Goal: Task Accomplishment & Management: Manage account settings

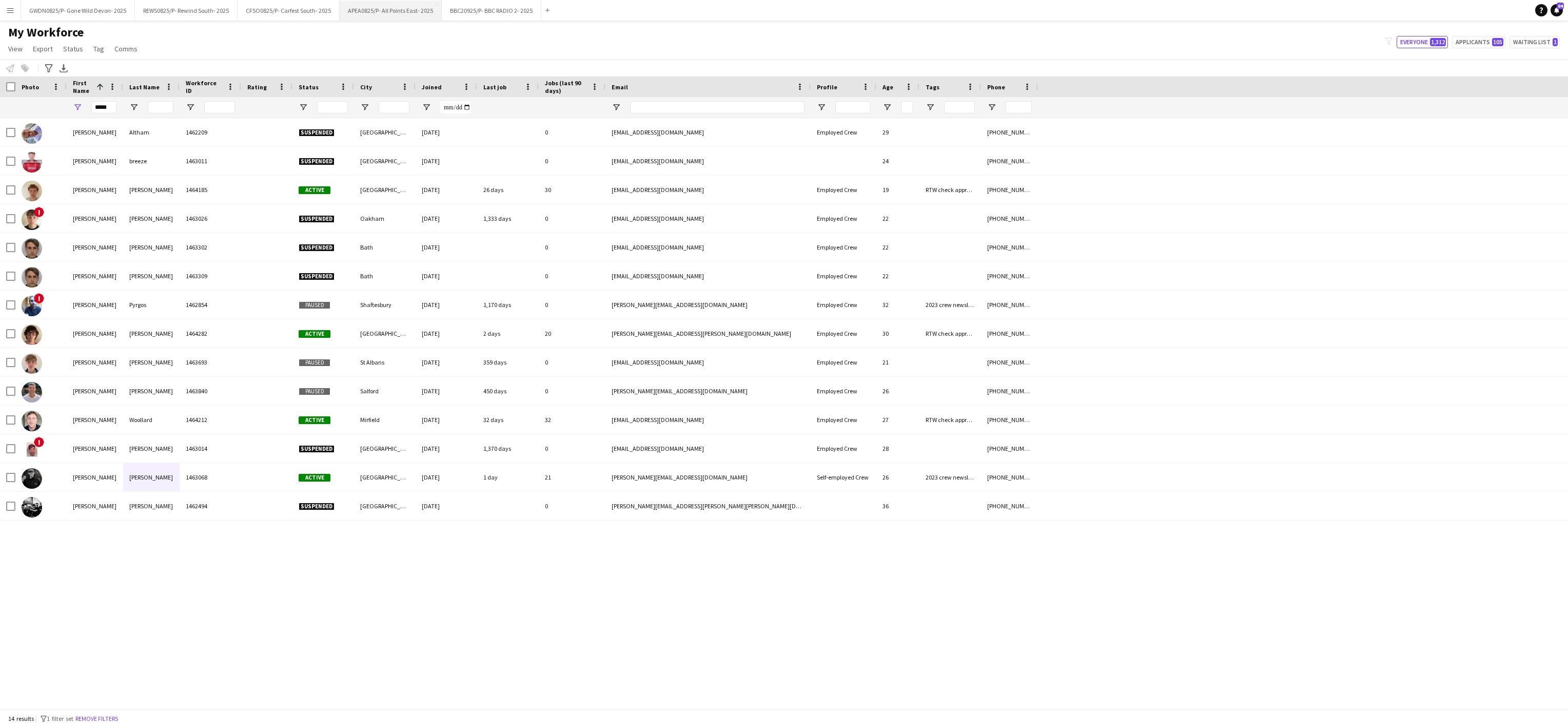
click at [378, 10] on button "APEA0825/P- All Points East- 2025 Close" at bounding box center [391, 10] width 102 height 20
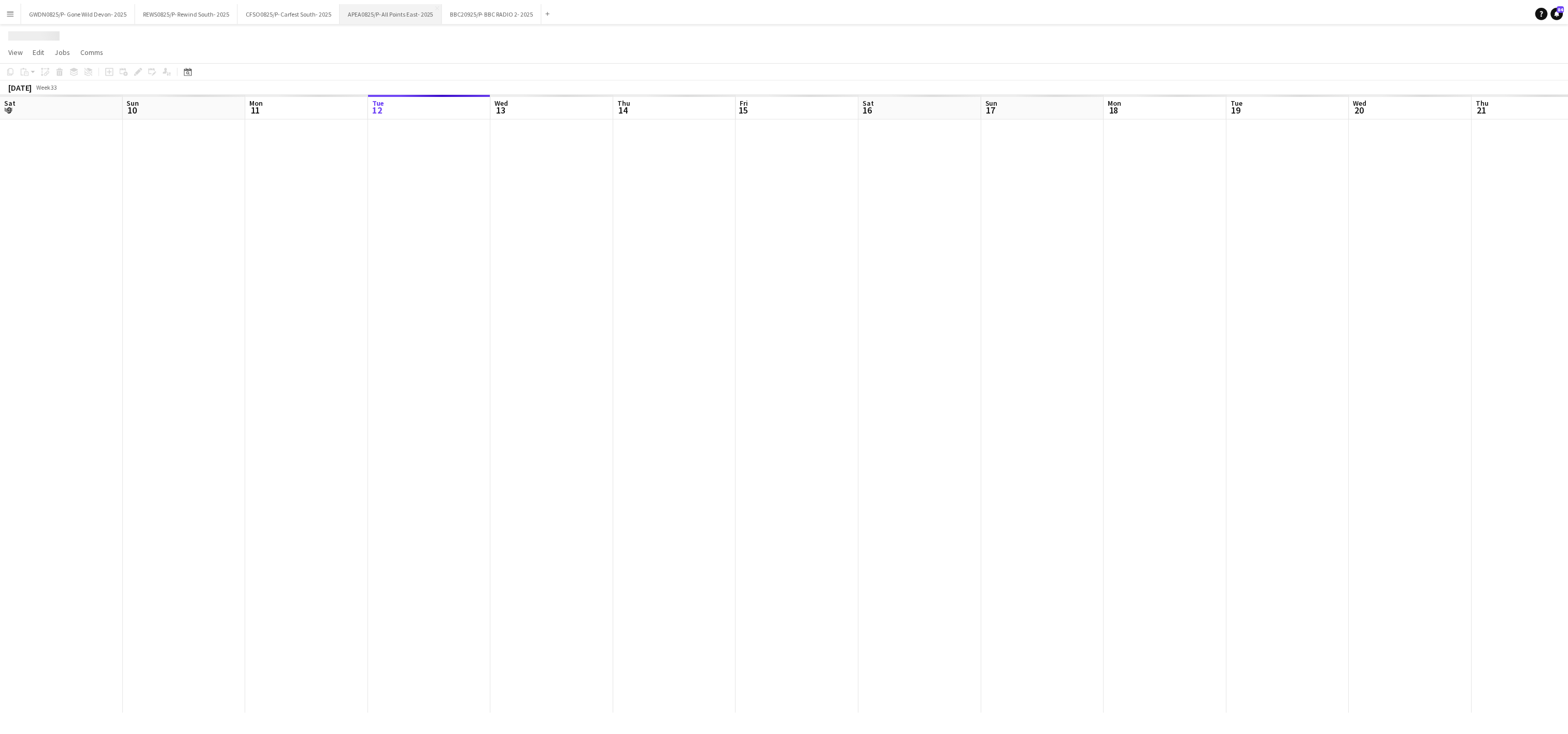
scroll to position [0, 248]
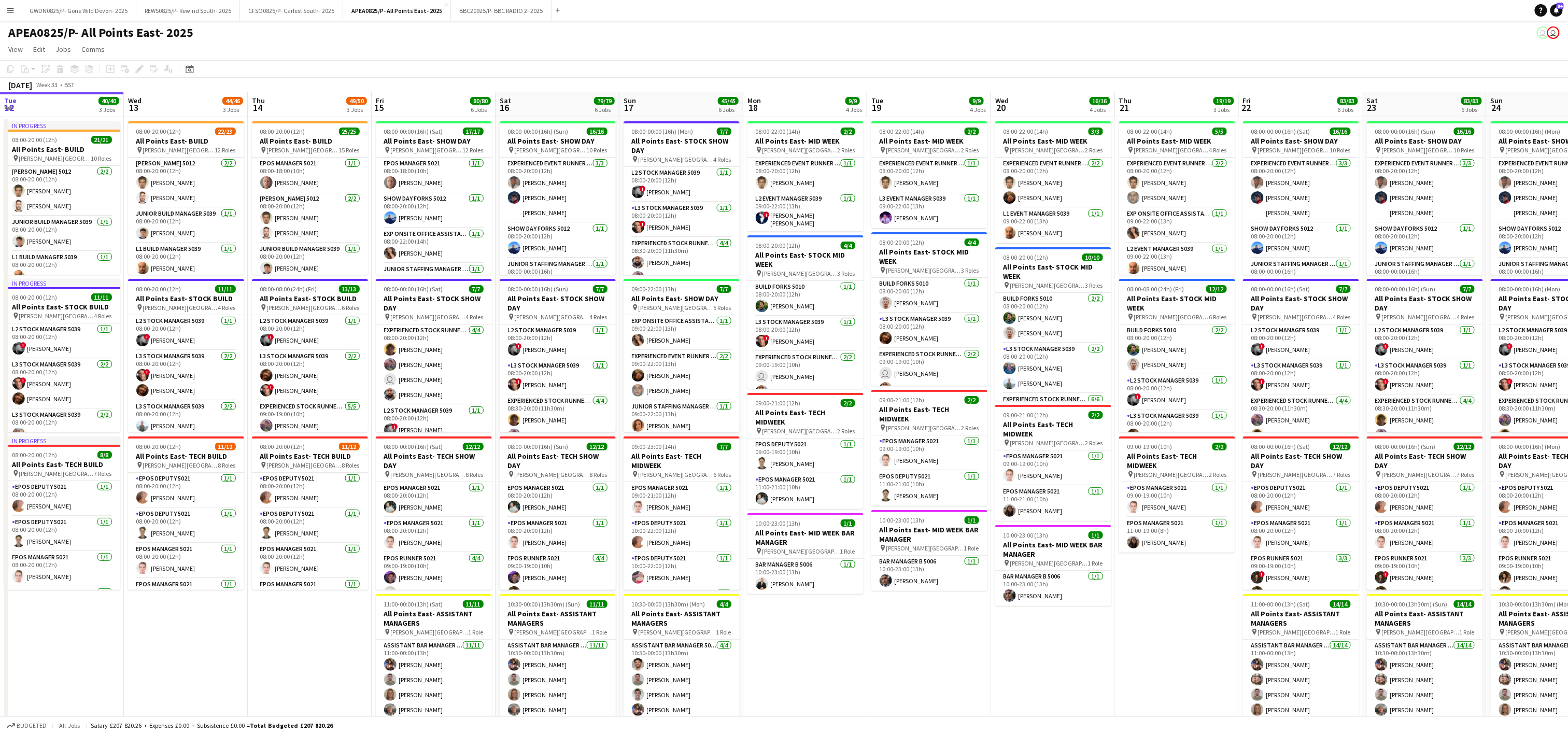
drag, startPoint x: 994, startPoint y: 567, endPoint x: 740, endPoint y: 551, distance: 254.5
click at [740, 551] on app-calendar-viewport "Sun 10 30/30 3 Jobs Mon 11 35/35 3 Jobs Tue 12 40/40 3 Jobs Wed 13 44/46 3 Jobs…" at bounding box center [784, 588] width 1568 height 991
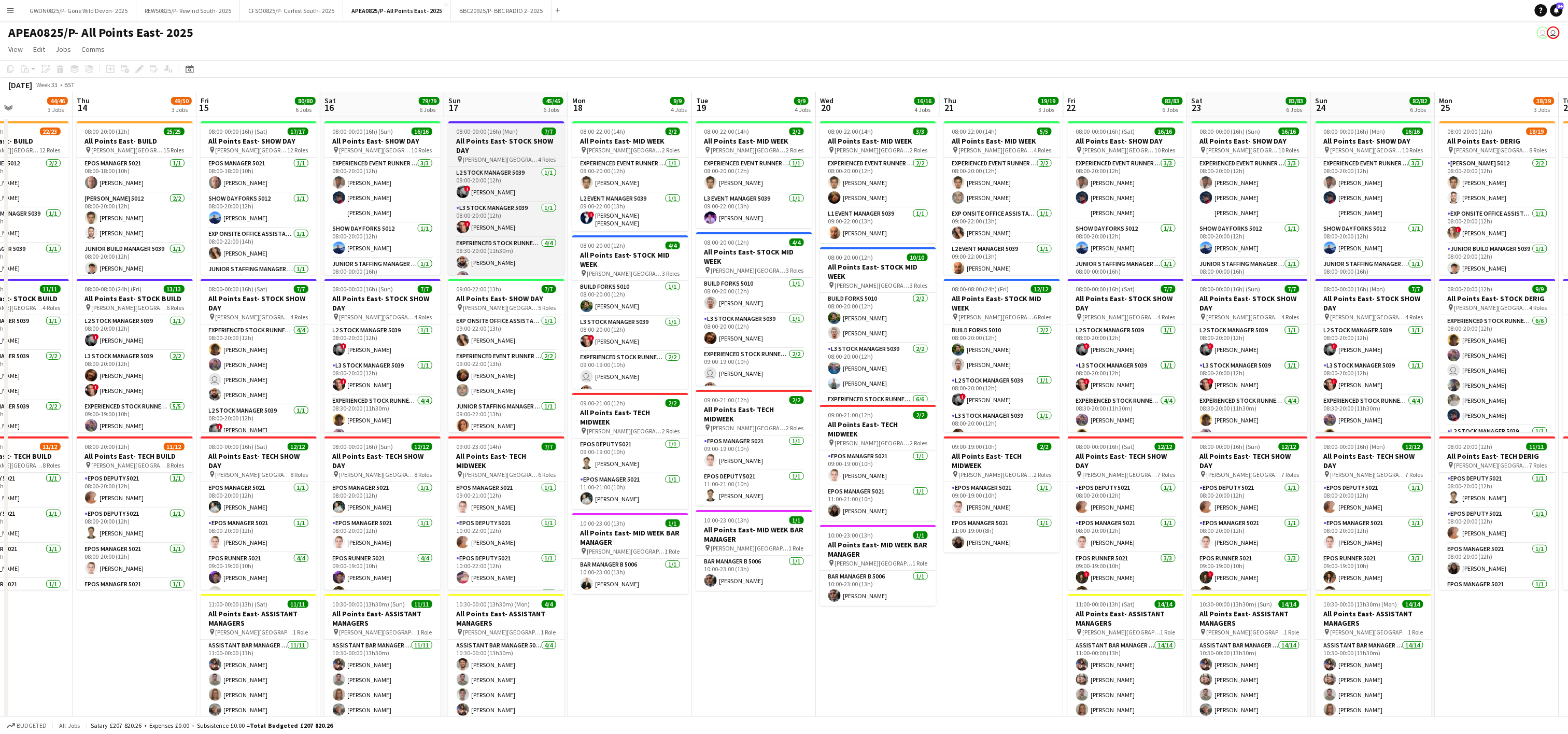
scroll to position [81, 0]
click at [597, 292] on app-card-role "Build Forks 5010 [DATE] 08:00-20:00 (12h) [PERSON_NAME]" at bounding box center [630, 298] width 116 height 35
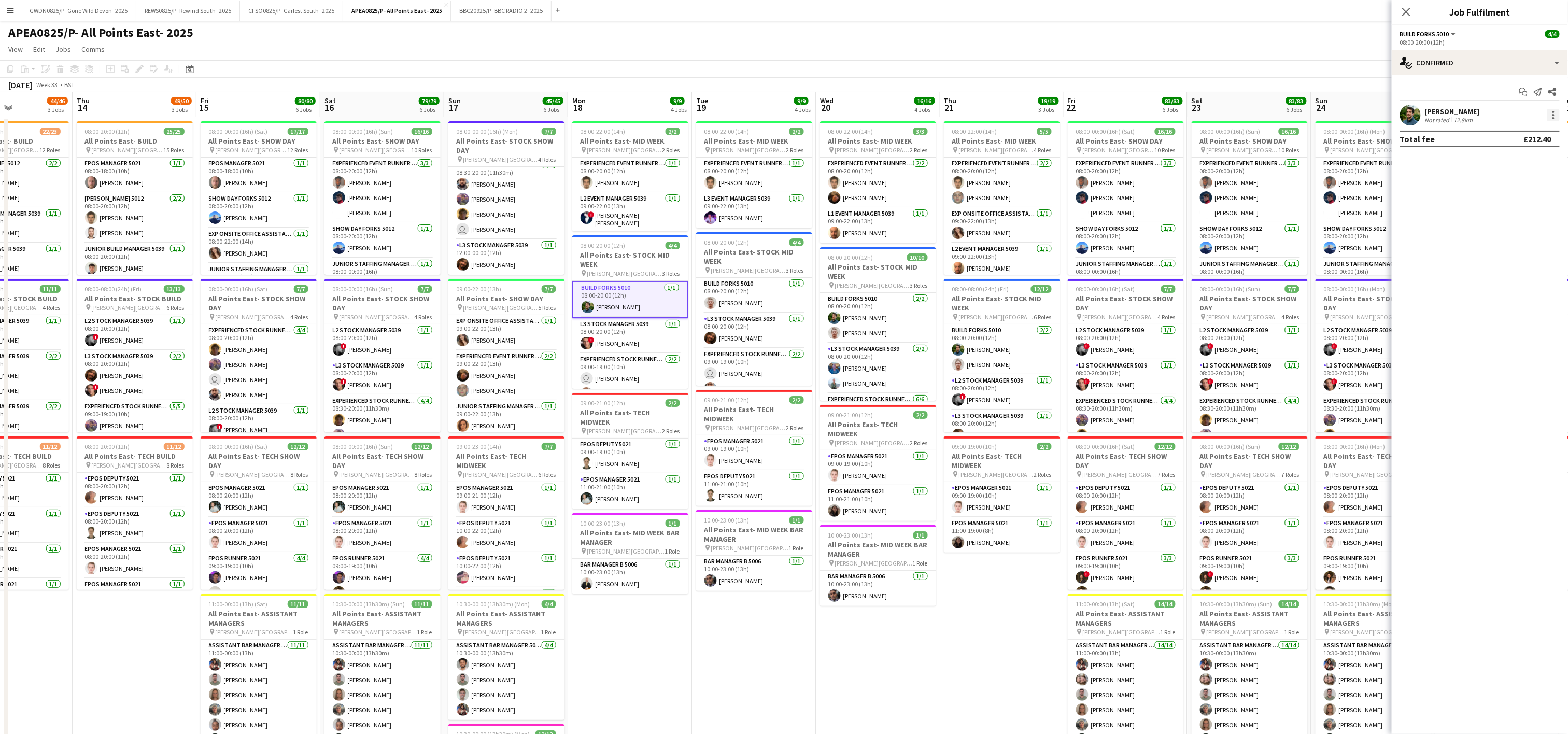
click at [1553, 117] on div at bounding box center [1553, 118] width 2 height 2
click at [1515, 232] on span "Remove" at bounding box center [1503, 234] width 31 height 9
click at [847, 586] on app-card-role "Bar Manager B 5006 [DATE] 10:00-23:00 (13h) [PERSON_NAME]" at bounding box center [878, 588] width 116 height 35
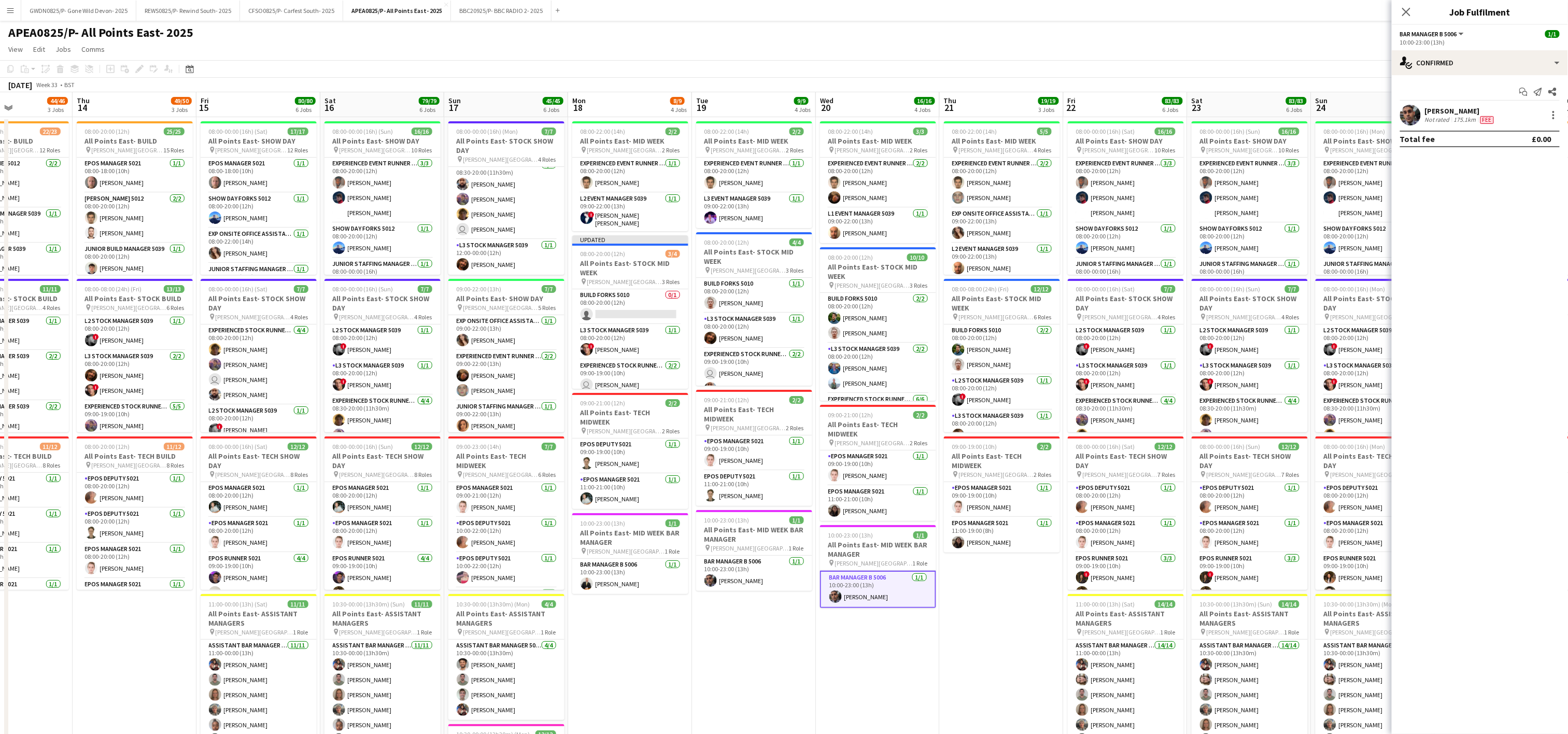
click at [705, 615] on app-date-cell "08:00-22:00 (14h) 2/2 All Points East- MID WEEK pin [PERSON_NAME] [GEOGRAPHIC_D…" at bounding box center [753, 600] width 124 height 966
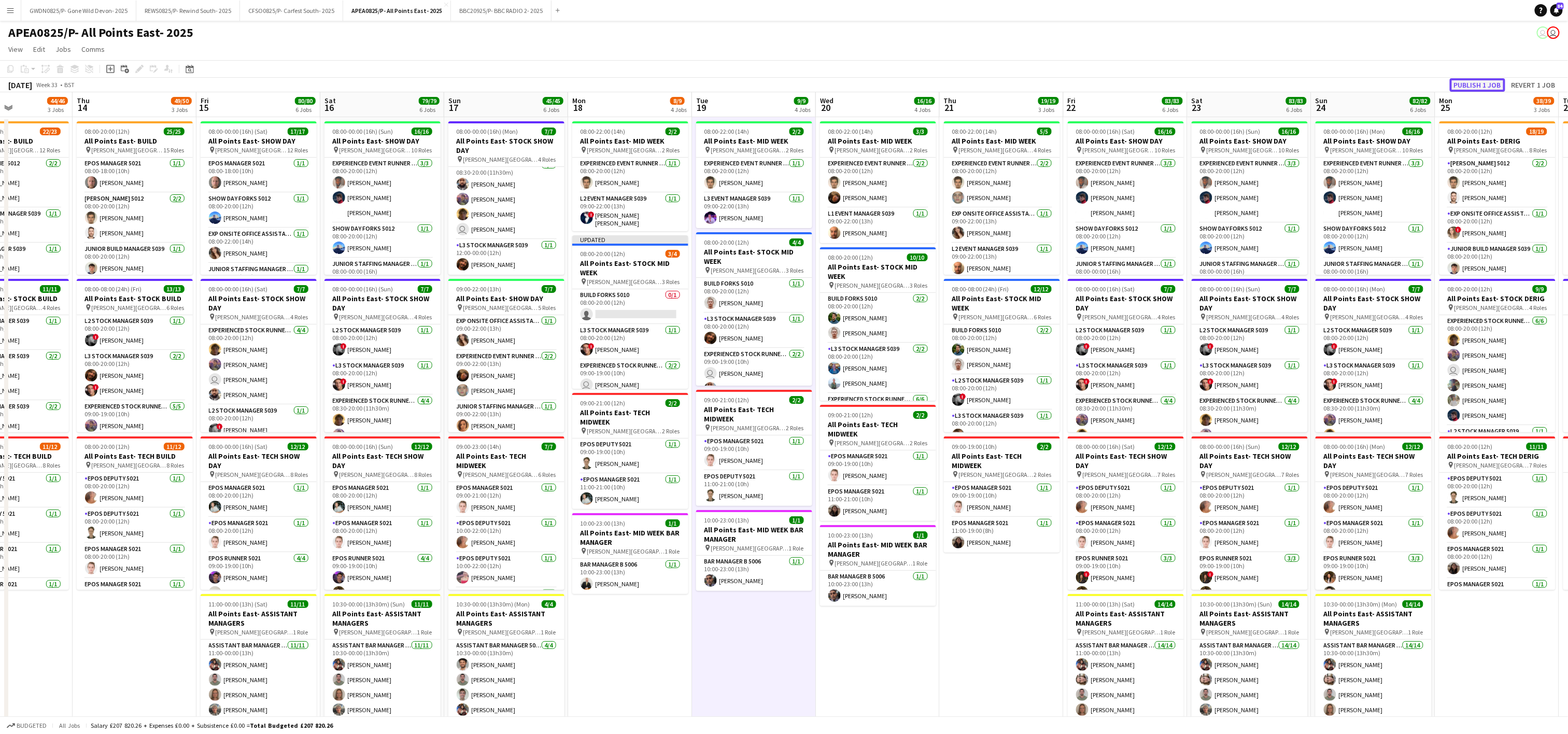
click at [1483, 81] on button "Publish 1 job" at bounding box center [1478, 85] width 55 height 14
click at [624, 288] on app-card-role "Build Forks 5010 0/1 08:00-20:00 (12h) single-neutral-actions" at bounding box center [630, 298] width 116 height 35
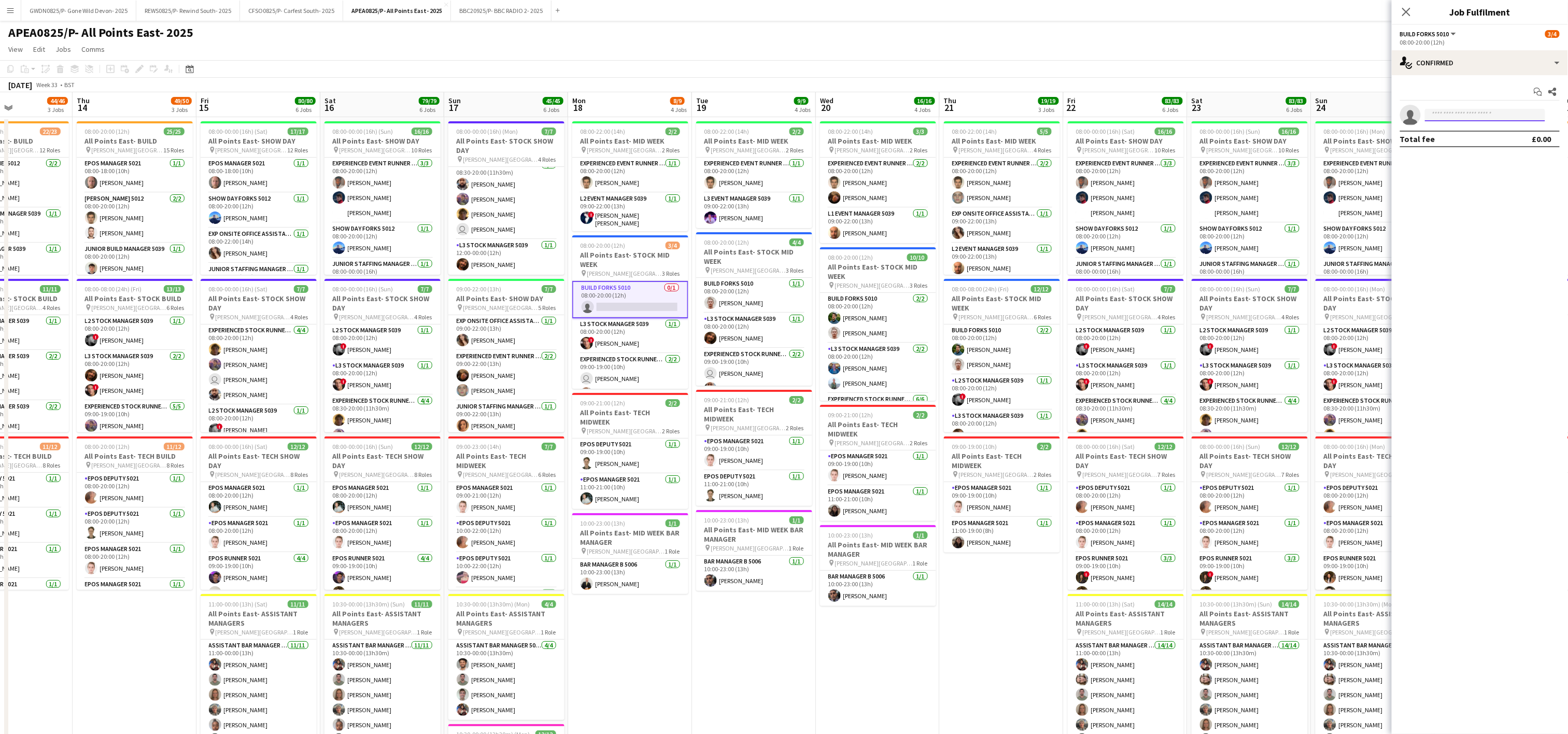
click at [1454, 112] on input at bounding box center [1485, 115] width 121 height 12
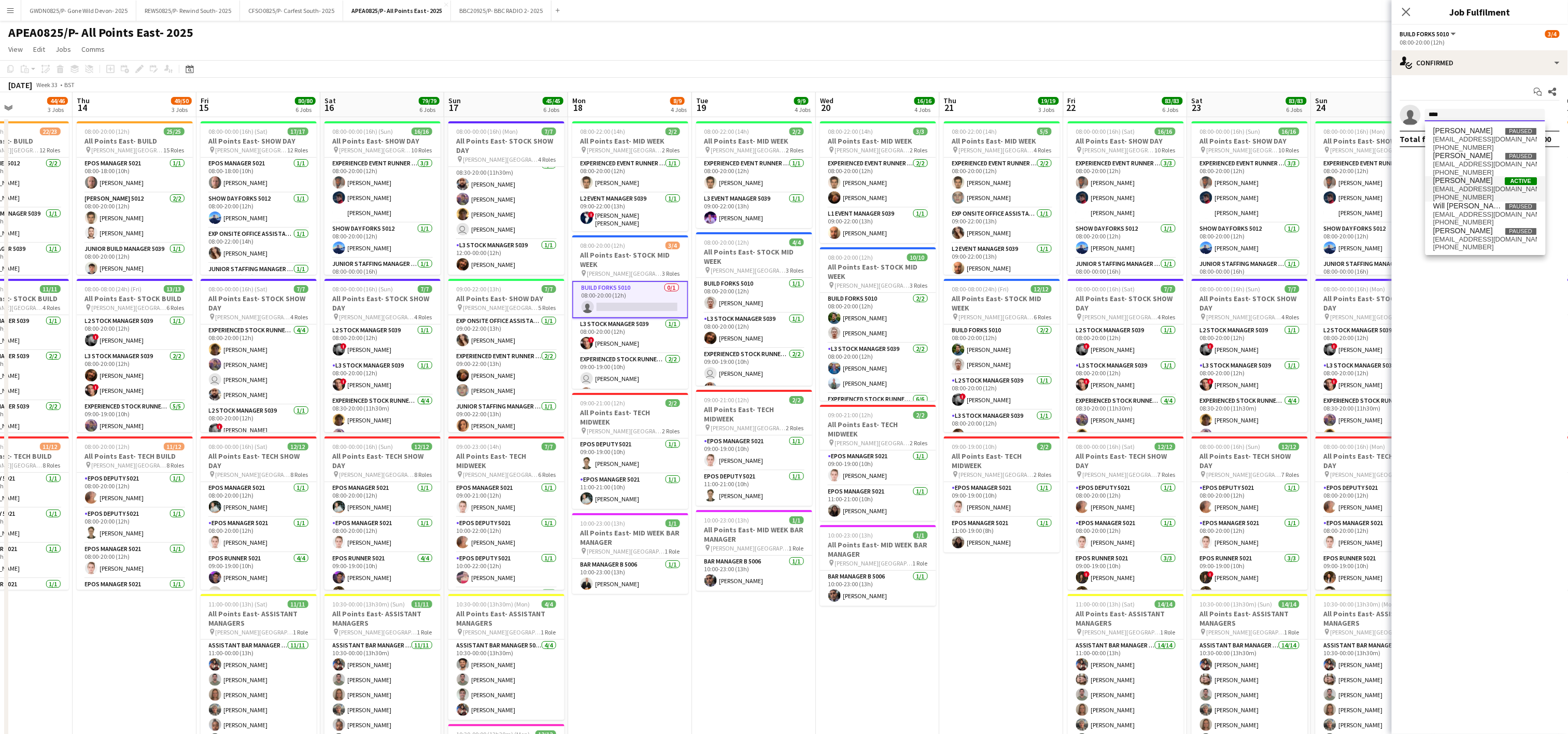
type input "****"
click at [1473, 187] on span "[EMAIL_ADDRESS][DOMAIN_NAME]" at bounding box center [1486, 189] width 104 height 8
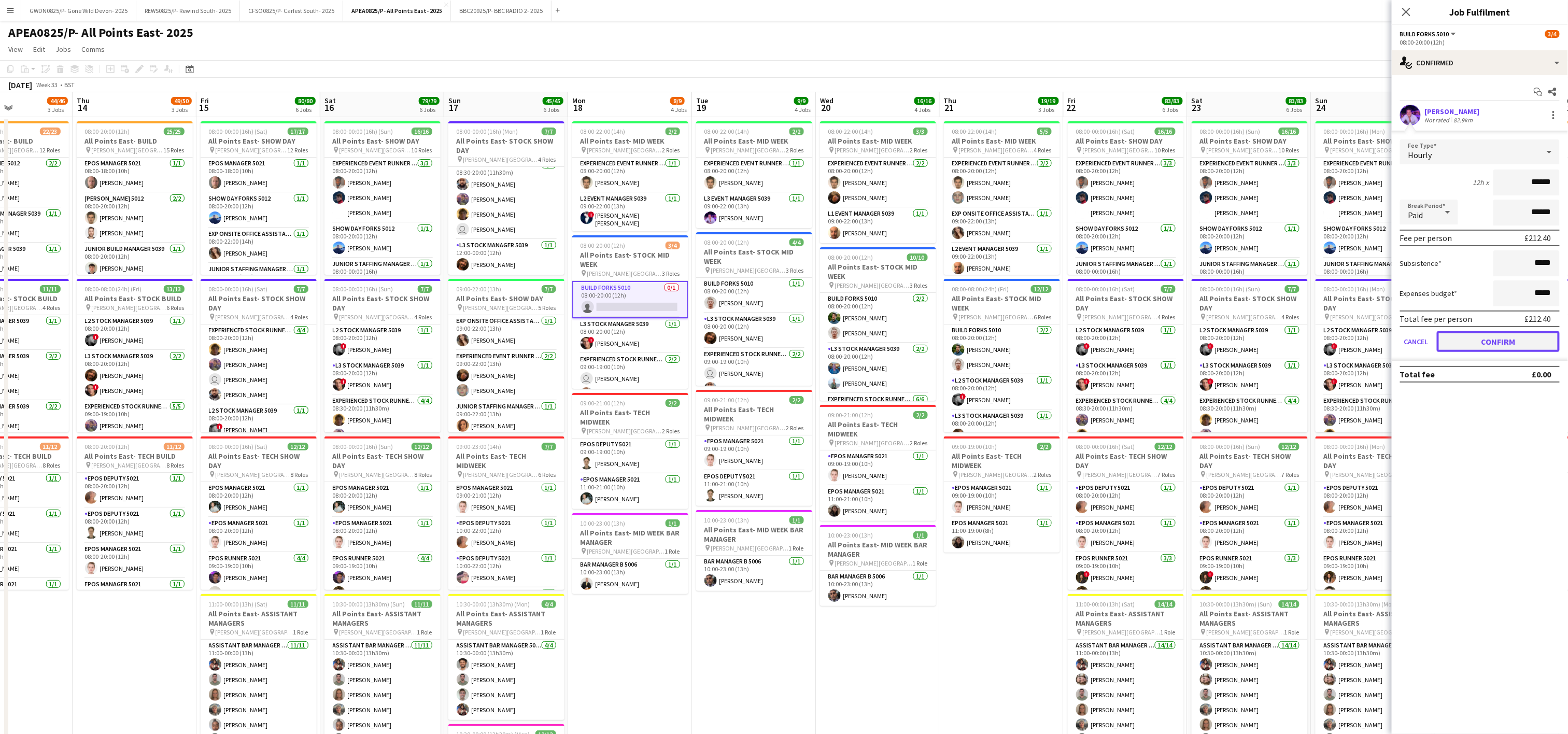
click at [1494, 337] on button "Confirm" at bounding box center [1499, 342] width 123 height 21
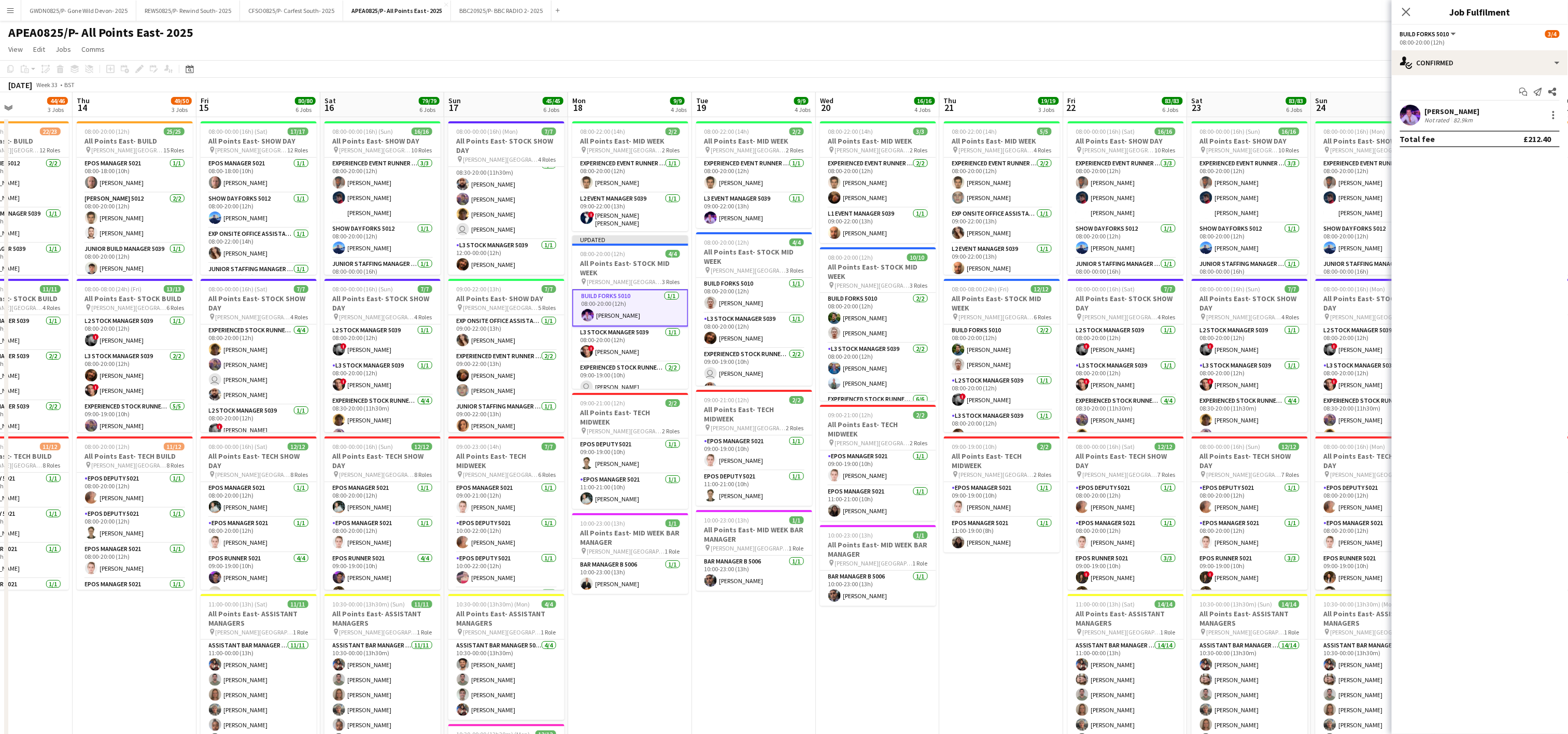
click at [1259, 31] on div "APEA0825/P- All Points East- 2025 user user" at bounding box center [784, 31] width 1568 height 20
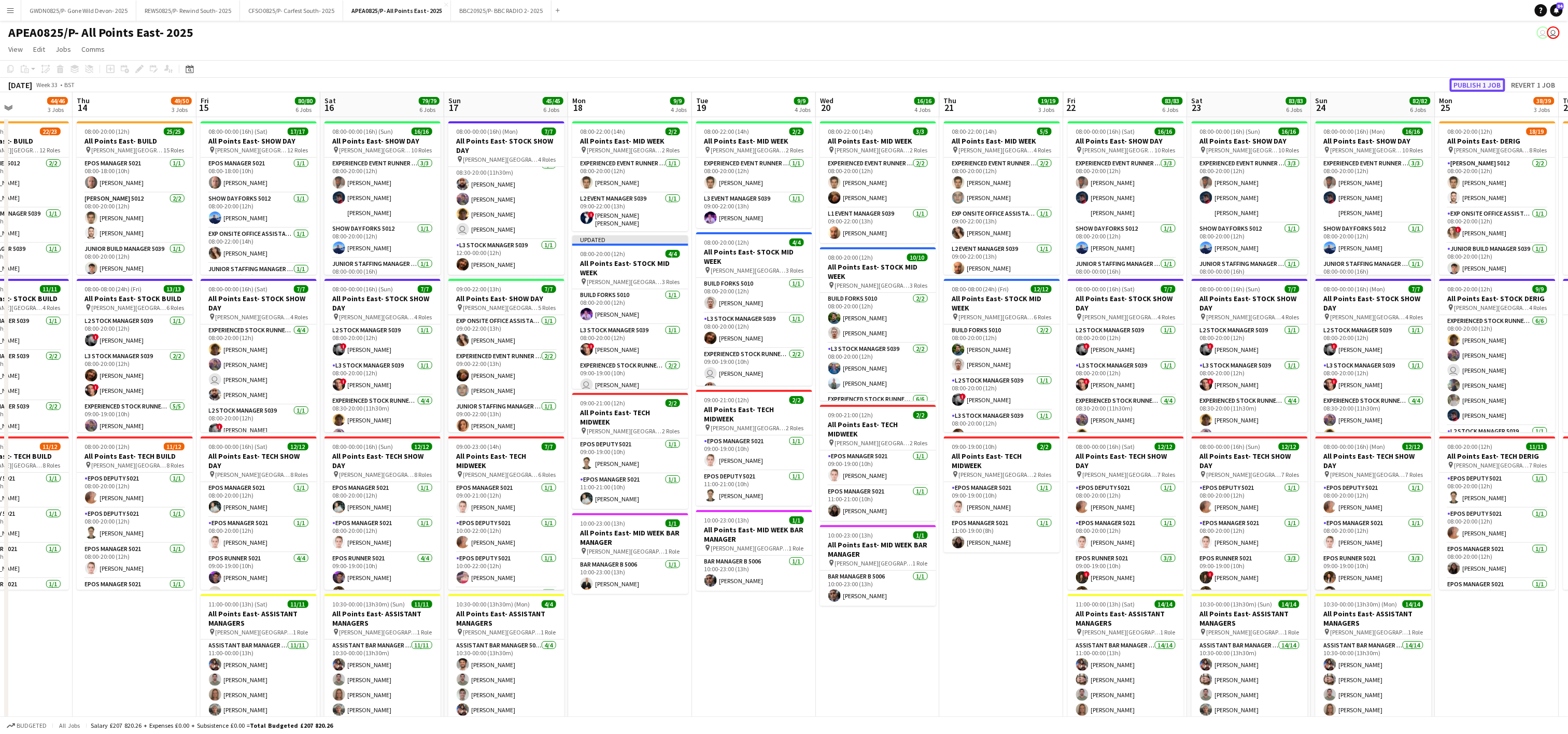
click at [1464, 81] on button "Publish 1 job" at bounding box center [1478, 85] width 55 height 14
click at [887, 653] on app-date-cell "08:00-22:00 (14h) 3/3 All Points East- MID WEEK pin [PERSON_NAME] [GEOGRAPHIC_D…" at bounding box center [877, 600] width 124 height 966
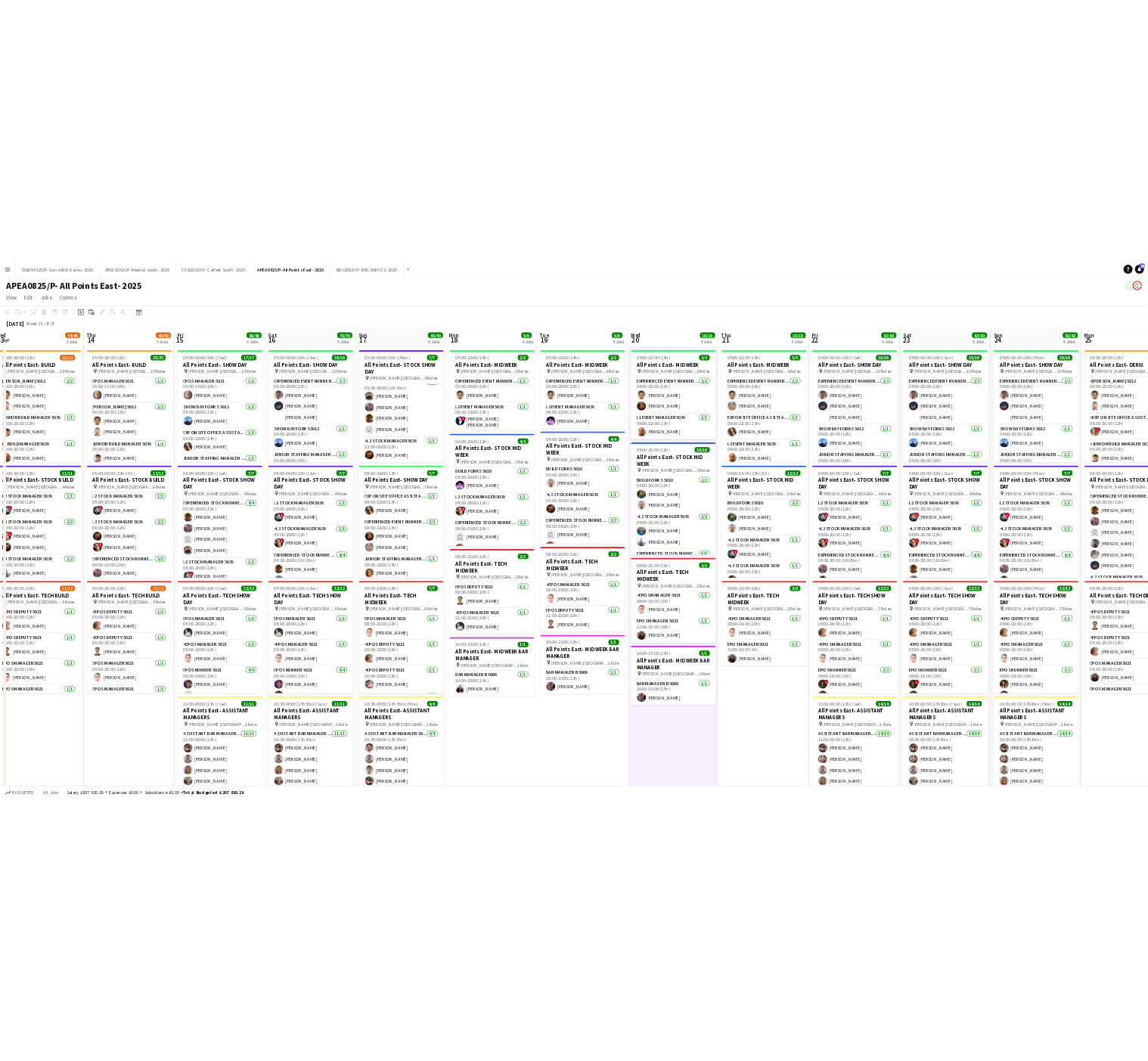
scroll to position [0, 496]
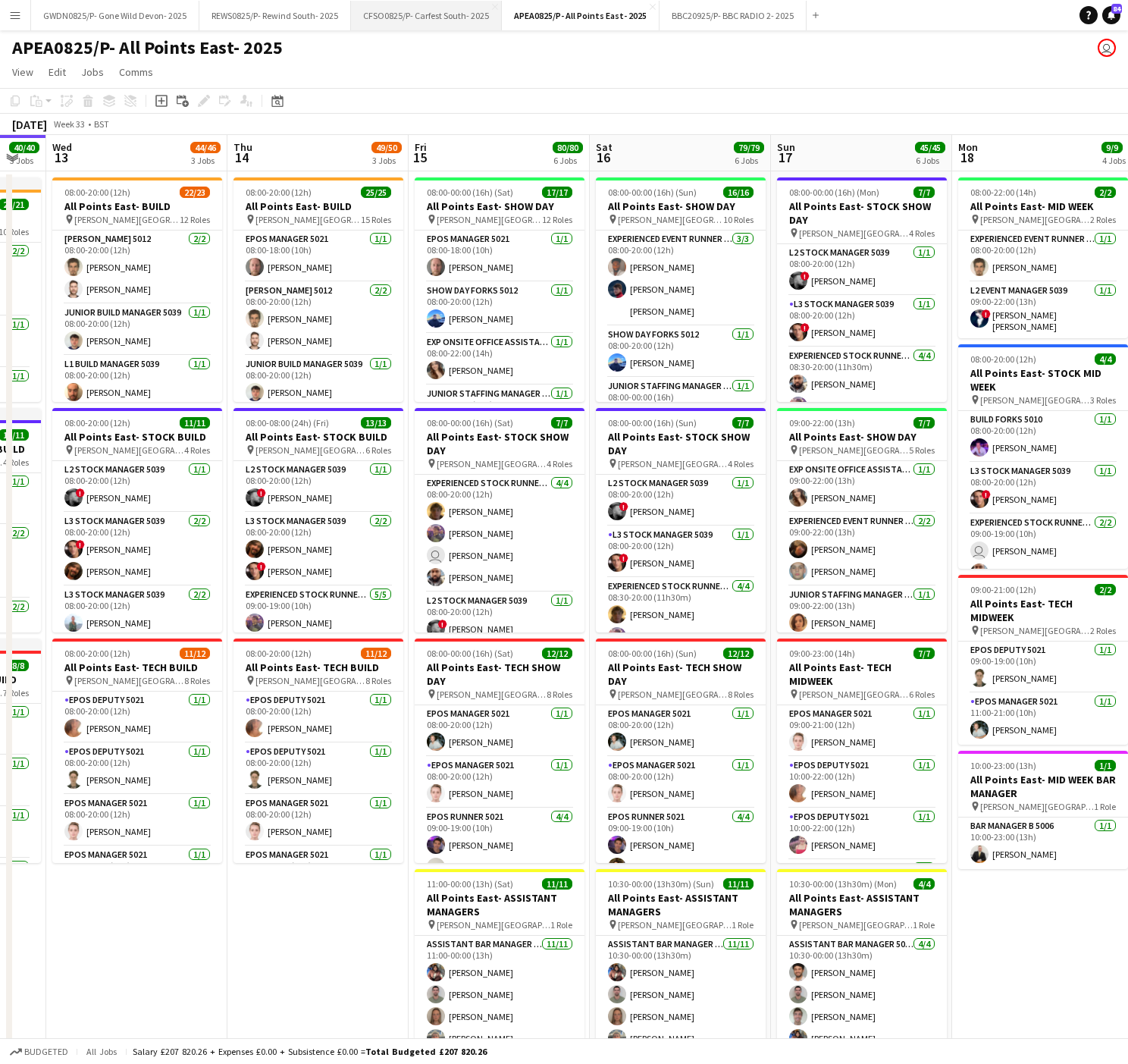
click at [437, 8] on button "CFSO0825/P- Carfest South- 2025 Close" at bounding box center [426, 15] width 151 height 30
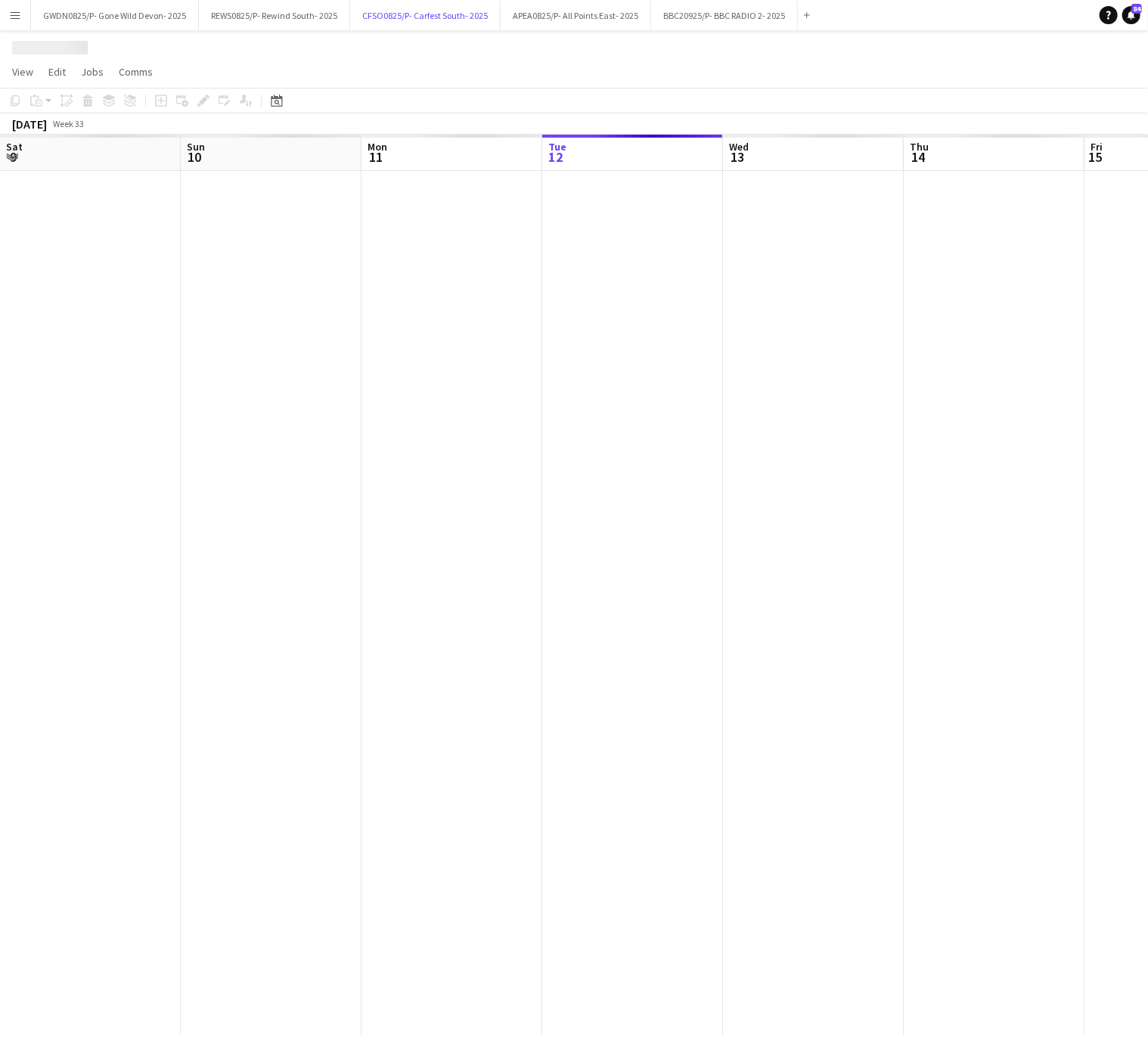
scroll to position [0, 361]
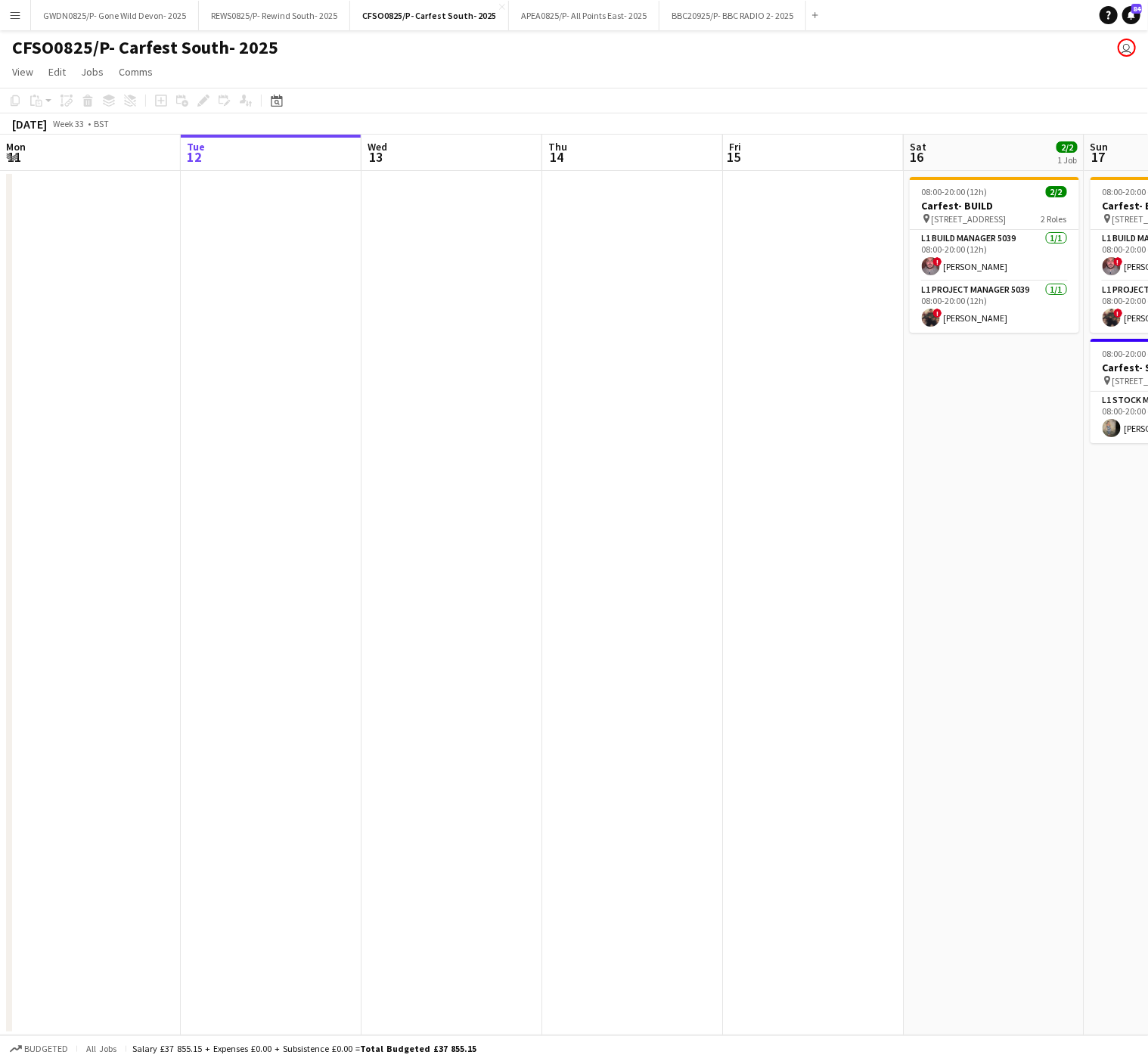
click at [265, 809] on app-date-cell at bounding box center [270, 603] width 180 height 864
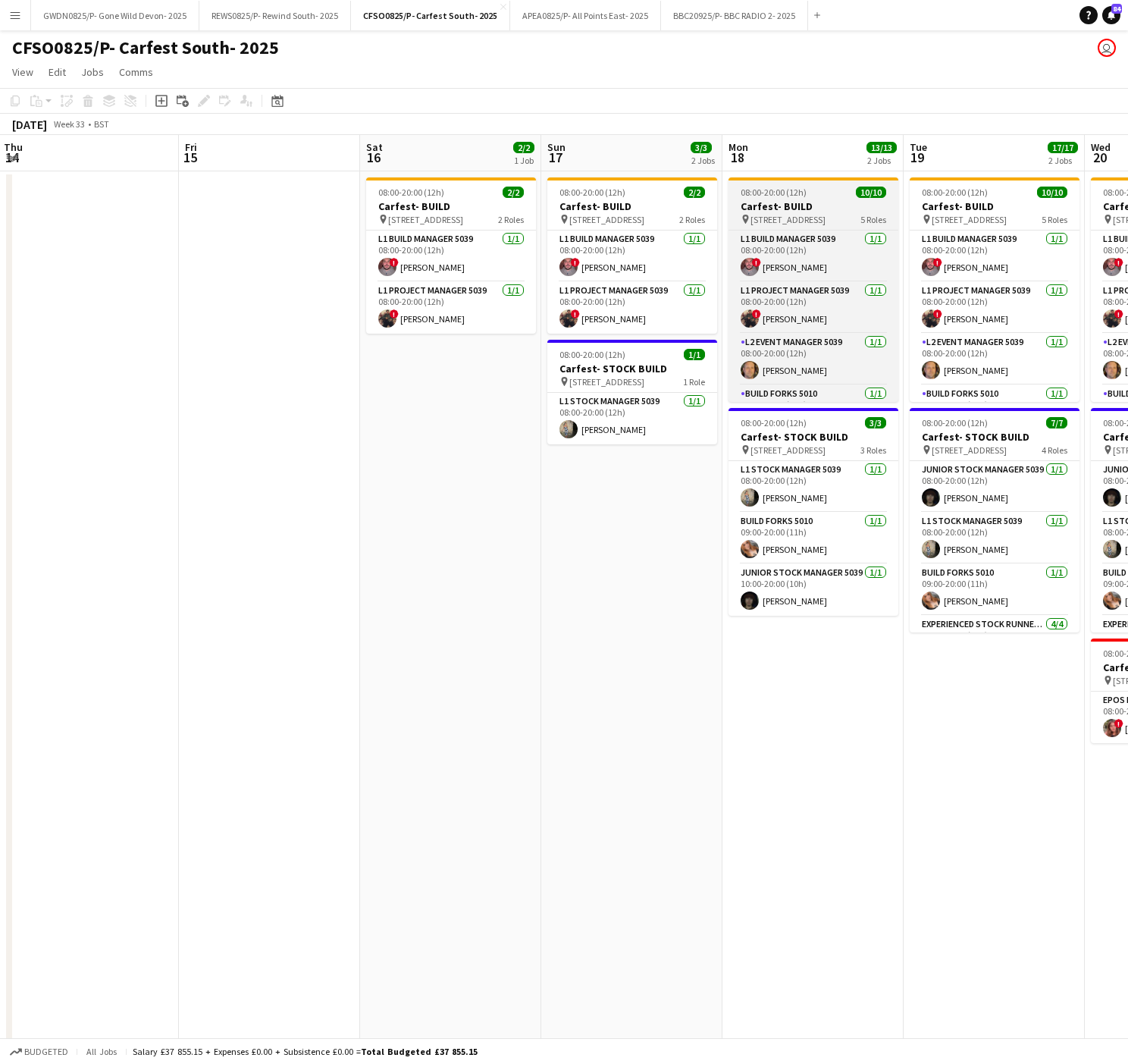
scroll to position [201, 0]
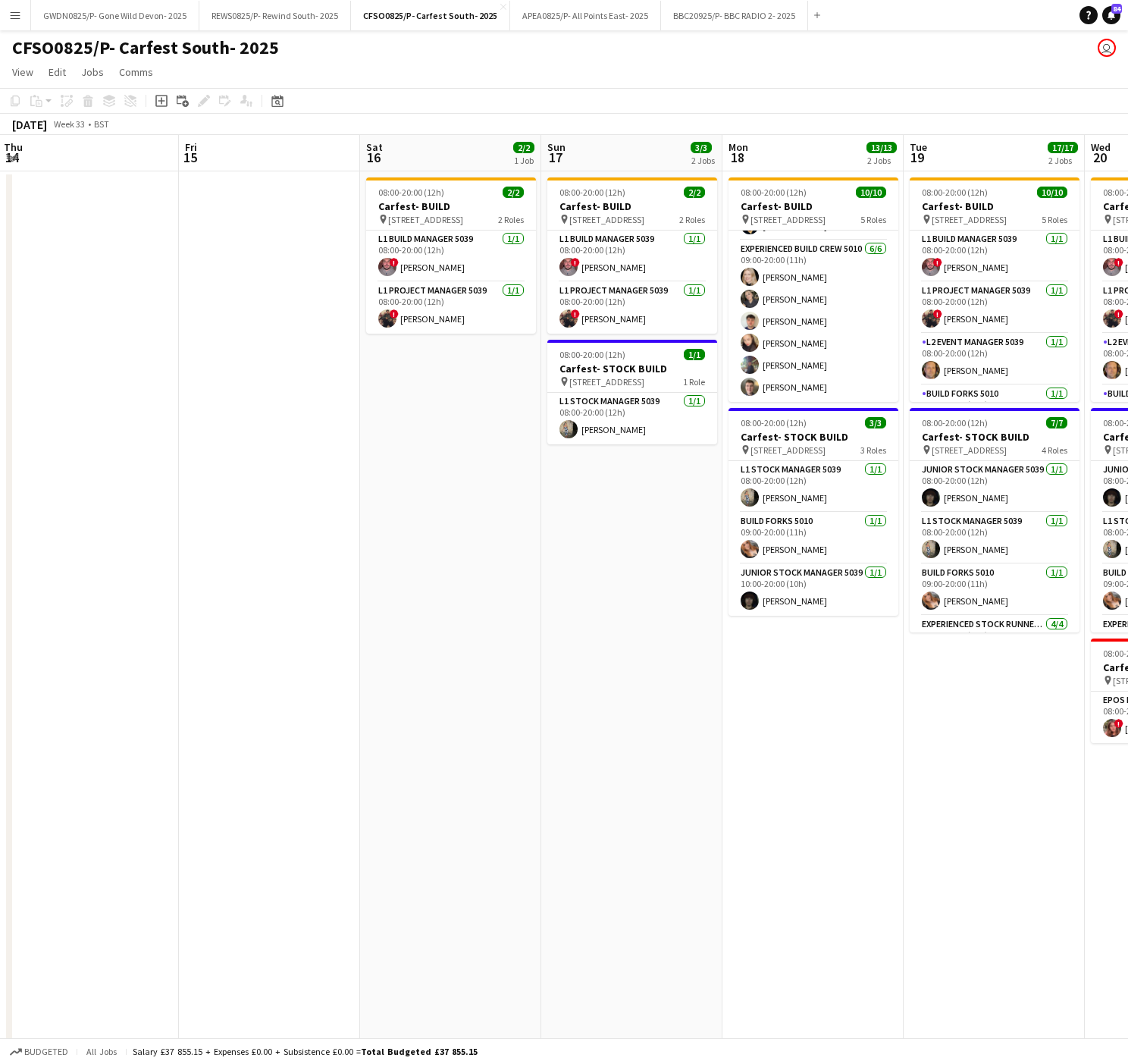
click at [461, 731] on app-date-cell "08:00-20:00 (12h) 2/2 Carfest- BUILD pin [STREET_ADDRESS] 2 Roles L1 Build Mana…" at bounding box center [450, 703] width 181 height 1064
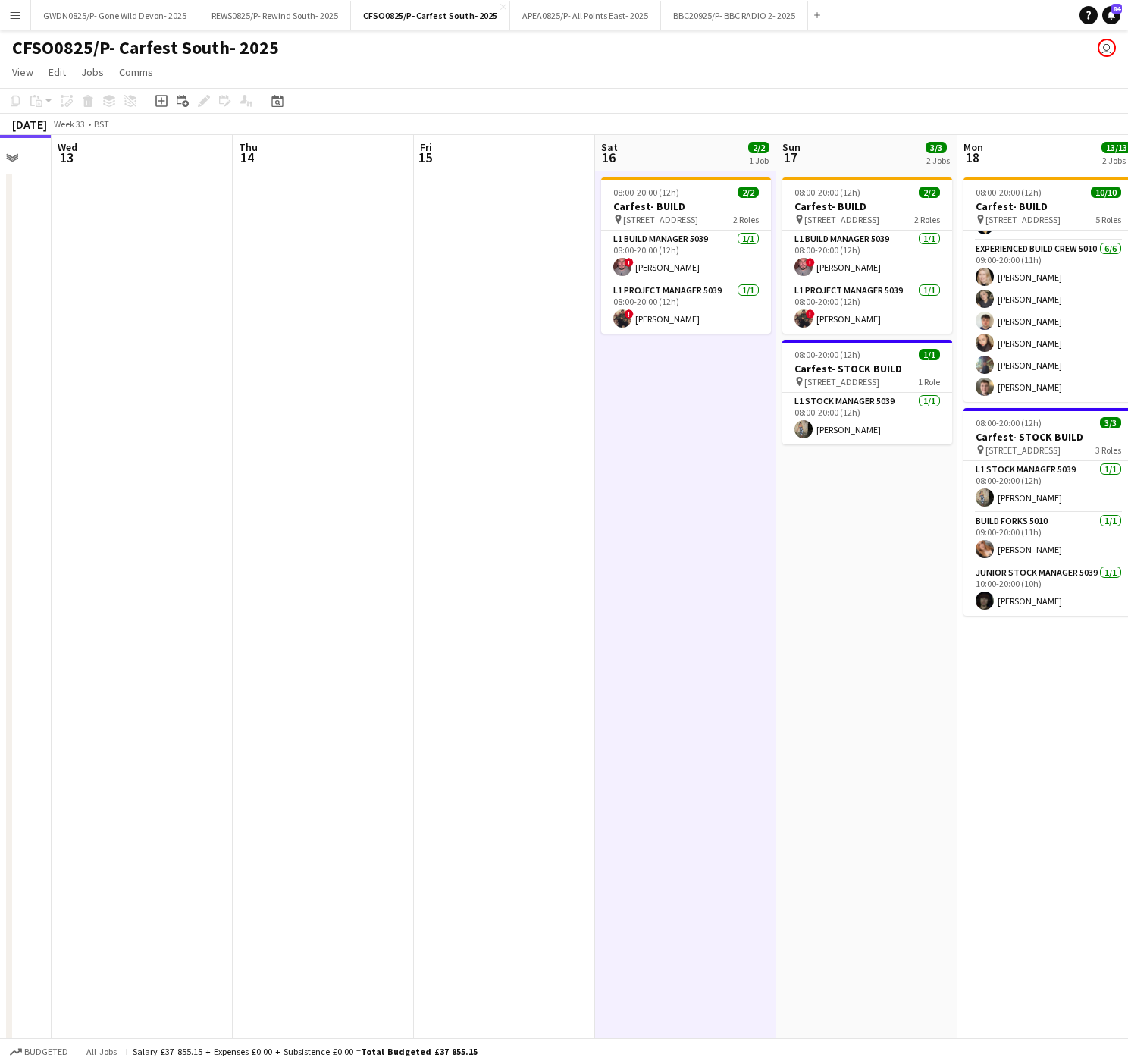
scroll to position [0, 725]
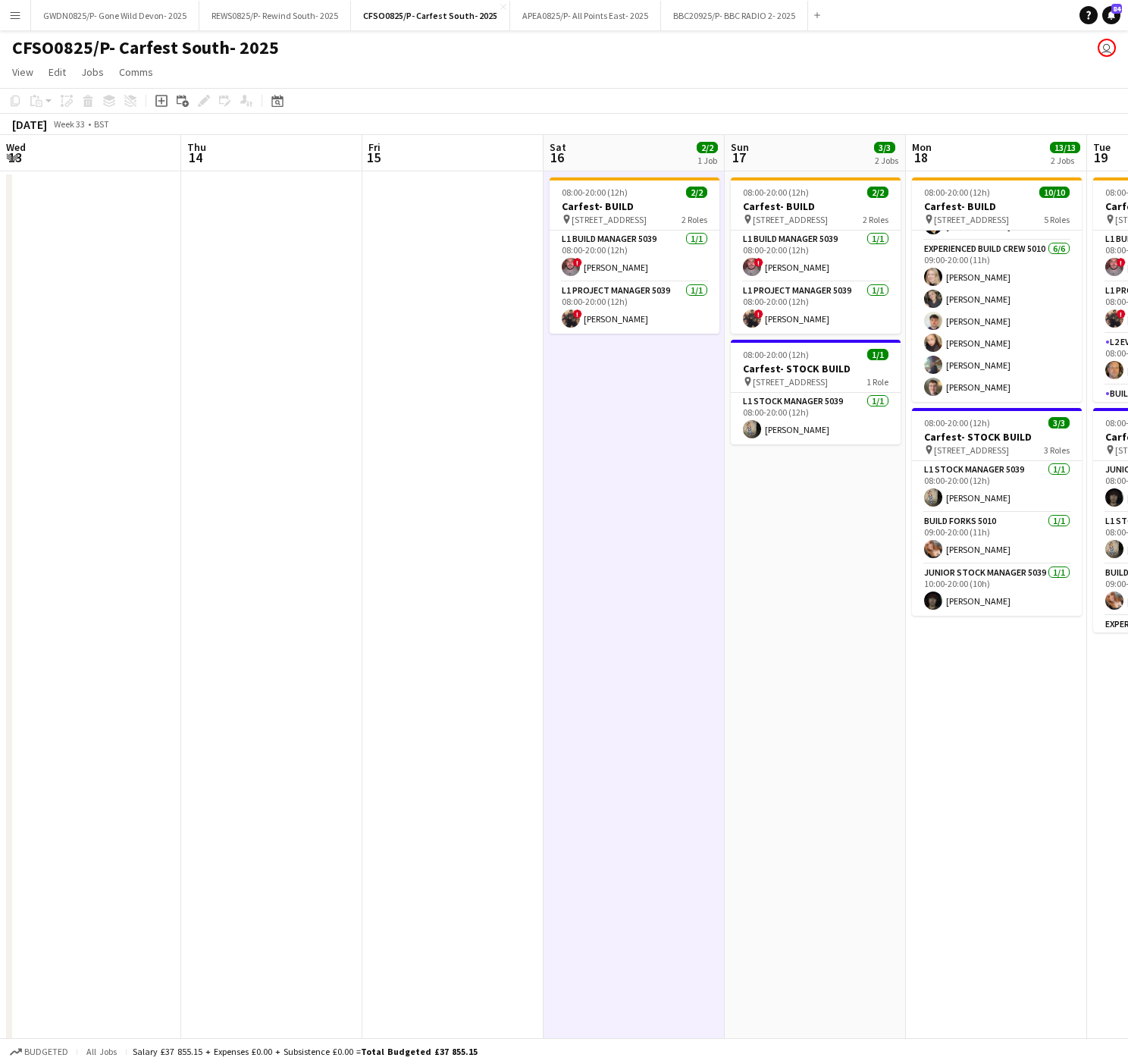
click at [485, 645] on app-date-cell at bounding box center [452, 703] width 181 height 1064
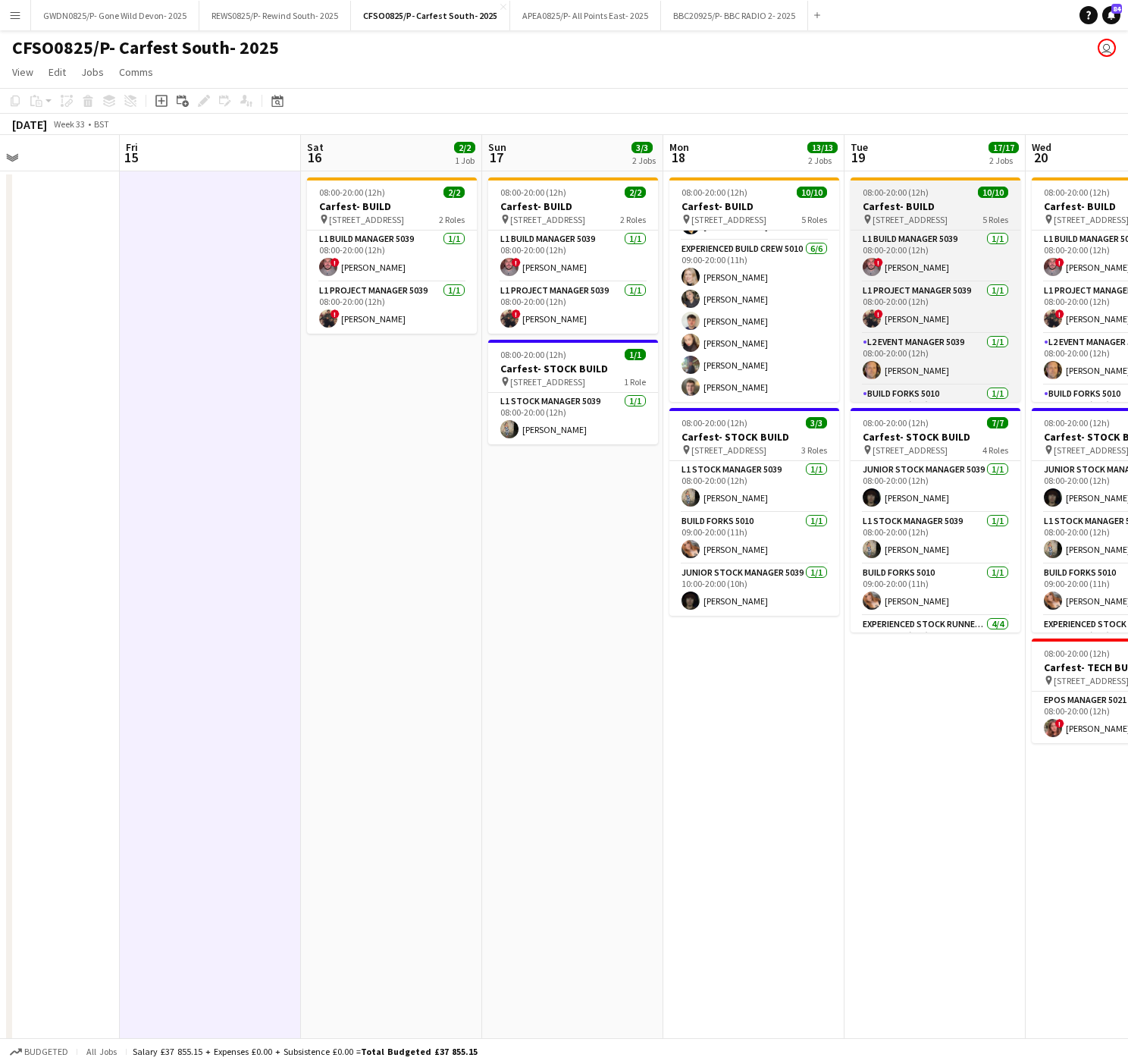
scroll to position [201, 0]
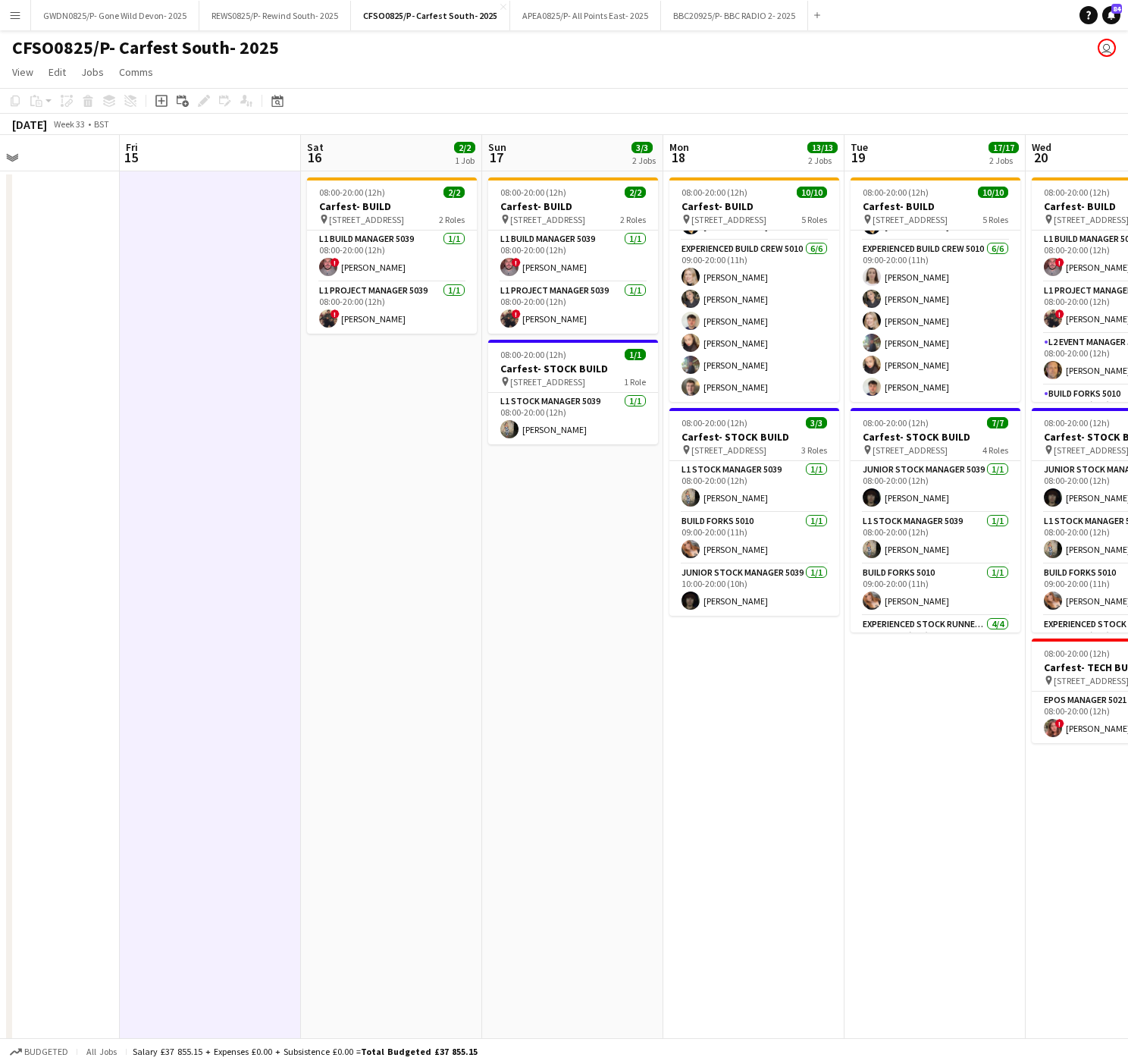
click at [833, 728] on app-date-cell "08:00-20:00 (12h) 10/10 Carfest- BUILD pin [STREET_ADDRESS] 5 Roles L1 Build Ma…" at bounding box center [754, 703] width 181 height 1064
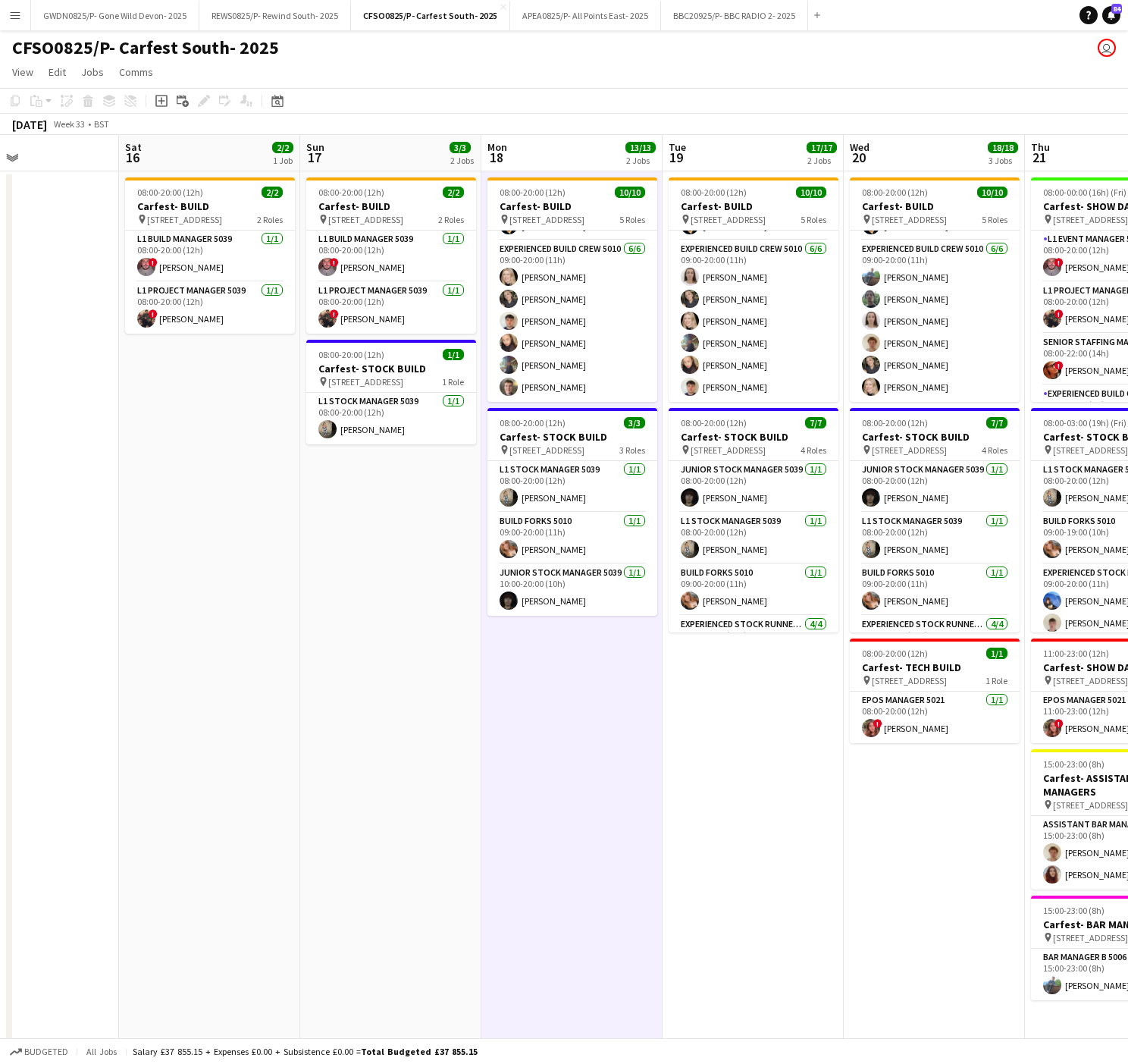
click at [537, 881] on app-date-cell "08:00-20:00 (12h) 10/10 Carfest- BUILD pin [STREET_ADDRESS] 5 Roles L1 Build Ma…" at bounding box center [571, 703] width 181 height 1064
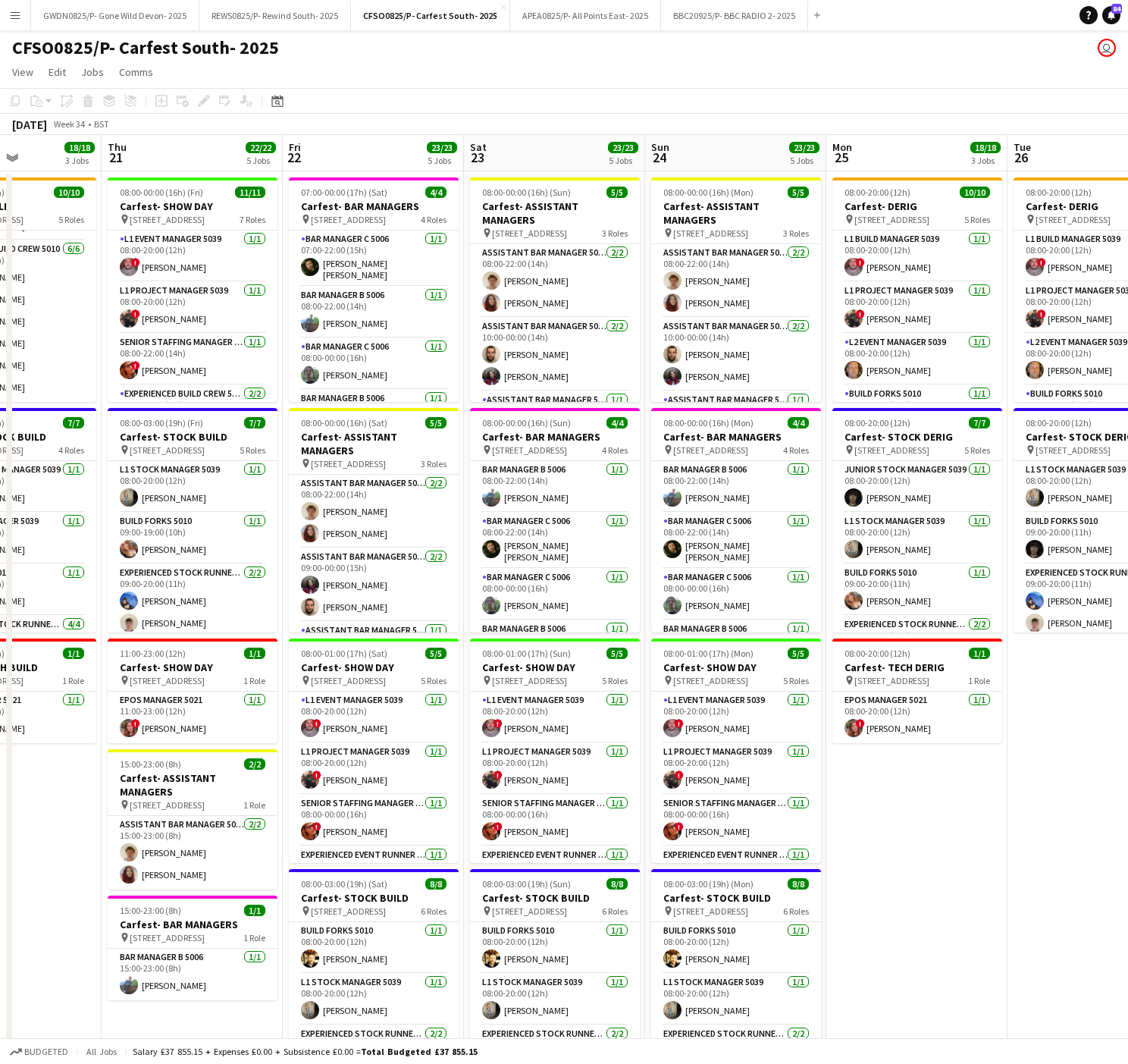
scroll to position [0, 610]
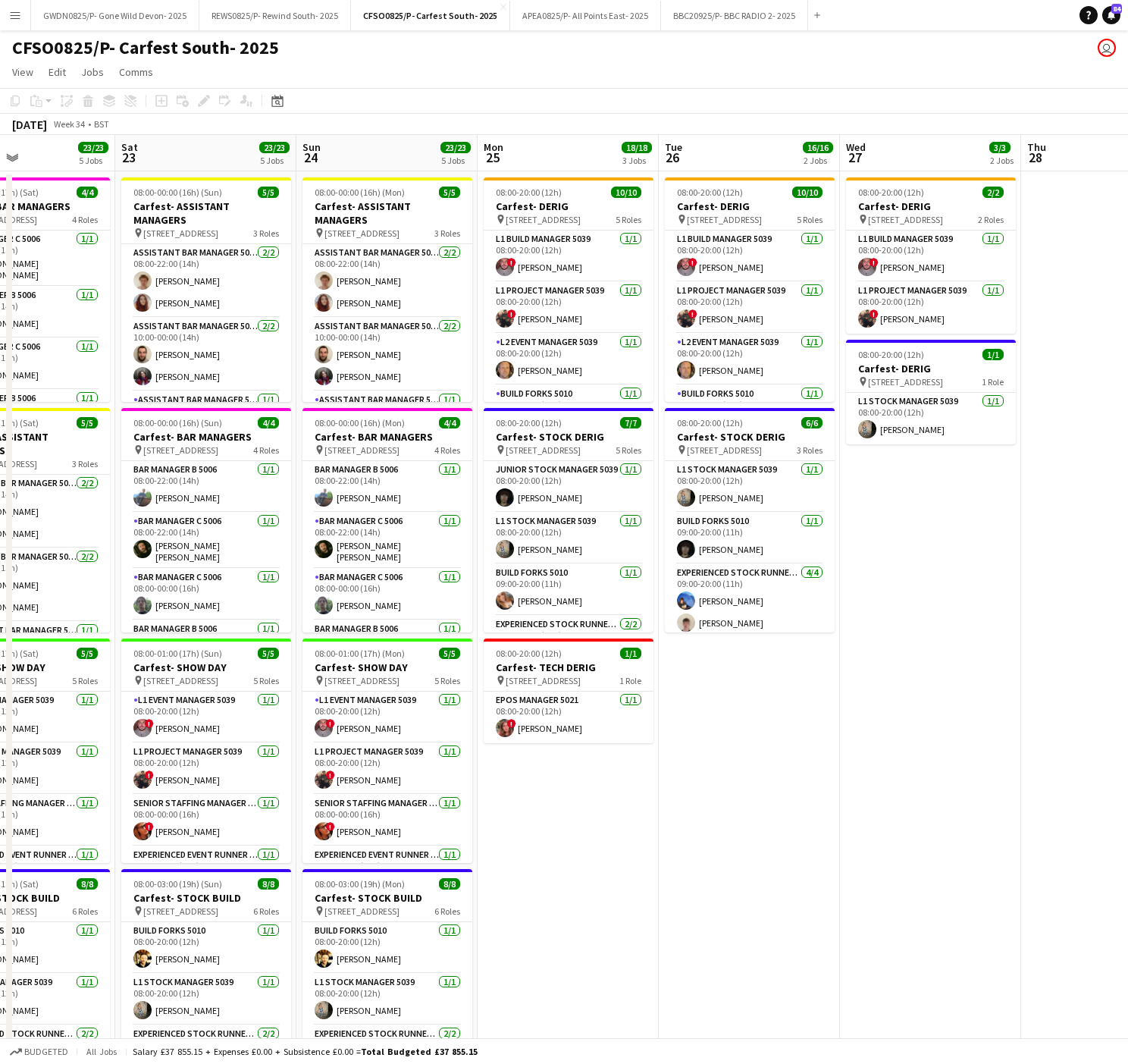
click at [1002, 657] on app-date-cell "08:00-20:00 (12h) 2/2 Carfest- DERIG pin [STREET_ADDRESS] 2 Roles L1 Build Mana…" at bounding box center [930, 703] width 181 height 1064
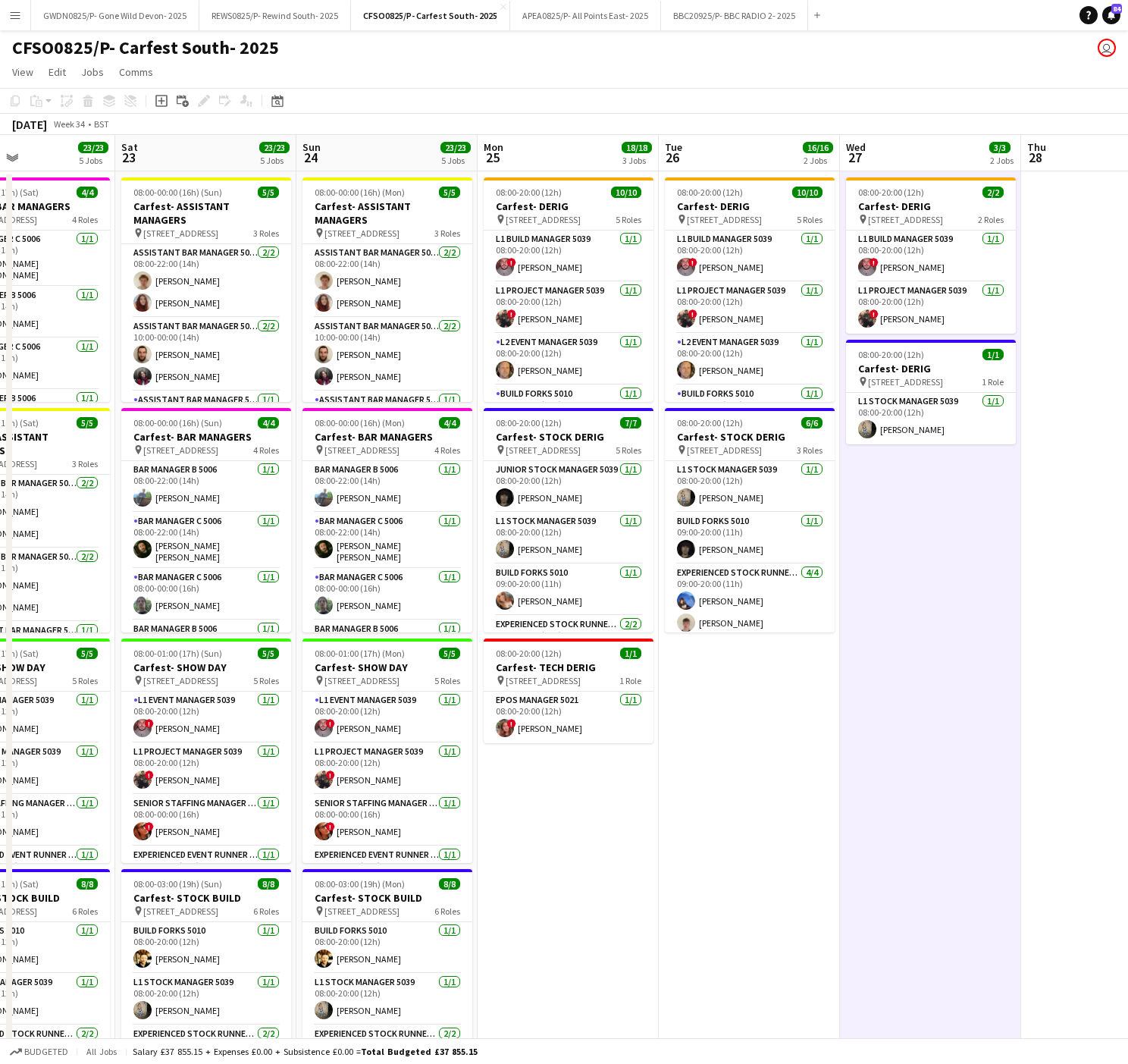
click at [755, 756] on app-date-cell "08:00-20:00 (12h) 10/10 Carfest- DERIG pin [STREET_ADDRESS] 5 Roles L1 Build Ma…" at bounding box center [749, 703] width 181 height 1064
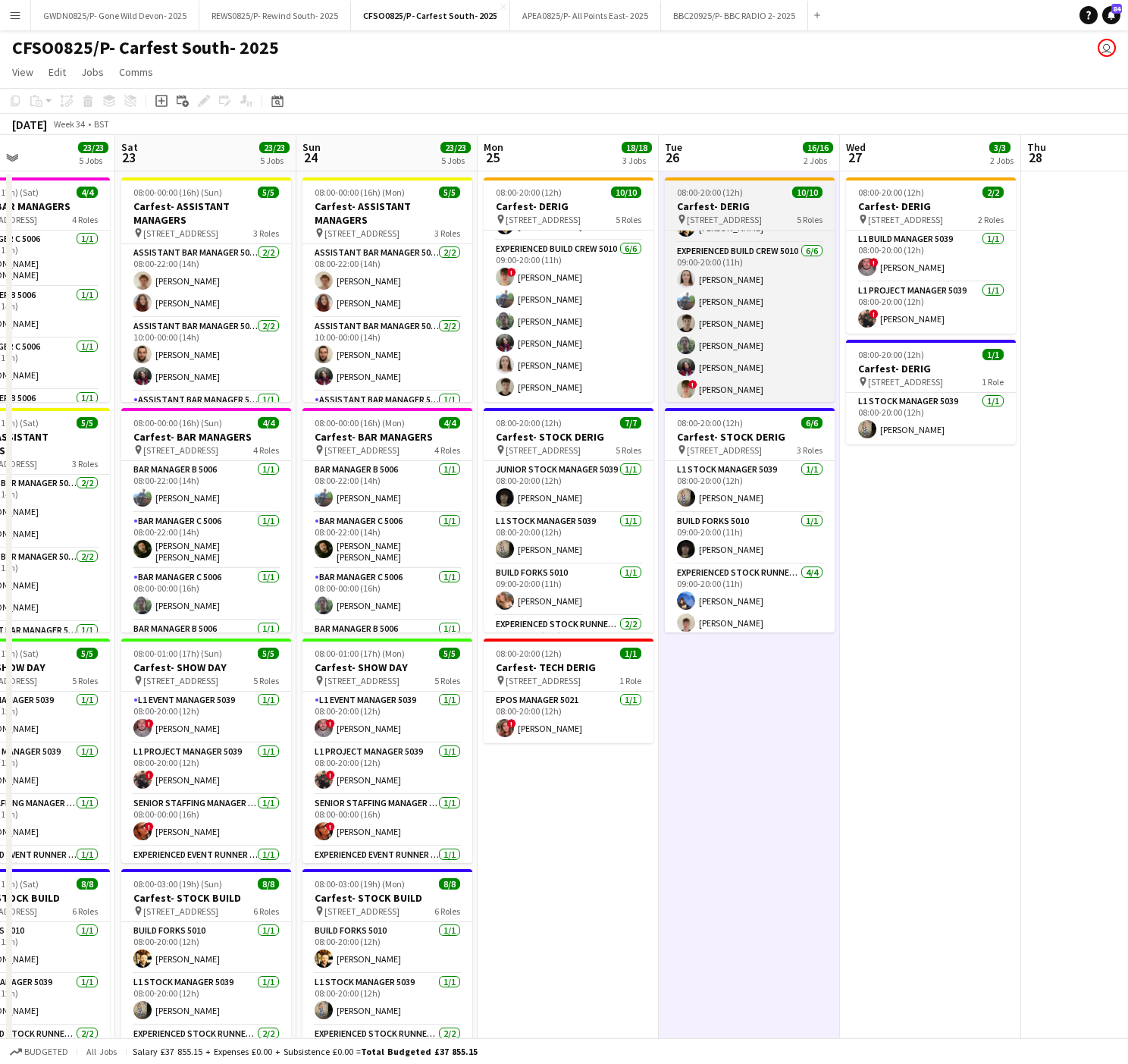
scroll to position [201, 0]
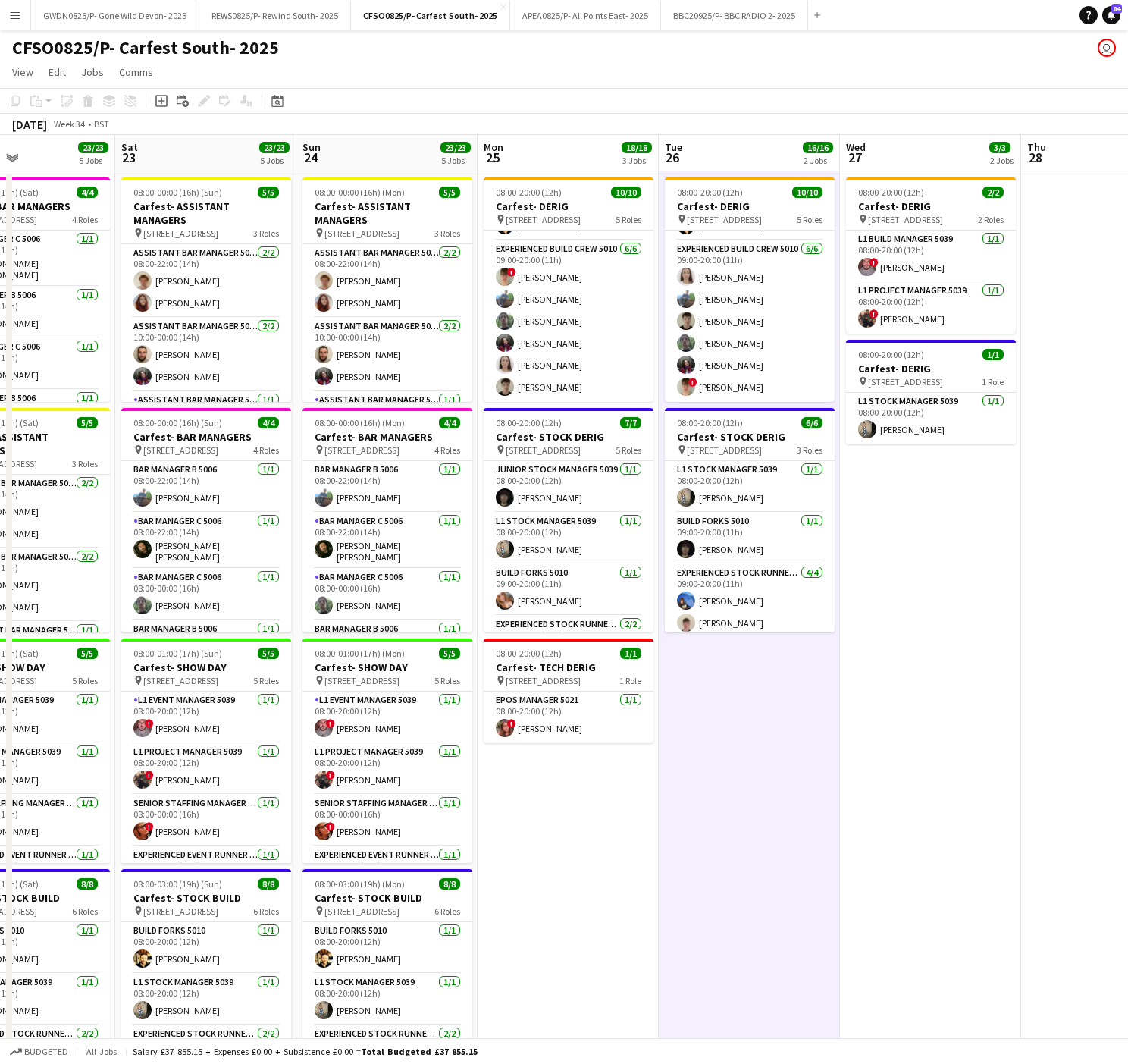
click at [638, 899] on app-date-cell "08:00-20:00 (12h) 10/10 Carfest- DERIG pin [STREET_ADDRESS] 5 Roles L1 Build Ma…" at bounding box center [568, 703] width 181 height 1064
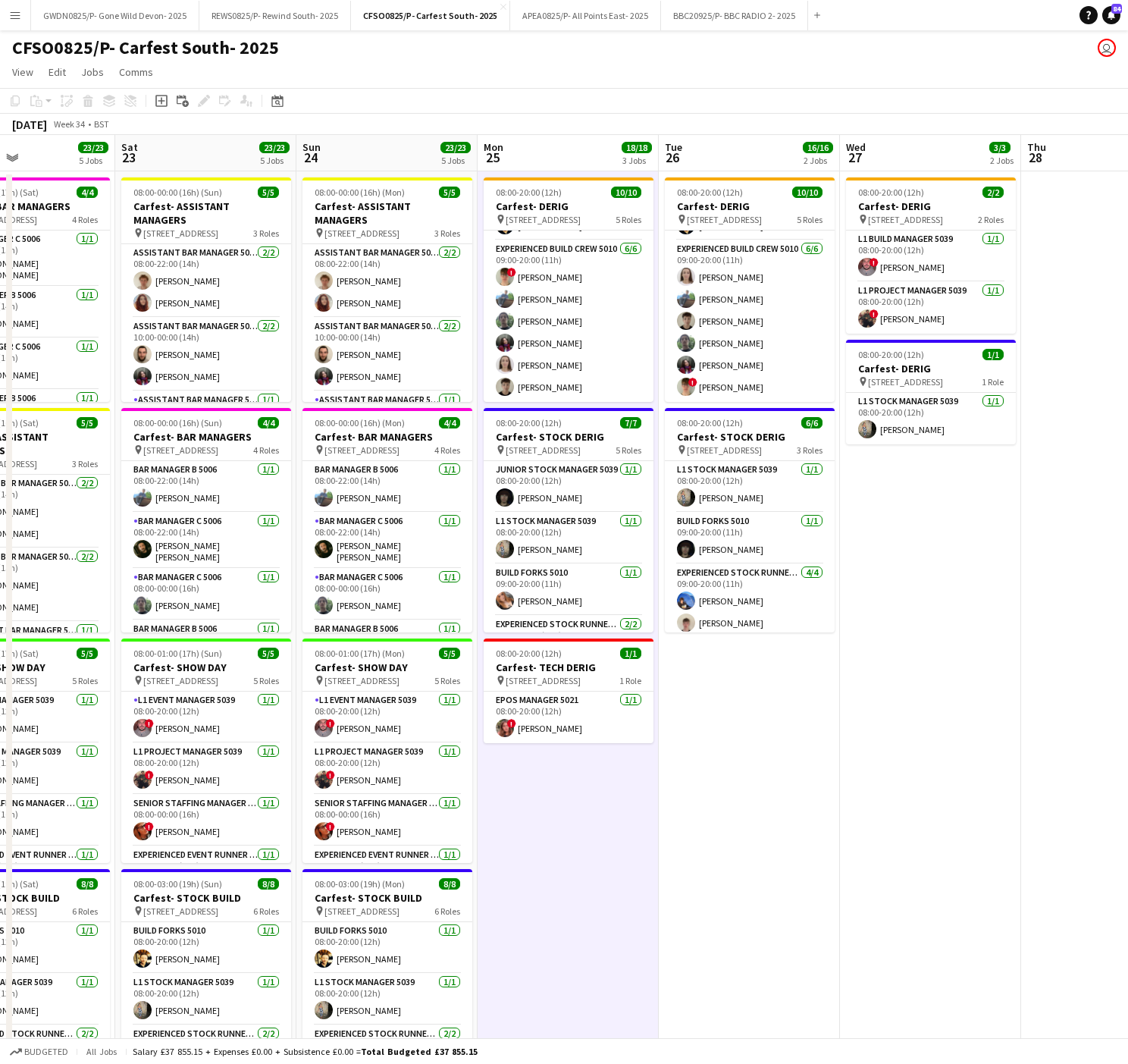
click at [564, 896] on app-date-cell "08:00-20:00 (12h) 10/10 Carfest- DERIG pin [STREET_ADDRESS] 5 Roles L1 Build Ma…" at bounding box center [568, 703] width 181 height 1064
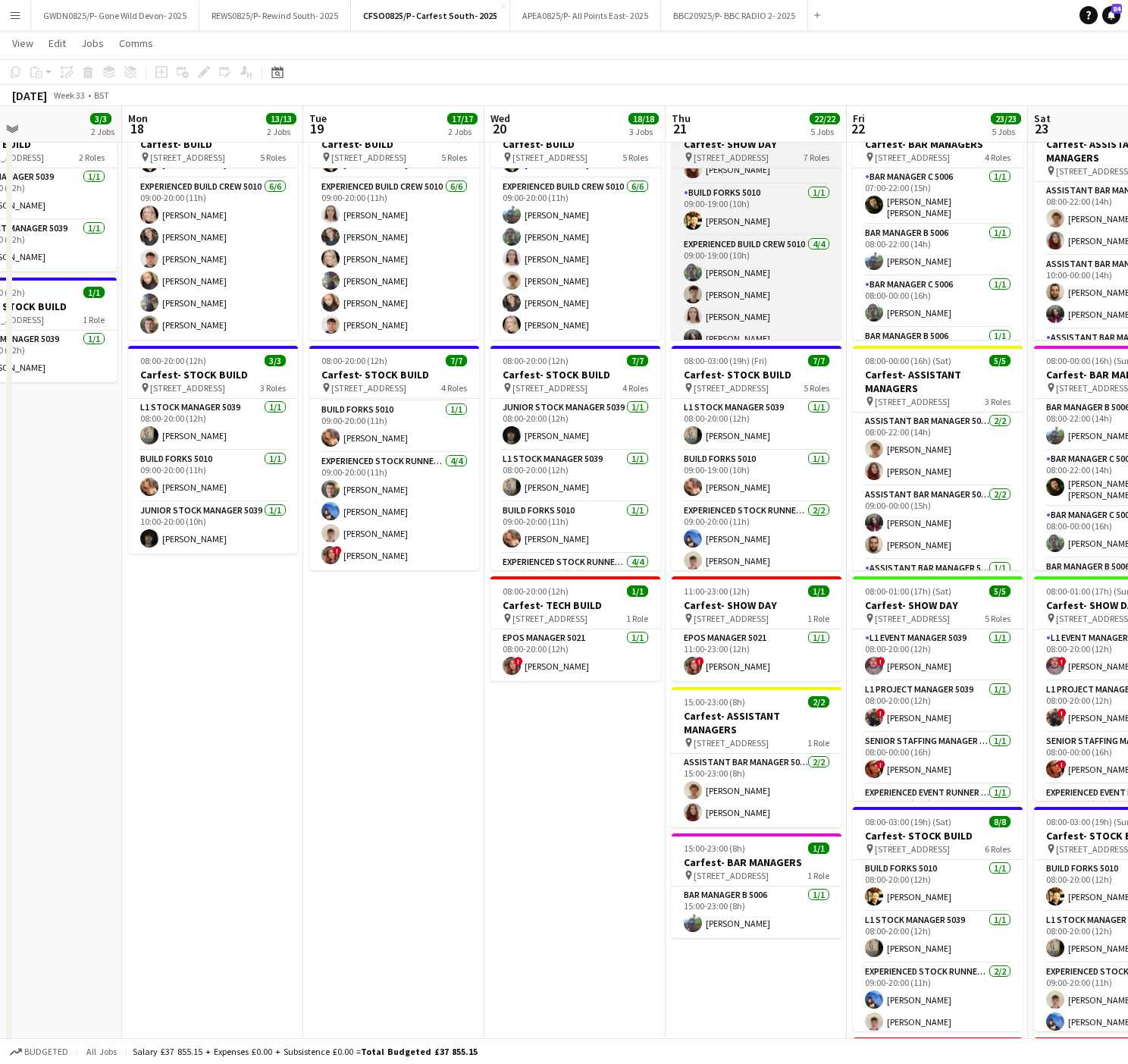
scroll to position [219, 0]
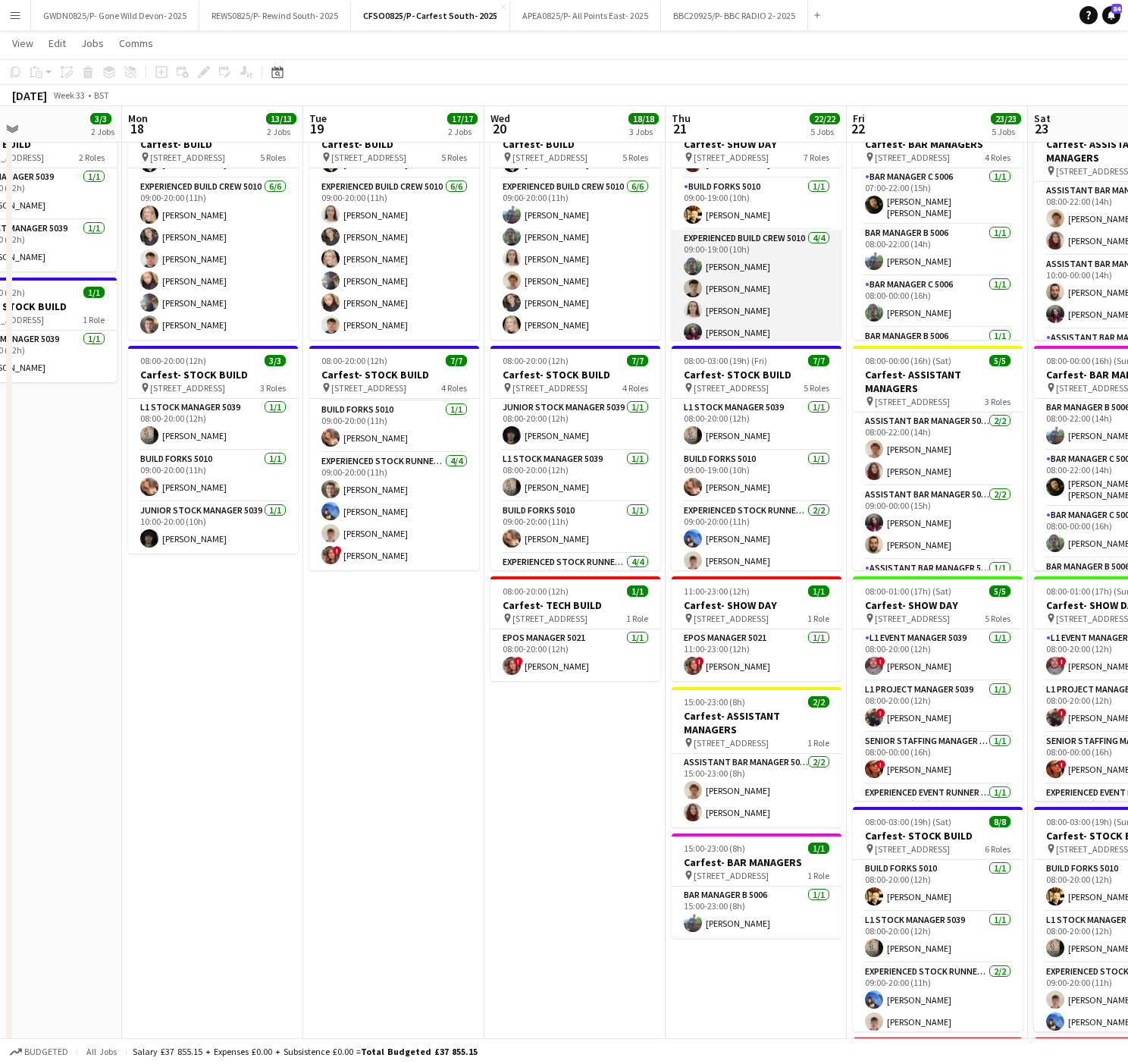
click at [749, 297] on app-card-role "Experienced Build Crew 5010 [DATE] 09:00-19:00 (10h) [PERSON_NAME] [PERSON_NAME…" at bounding box center [756, 288] width 170 height 118
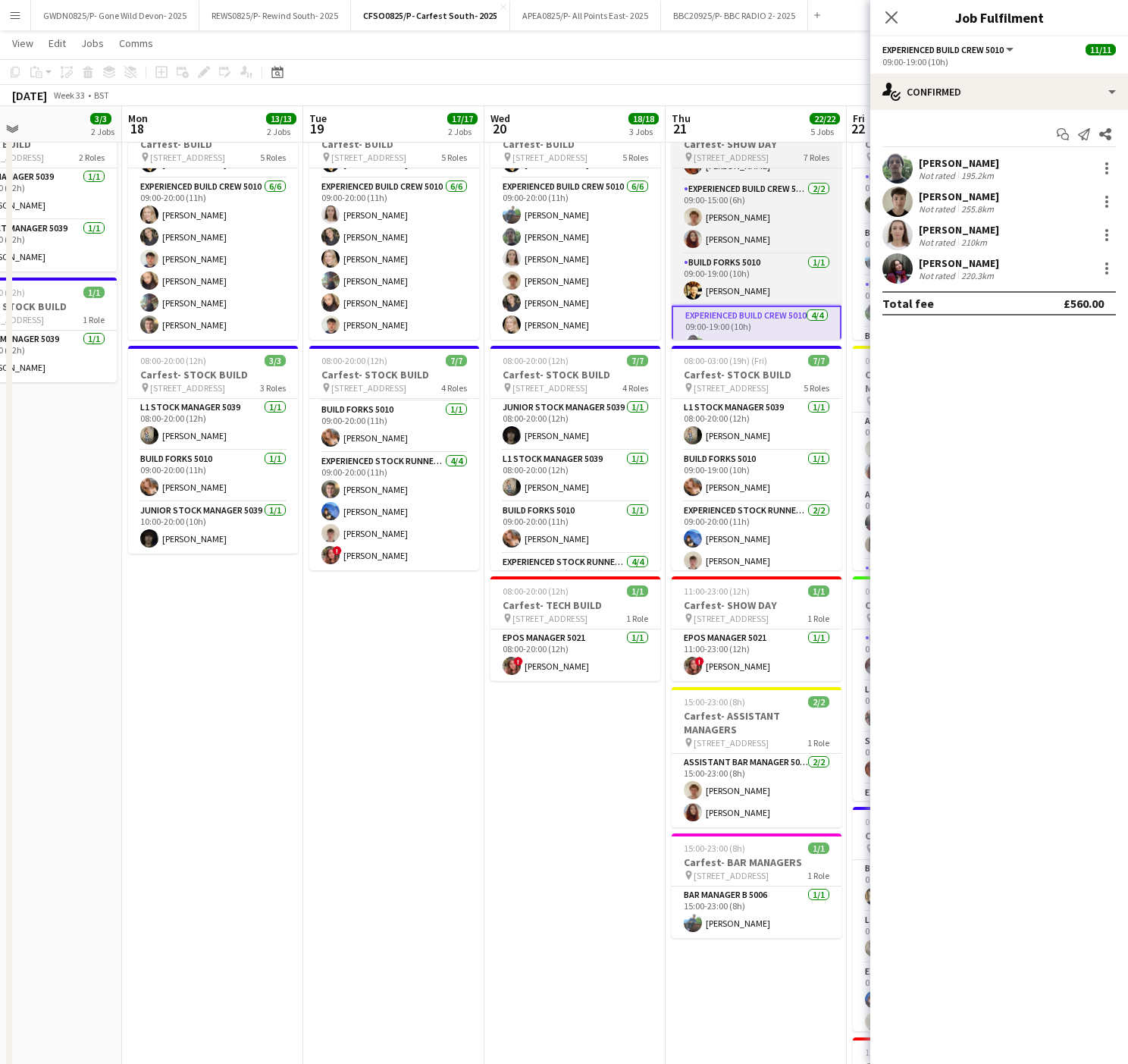
scroll to position [286, 0]
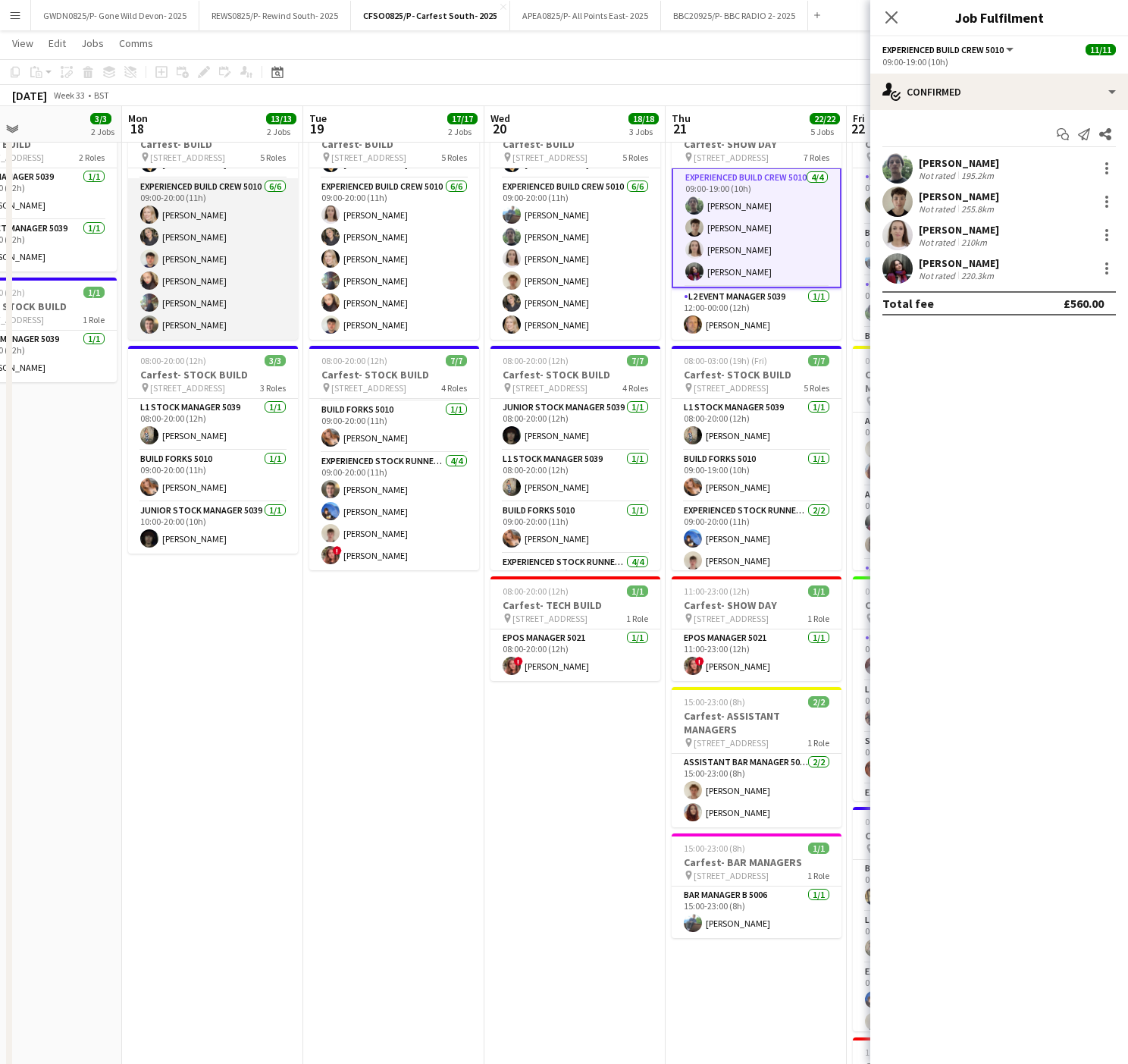
click at [165, 268] on app-card-role "Experienced Build Crew 5010 [DATE] 09:00-20:00 (11h) [PERSON_NAME] [PERSON_NAME…" at bounding box center [212, 259] width 170 height 162
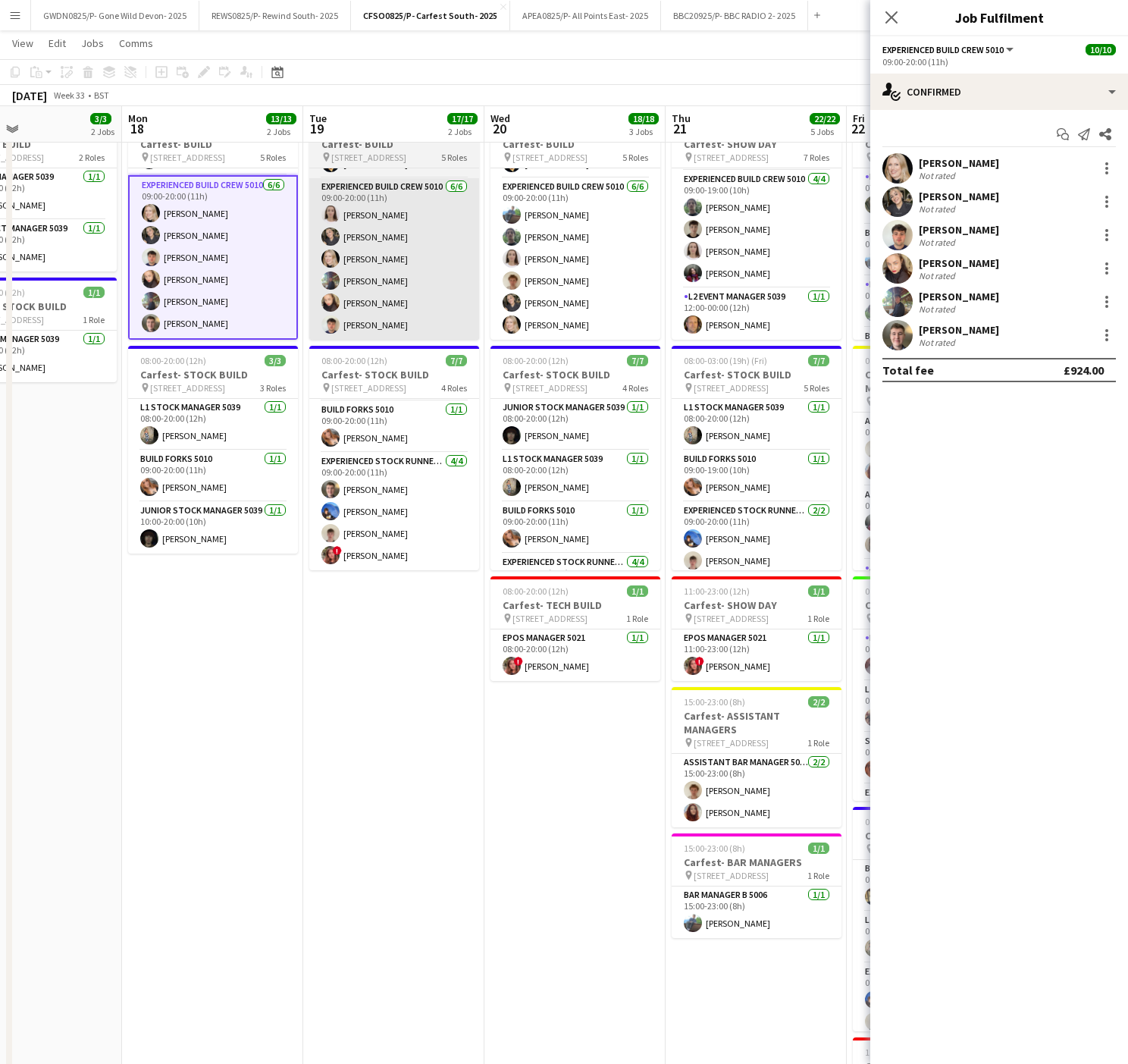
scroll to position [283, 0]
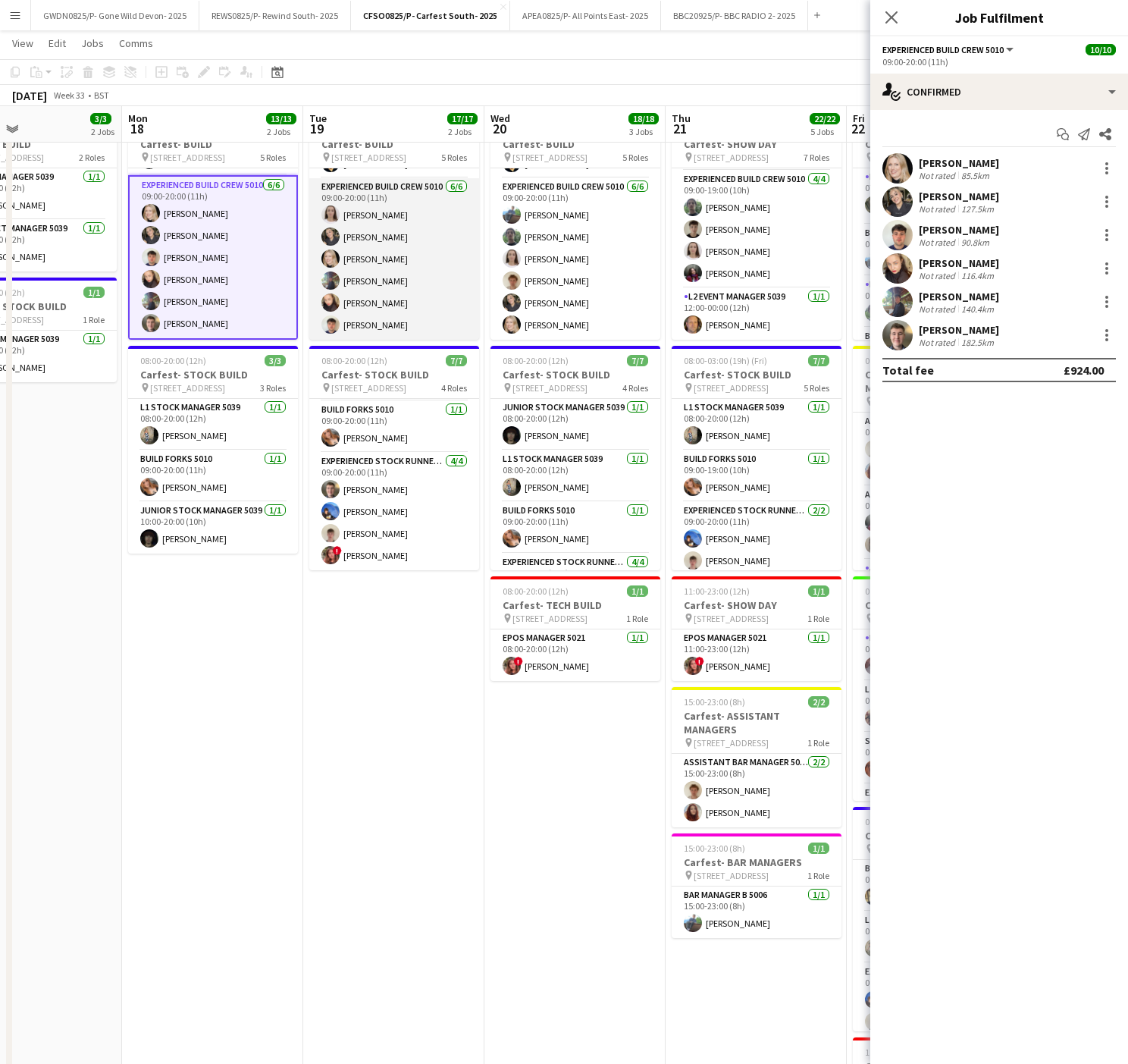
click at [379, 306] on app-card-role "Experienced Build Crew 5010 [DATE] 09:00-20:00 (11h) [PERSON_NAME] [PERSON_NAME…" at bounding box center [394, 259] width 170 height 162
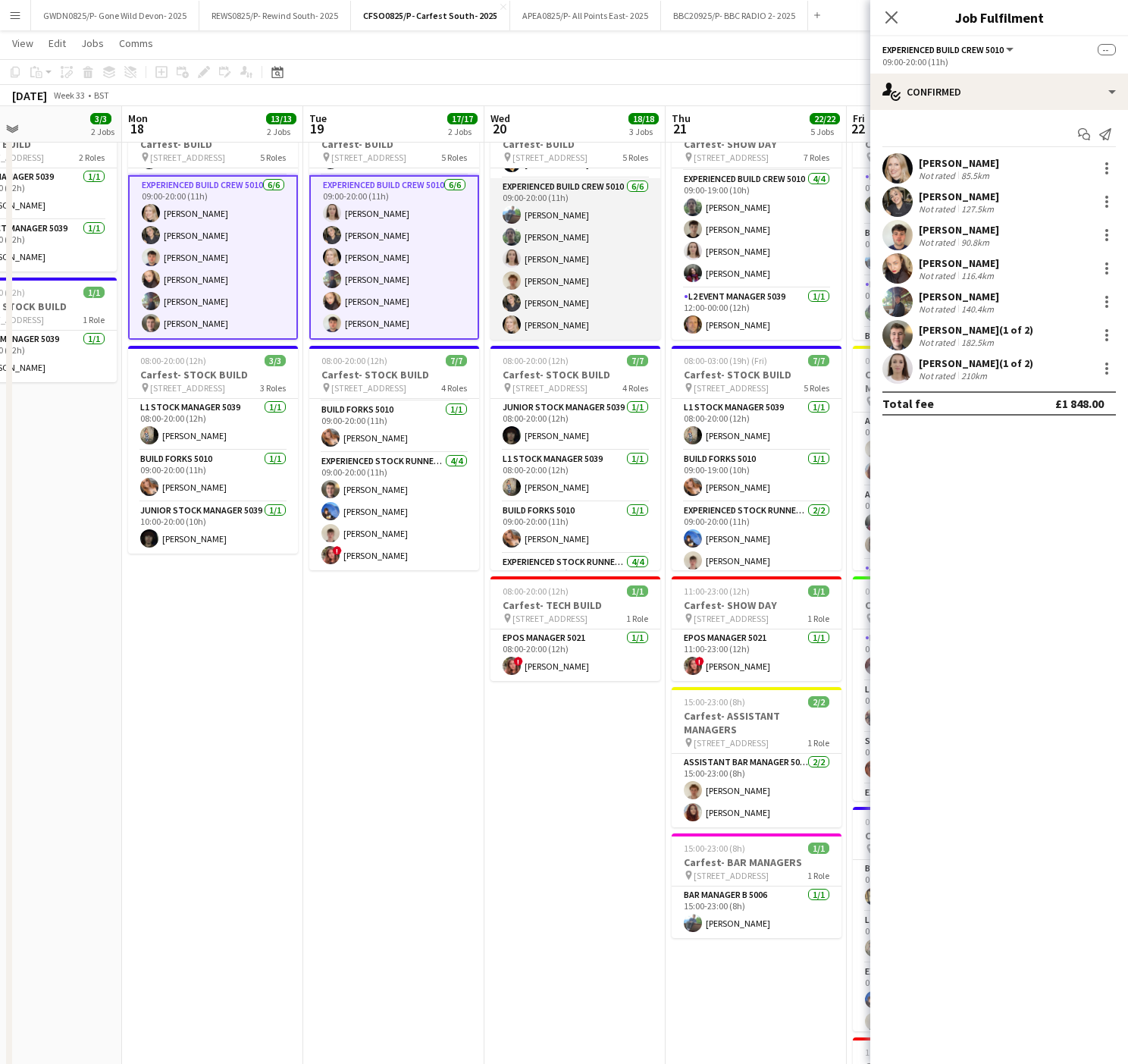
click at [513, 299] on app-user-avatar at bounding box center [512, 302] width 18 height 18
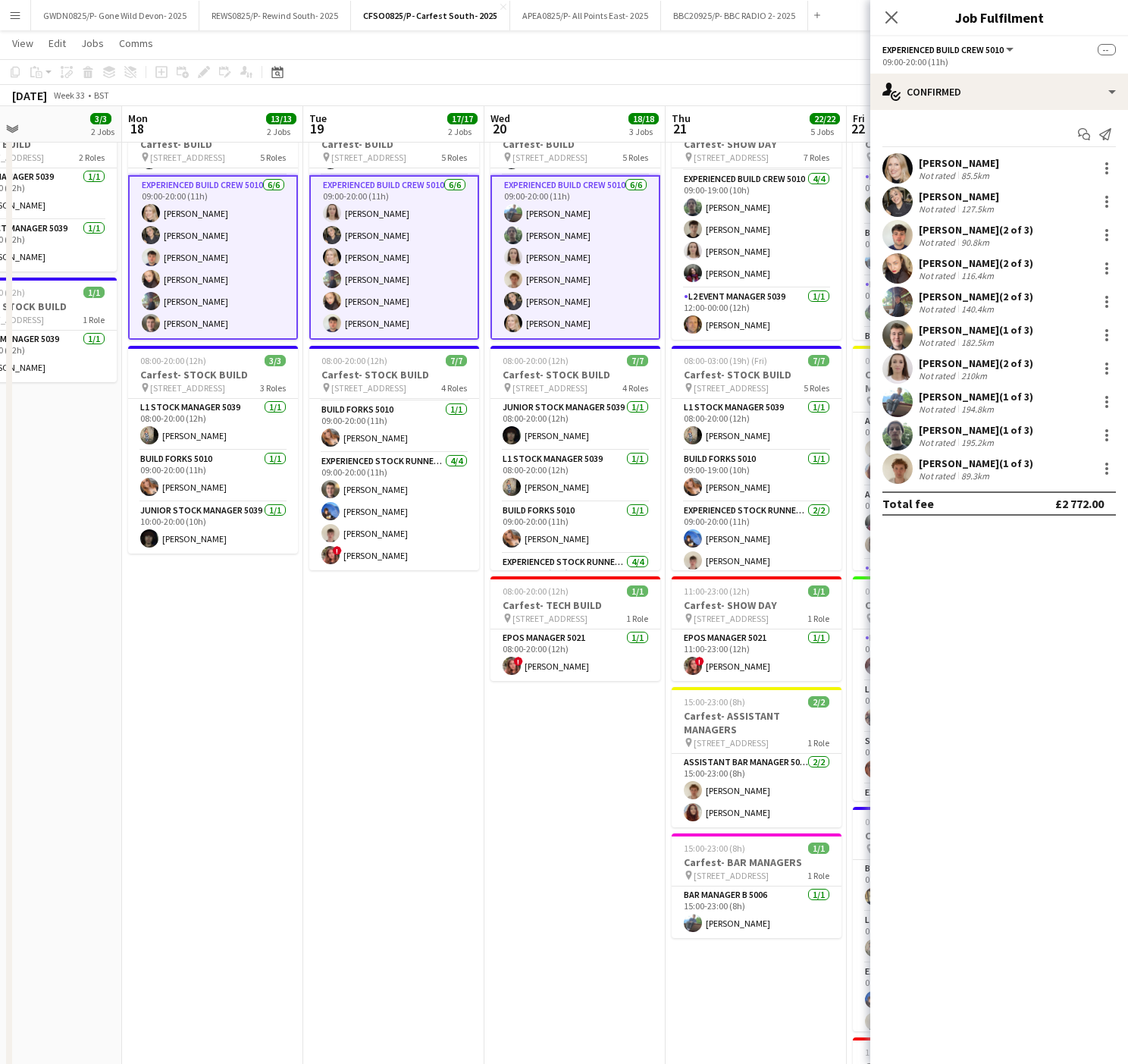
click at [1110, 226] on div "[PERSON_NAME] (2 of 3) Not rated 90.8km" at bounding box center [999, 235] width 258 height 31
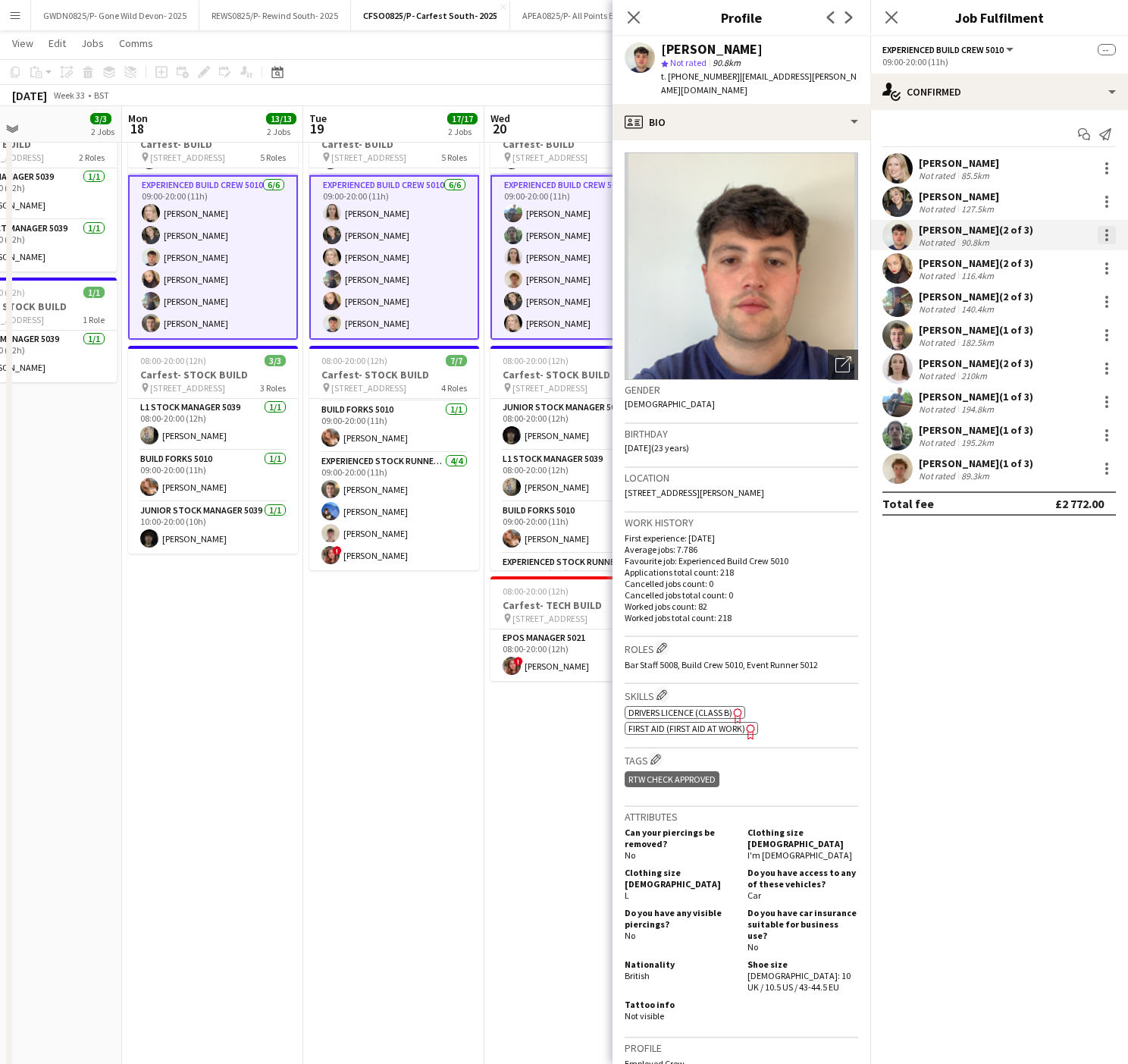
click at [1107, 237] on div at bounding box center [1106, 235] width 3 height 3
click at [1037, 369] on span "Remove" at bounding box center [1033, 373] width 46 height 13
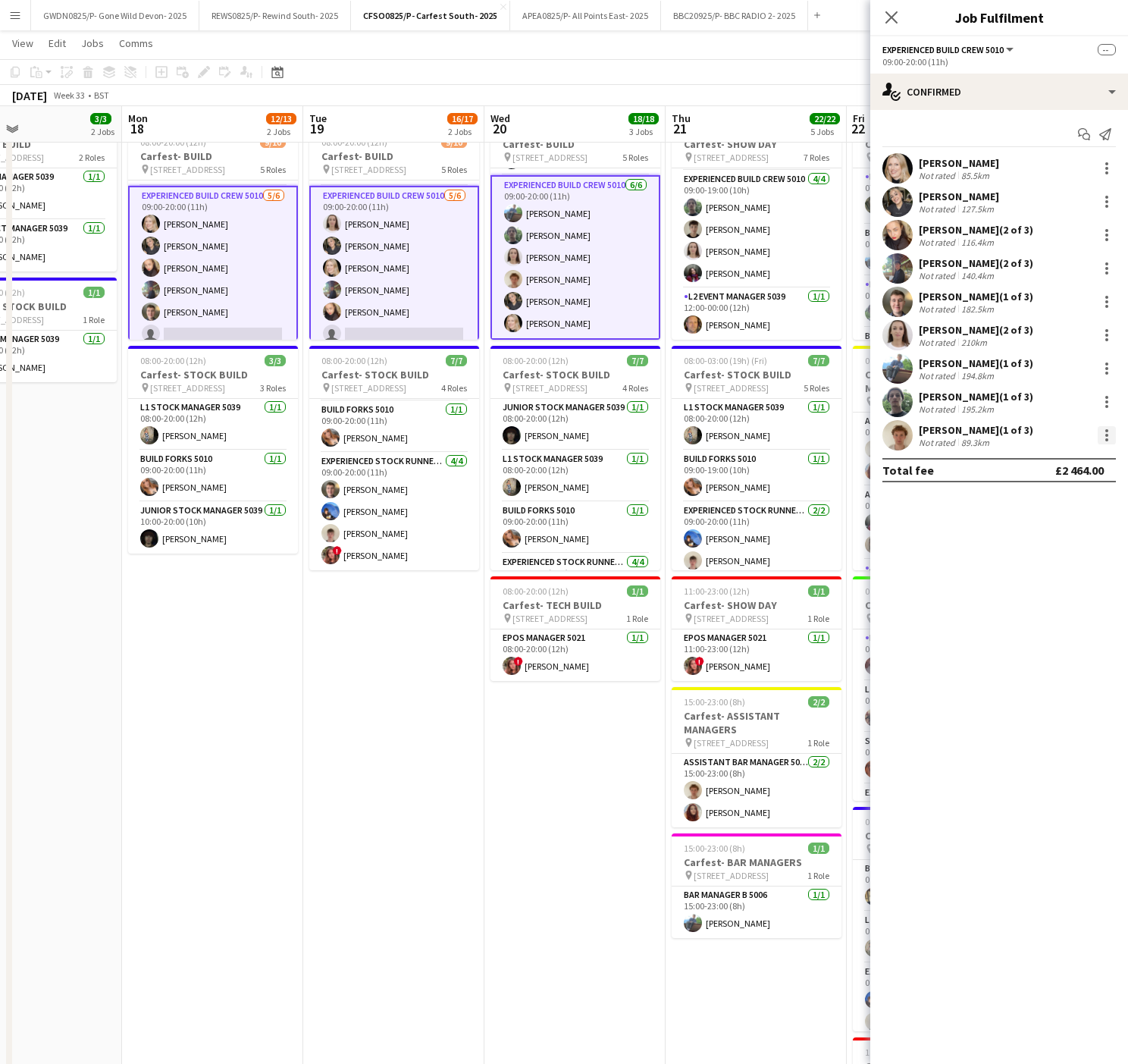
click at [1107, 437] on div at bounding box center [1106, 434] width 3 height 3
click at [1022, 570] on span "Remove" at bounding box center [1033, 574] width 46 height 13
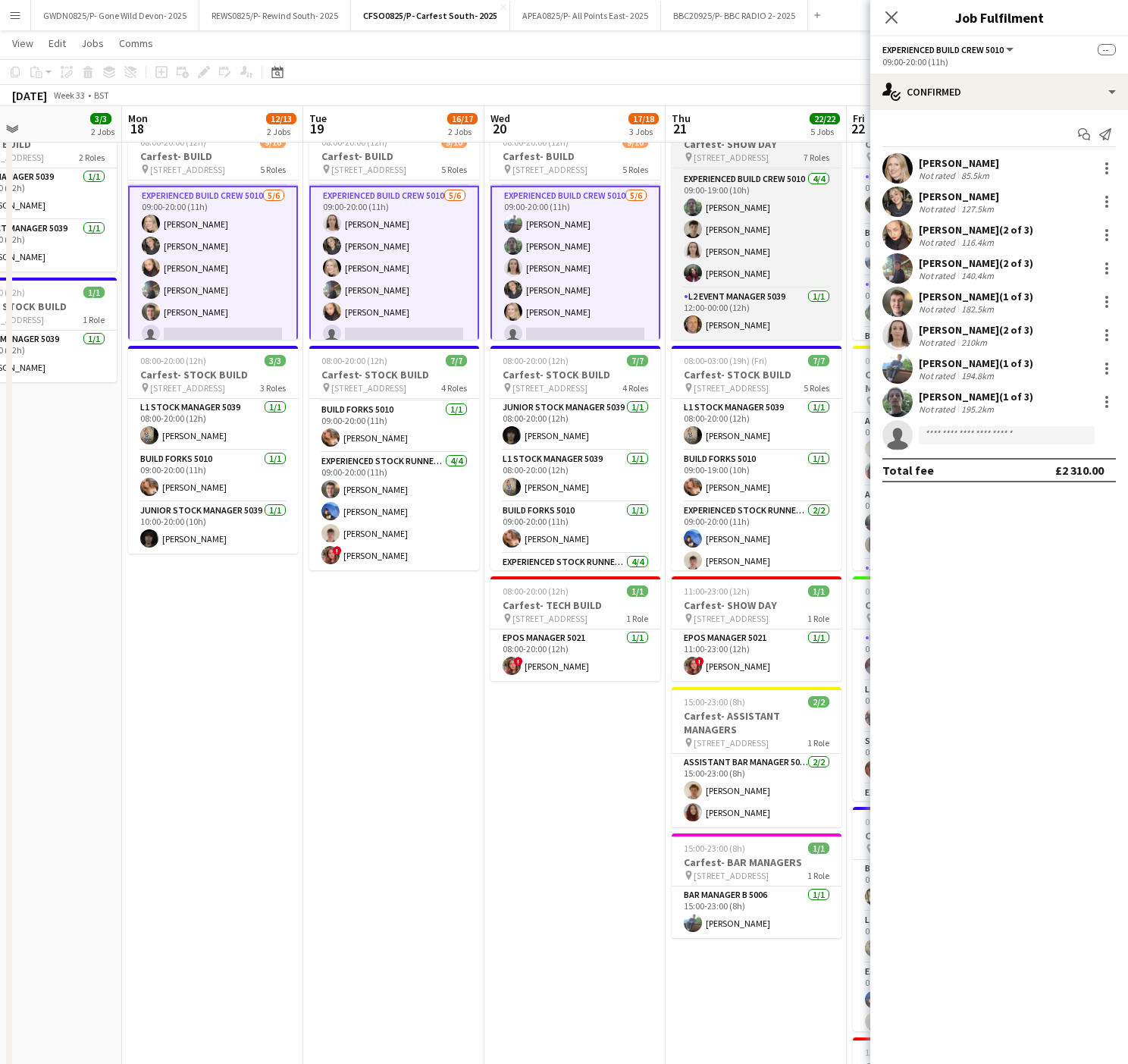
click at [741, 148] on h3 "Carfest- SHOW DAY" at bounding box center [756, 144] width 170 height 13
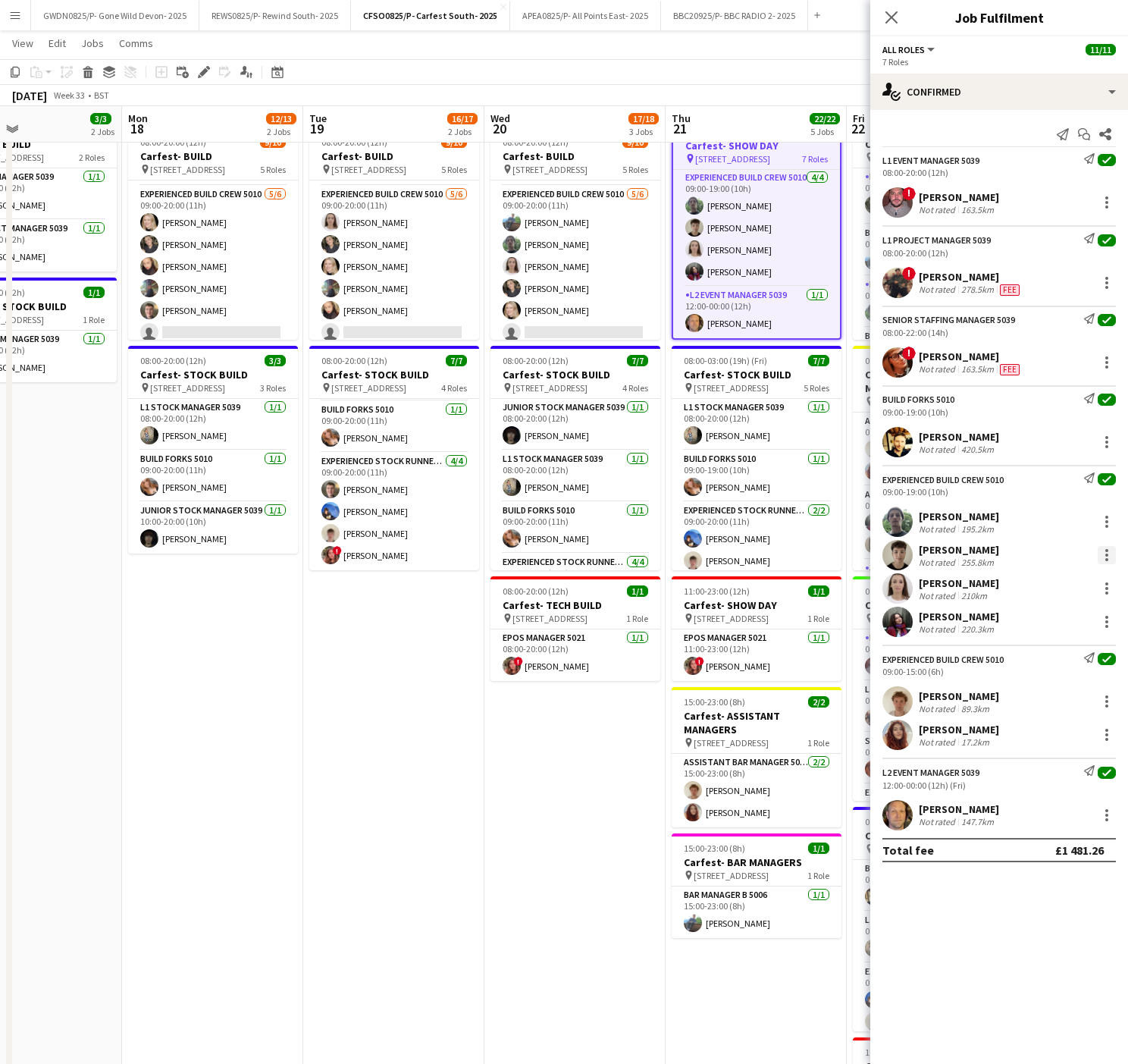
click at [1110, 560] on div at bounding box center [1107, 555] width 18 height 18
click at [1050, 729] on span "Remove" at bounding box center [1033, 735] width 46 height 13
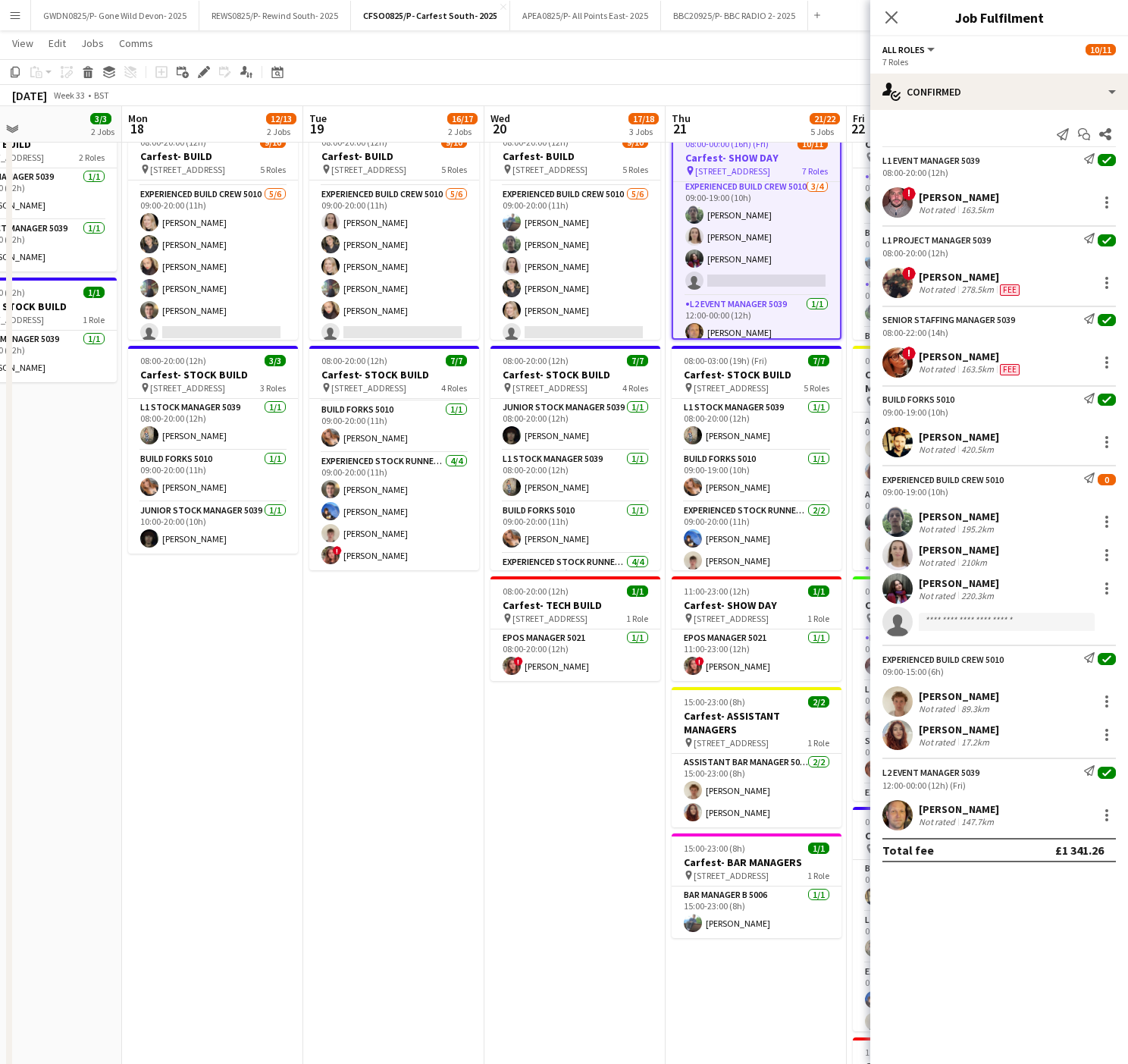
click at [391, 756] on app-date-cell "Updated 08:00-20:00 (12h) 9/10 Carfest- BUILD pin [STREET_ADDRESS] 5 Roles L1 B…" at bounding box center [393, 640] width 181 height 1064
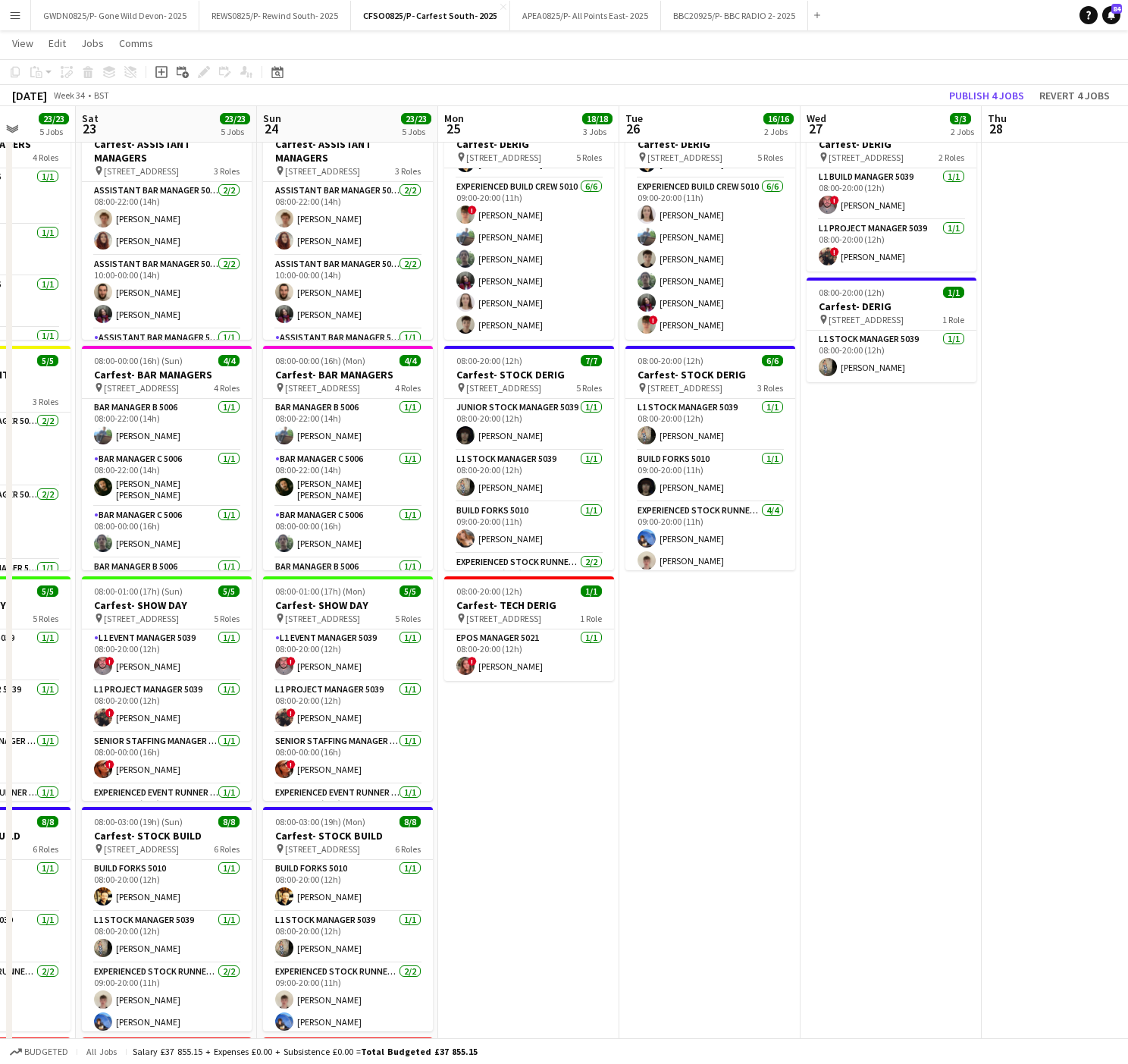
scroll to position [0, 667]
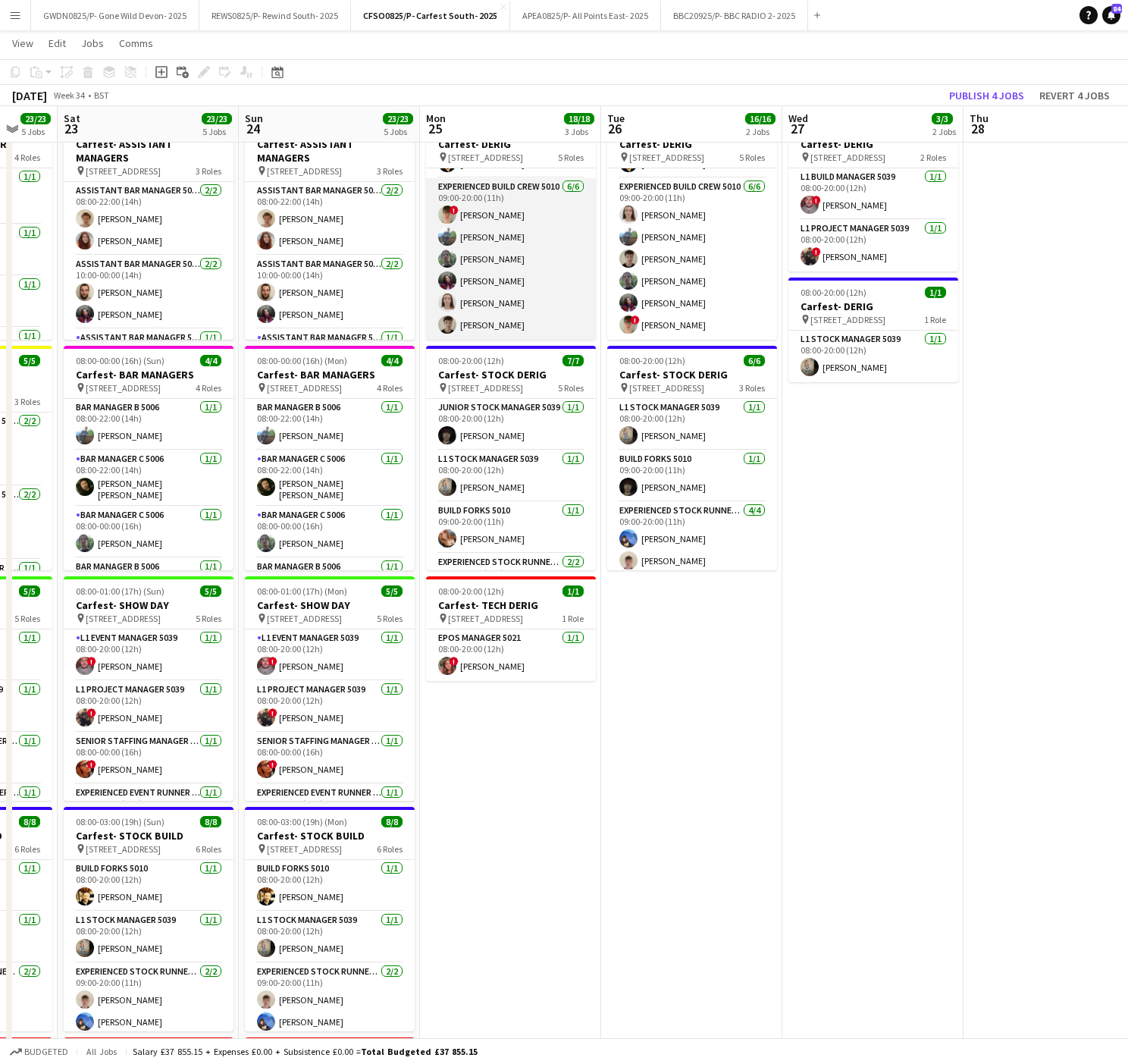
click at [499, 323] on app-card-role "Experienced Build Crew 5010 [DATE] 09:00-20:00 (11h) ! [PERSON_NAME] [PERSON_NA…" at bounding box center [511, 259] width 170 height 162
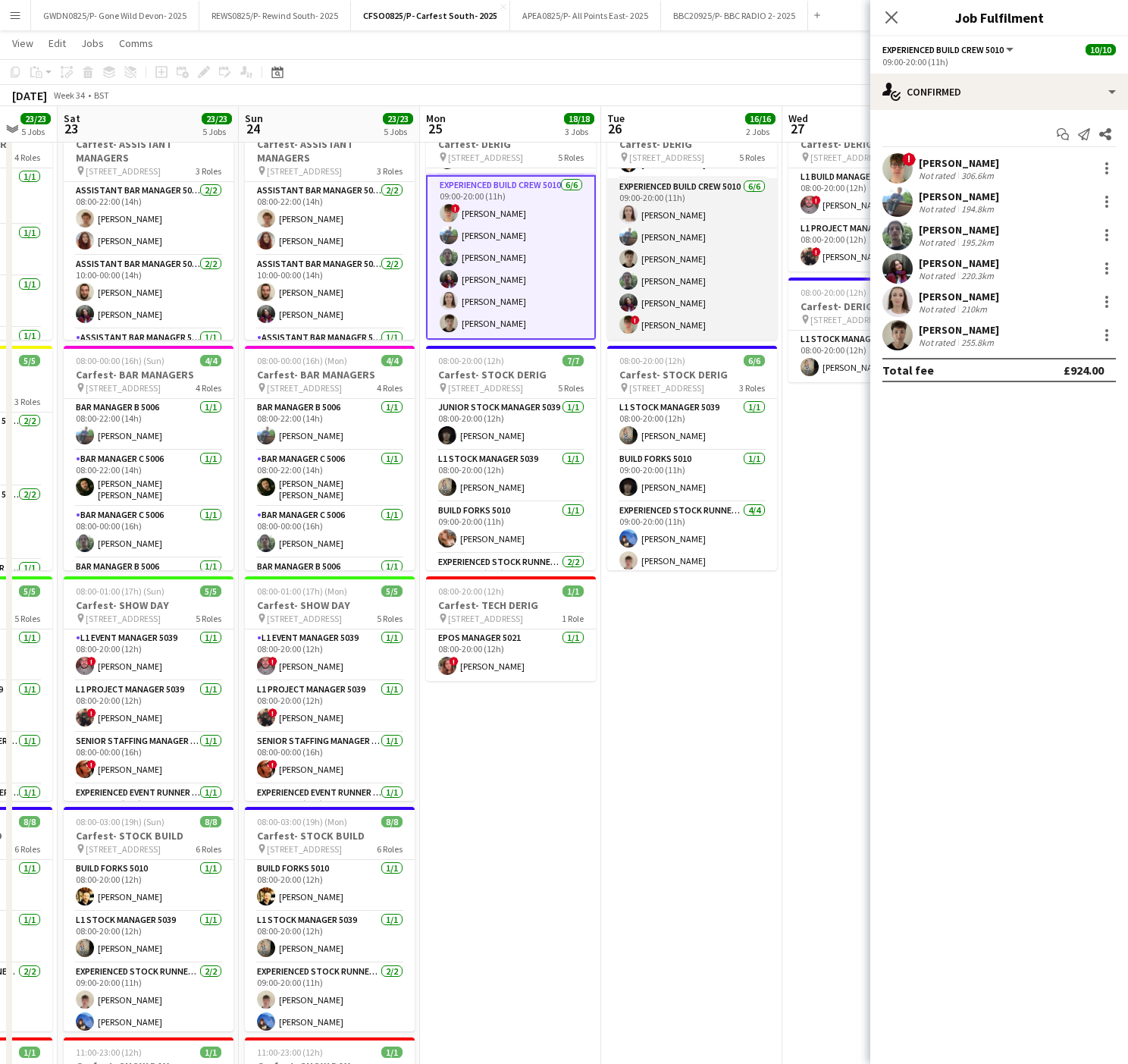
click at [678, 287] on app-card-role "Experienced Build Crew 5010 [DATE] 09:00-20:00 (11h) [PERSON_NAME] [PERSON_NAME…" at bounding box center [692, 259] width 170 height 162
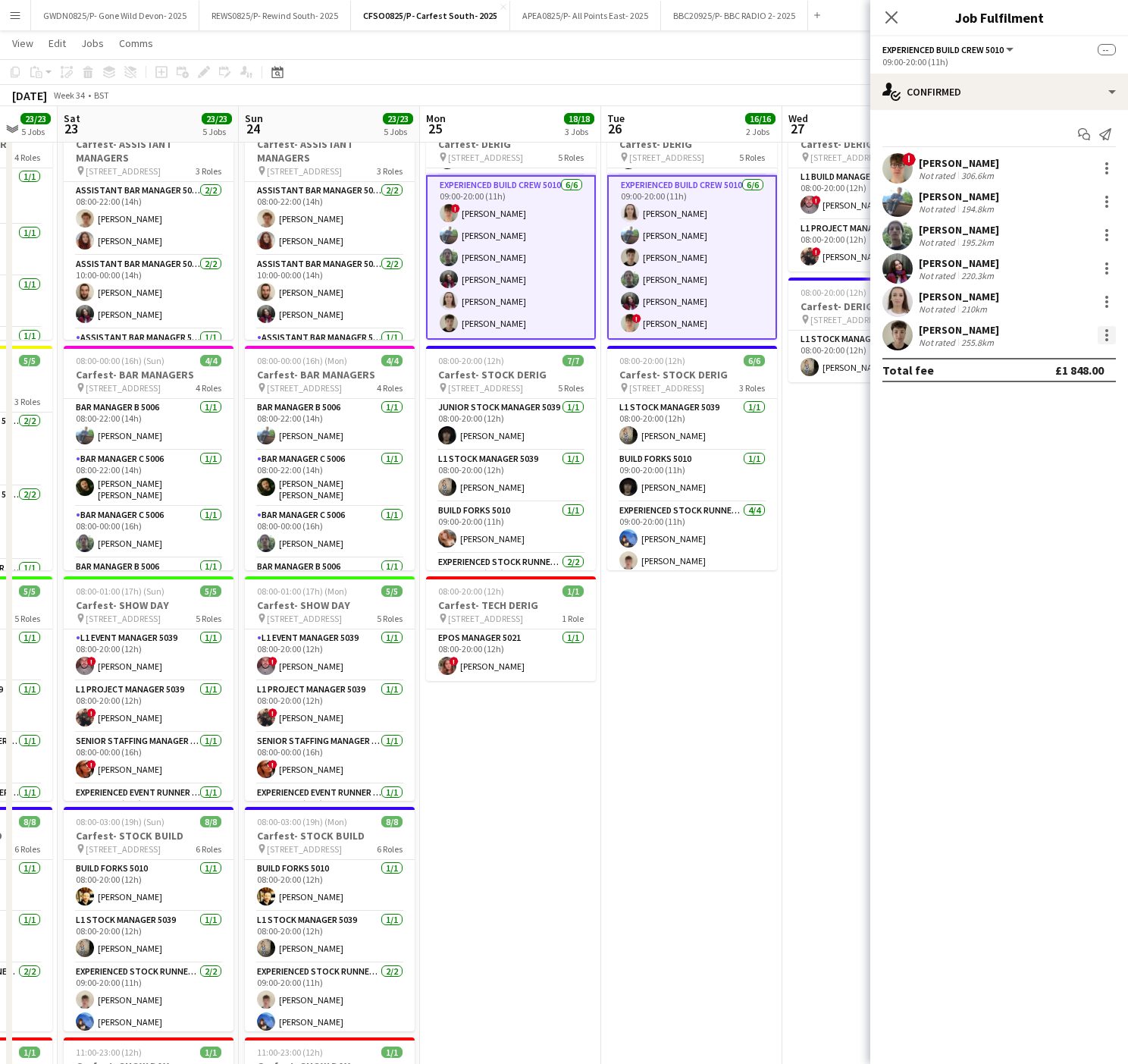
click at [1104, 340] on div at bounding box center [1107, 335] width 18 height 18
click at [1041, 473] on span "Remove" at bounding box center [1033, 473] width 46 height 13
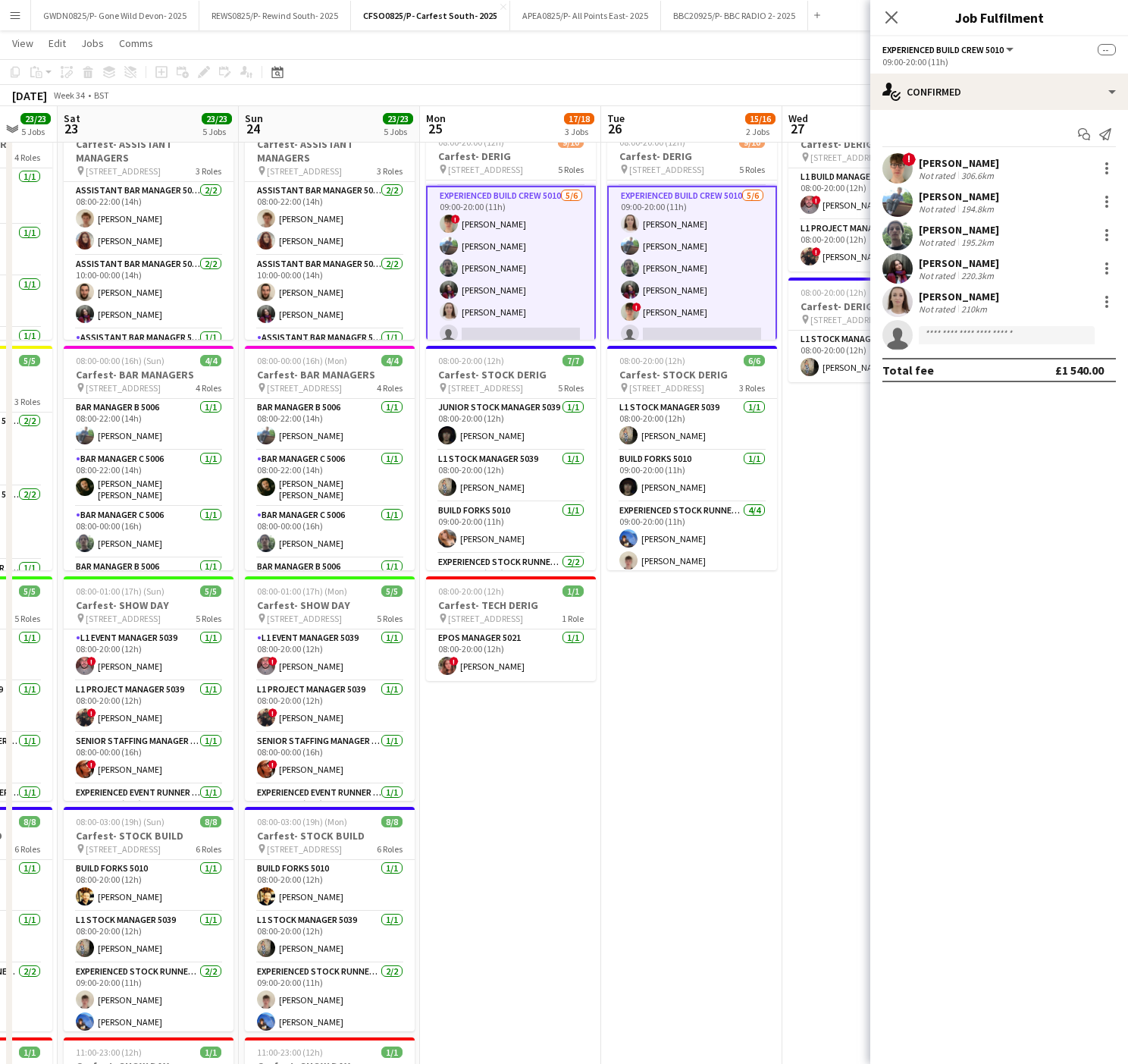
click at [534, 829] on app-date-cell "Updated 08:00-20:00 (12h) 9/10 Carfest- DERIG pin [STREET_ADDRESS] 5 Roles L1 B…" at bounding box center [510, 640] width 181 height 1064
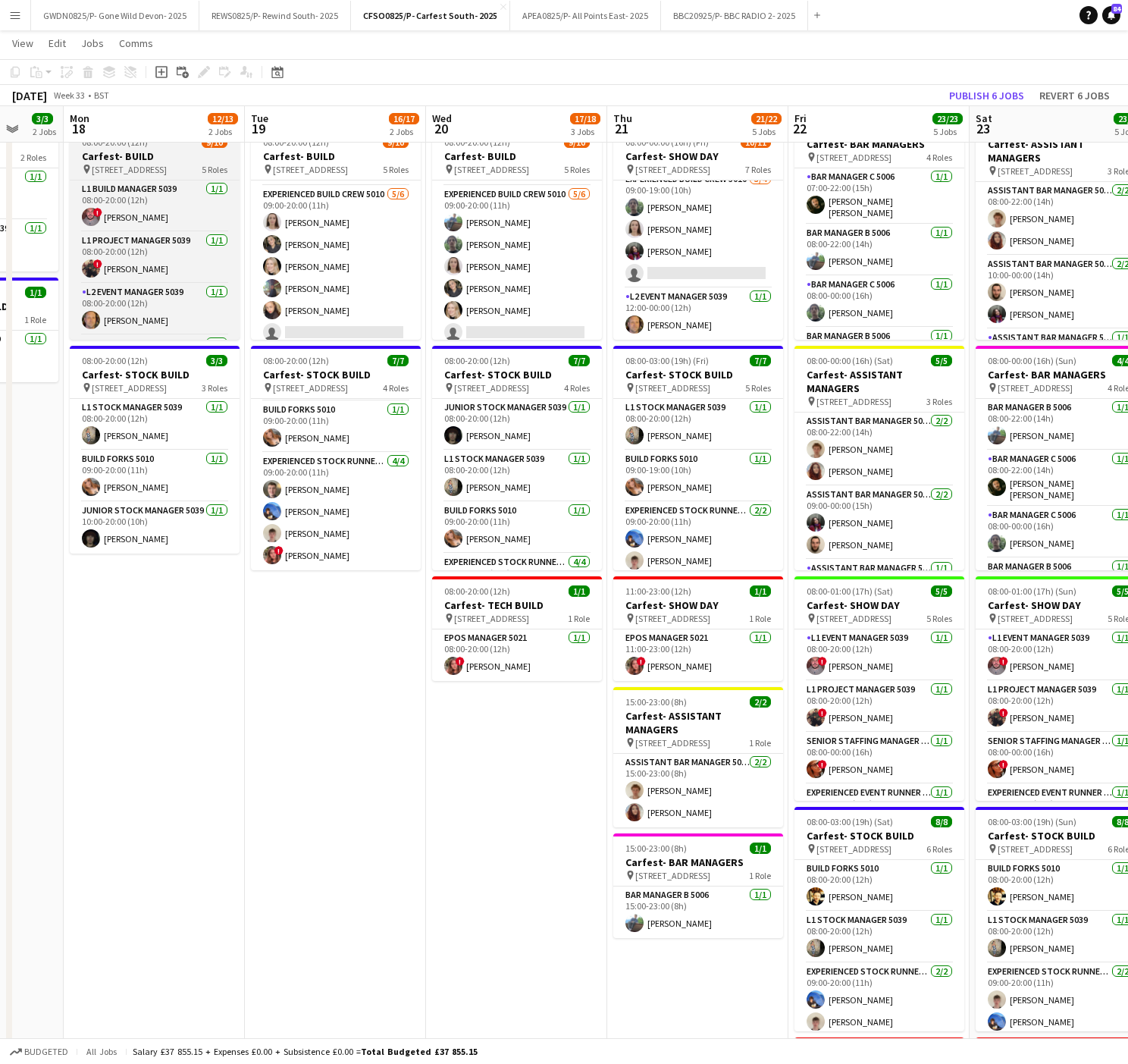
scroll to position [213, 0]
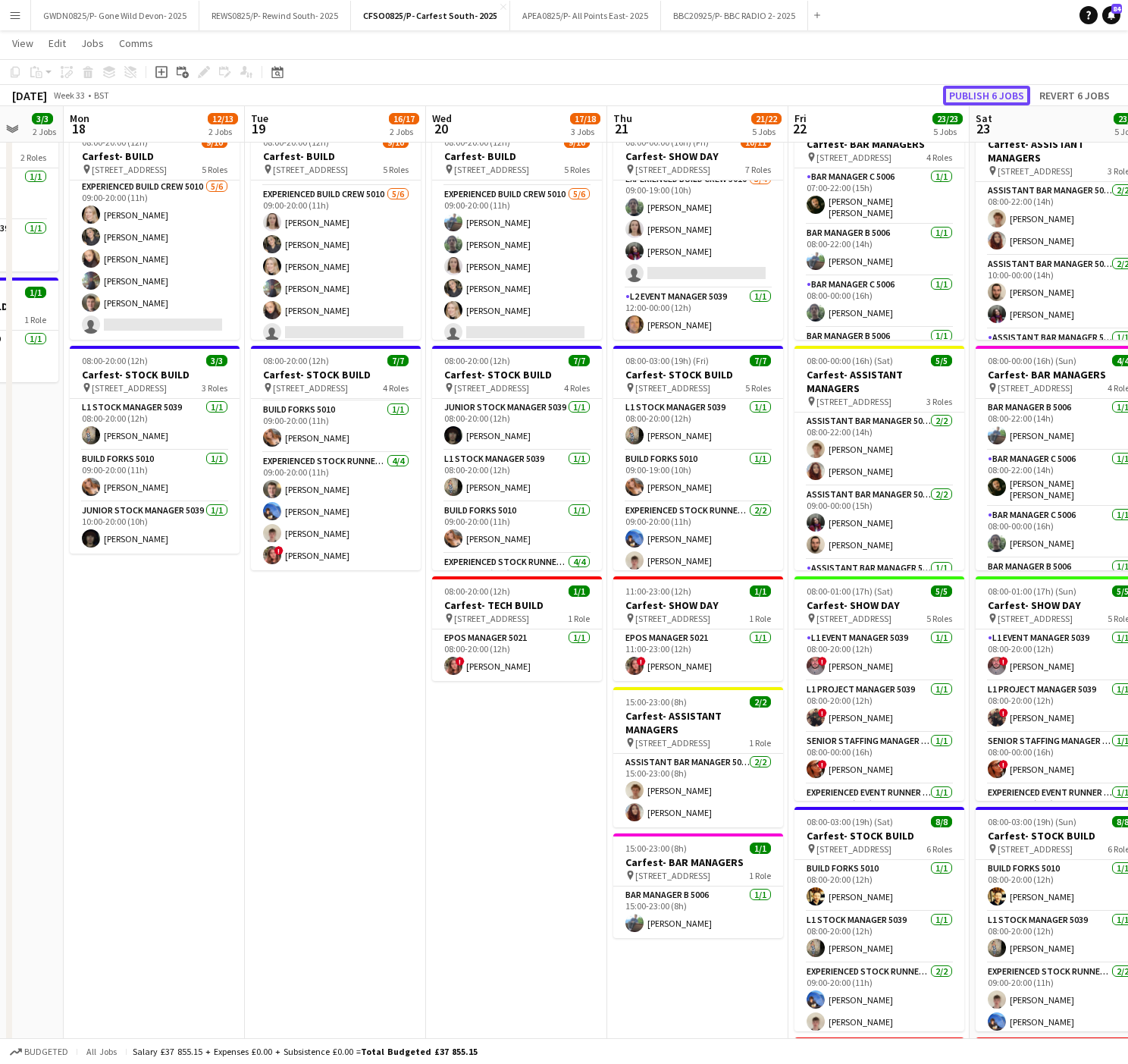
click at [965, 93] on button "Publish 6 jobs" at bounding box center [987, 95] width 87 height 20
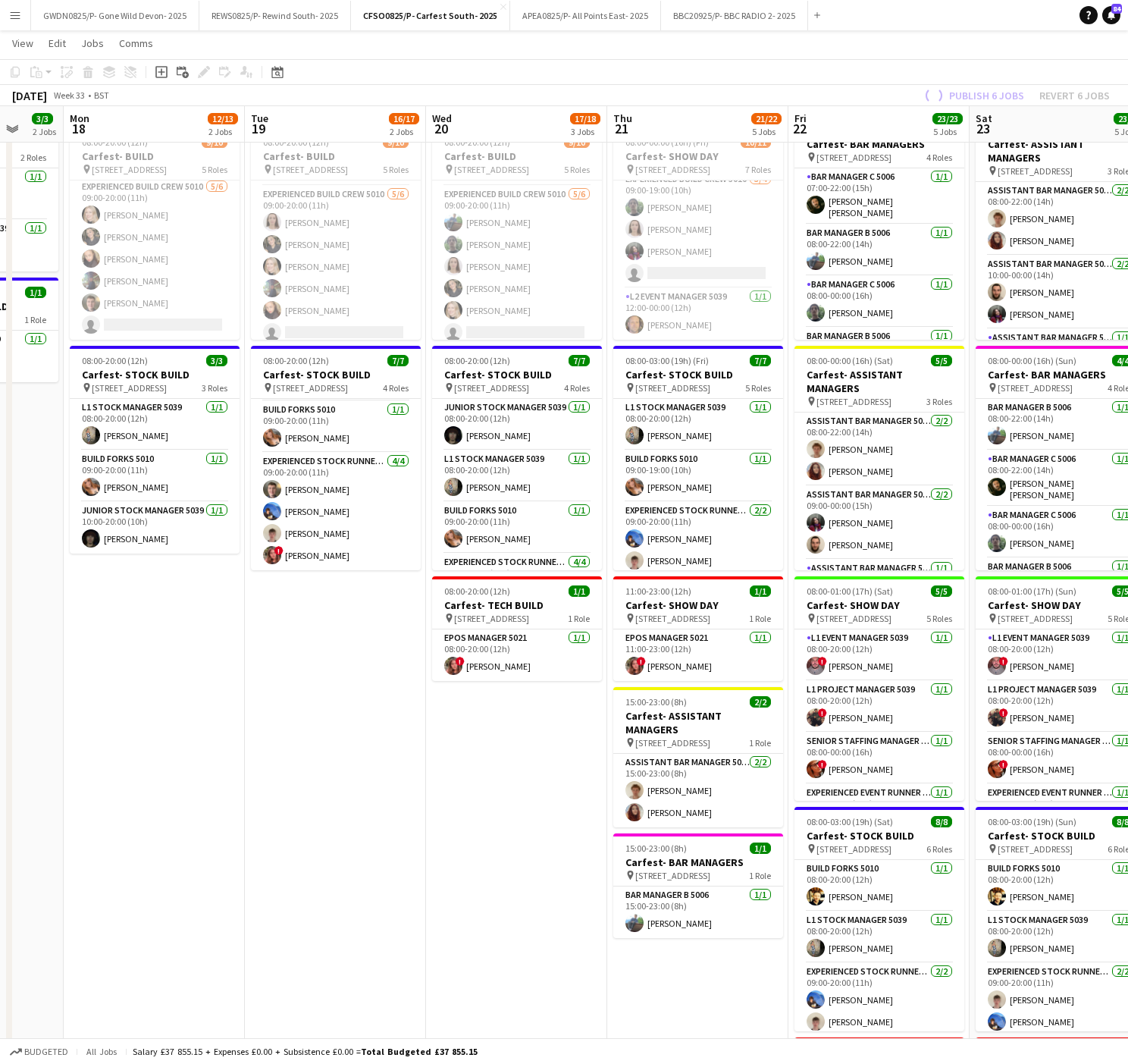
scroll to position [283, 0]
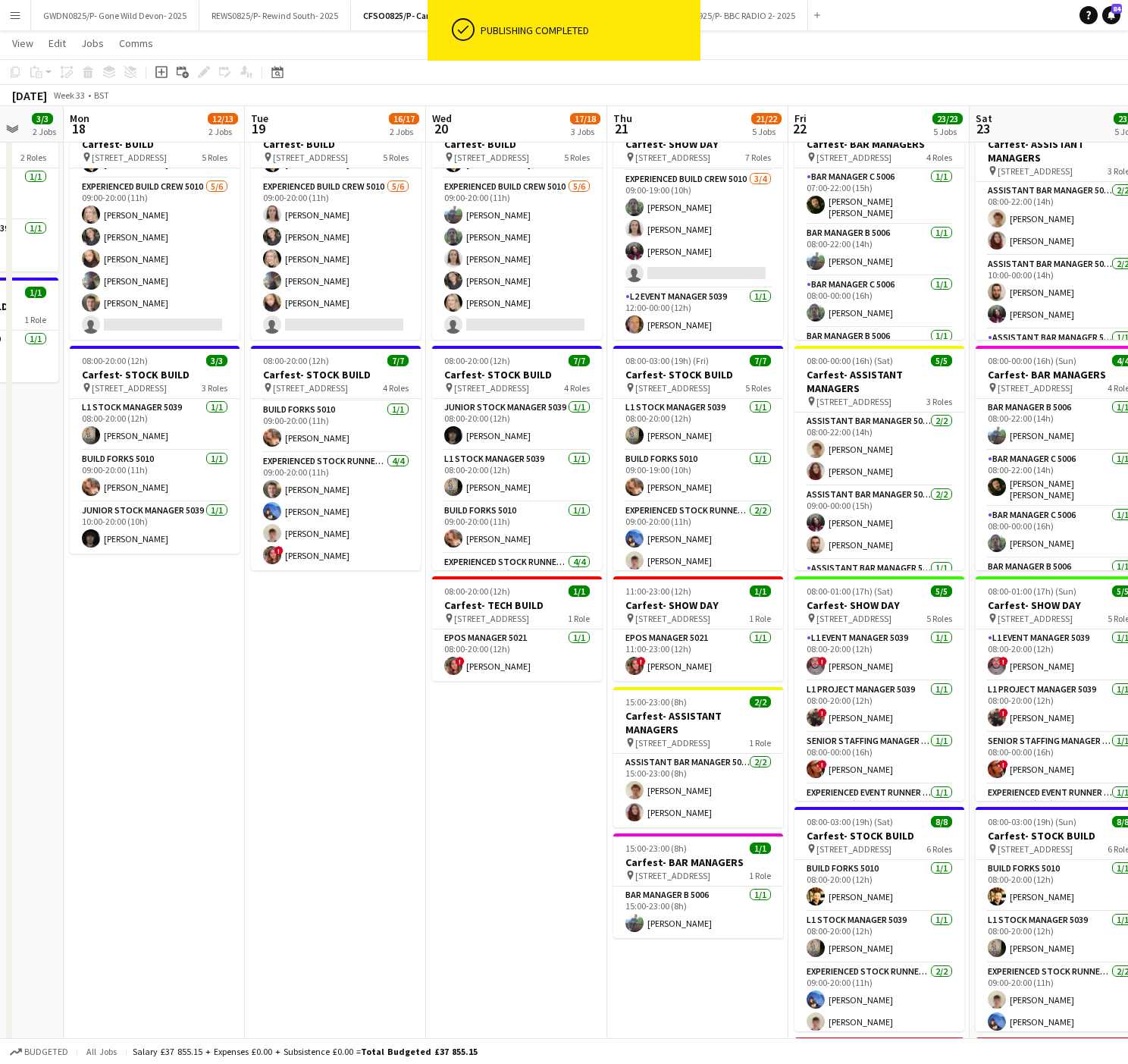
click at [132, 138] on app-board-header-date "Mon 18 12/13 2 Jobs" at bounding box center [154, 124] width 181 height 36
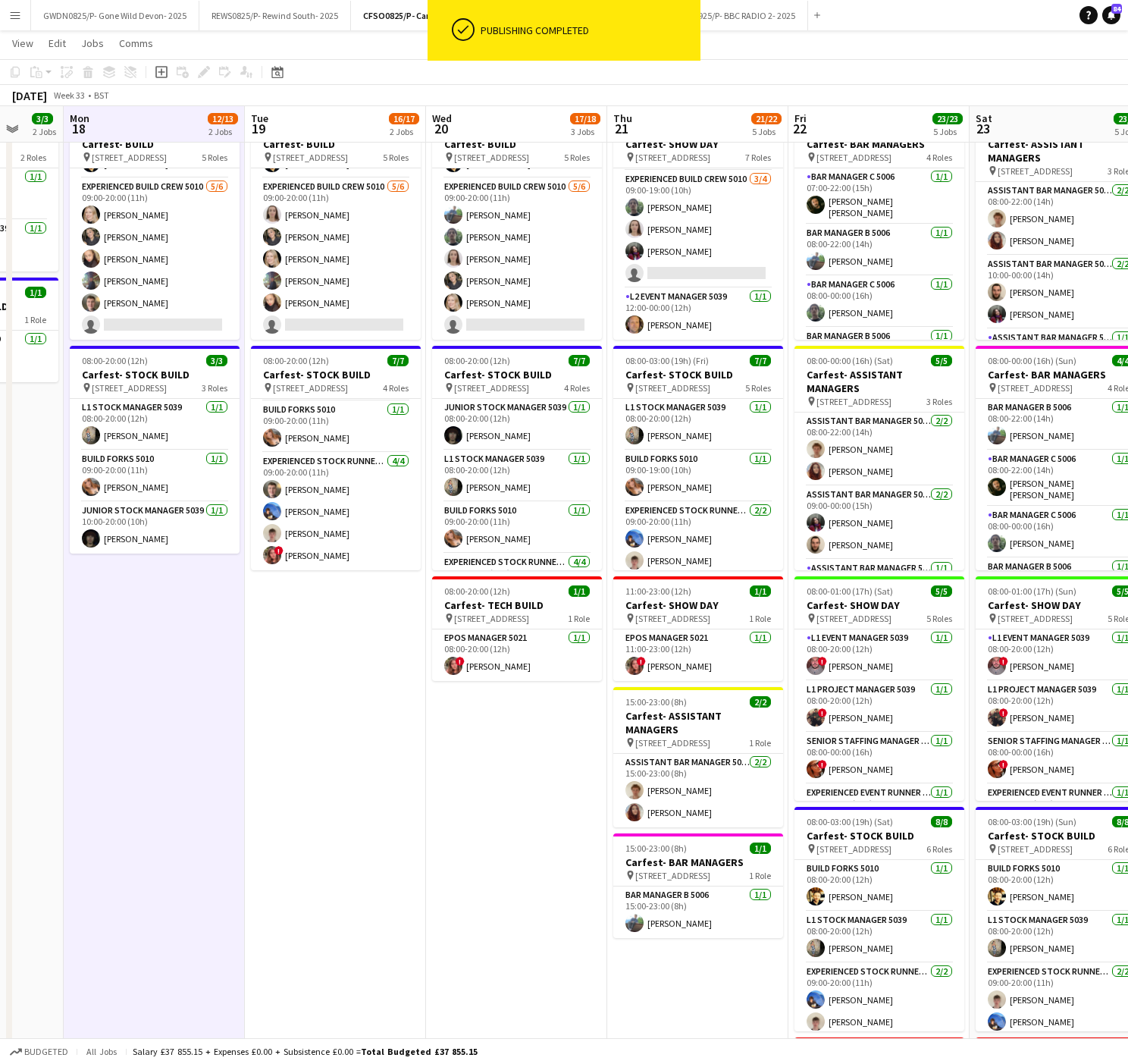
scroll to position [0, 429]
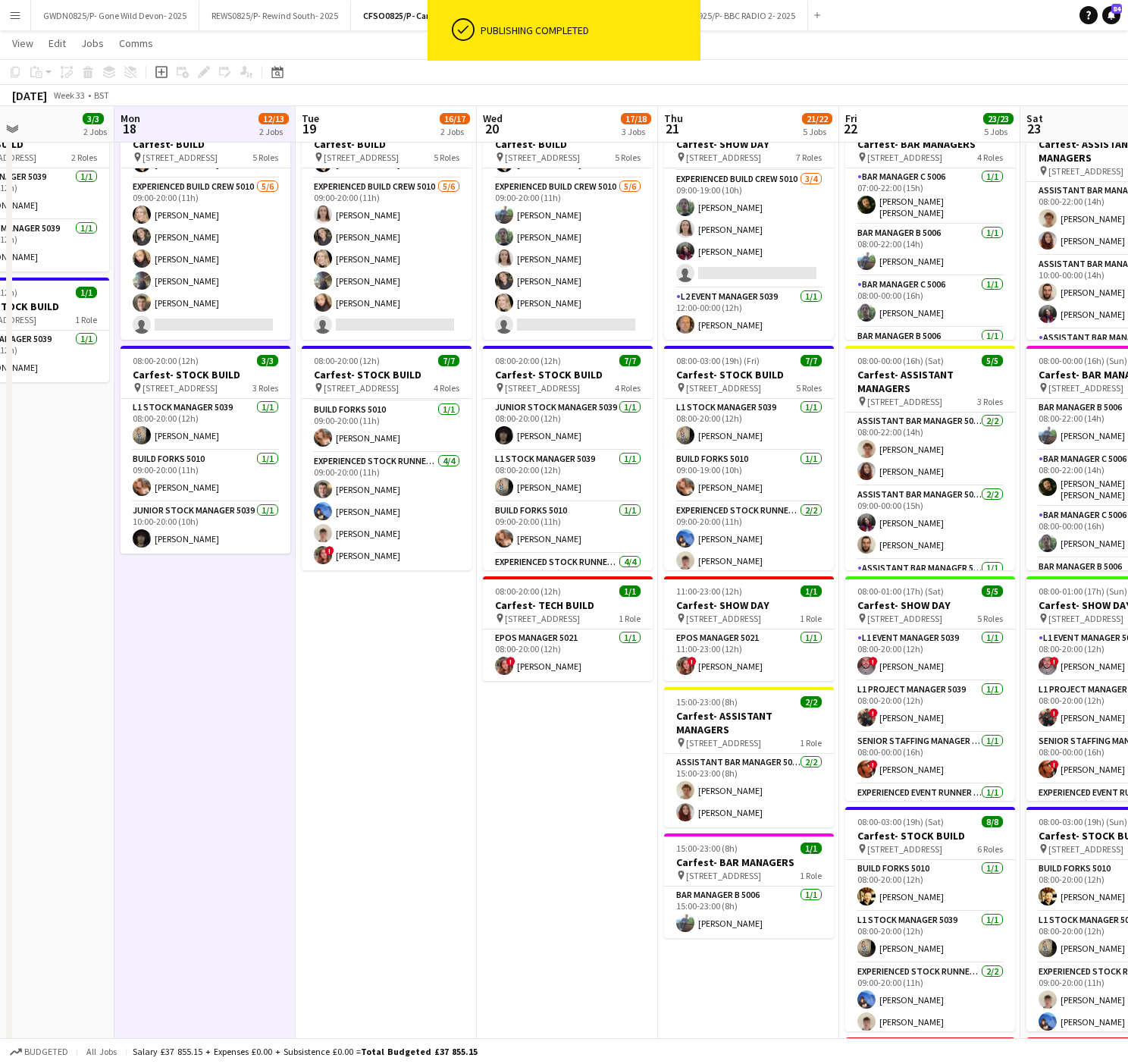
drag, startPoint x: 246, startPoint y: 142, endPoint x: 297, endPoint y: 136, distance: 51.4
click at [297, 136] on app-calendar-viewport "Fri 15 Sat 16 2/2 1 Job Sun 17 3/3 2 Jobs Mon 18 12/13 2 Jobs Tue 19 16/17 2 Jo…" at bounding box center [564, 586] width 1128 height 1176
click at [297, 136] on app-board-header-date "Tue 19 16/17 2 Jobs" at bounding box center [386, 124] width 181 height 36
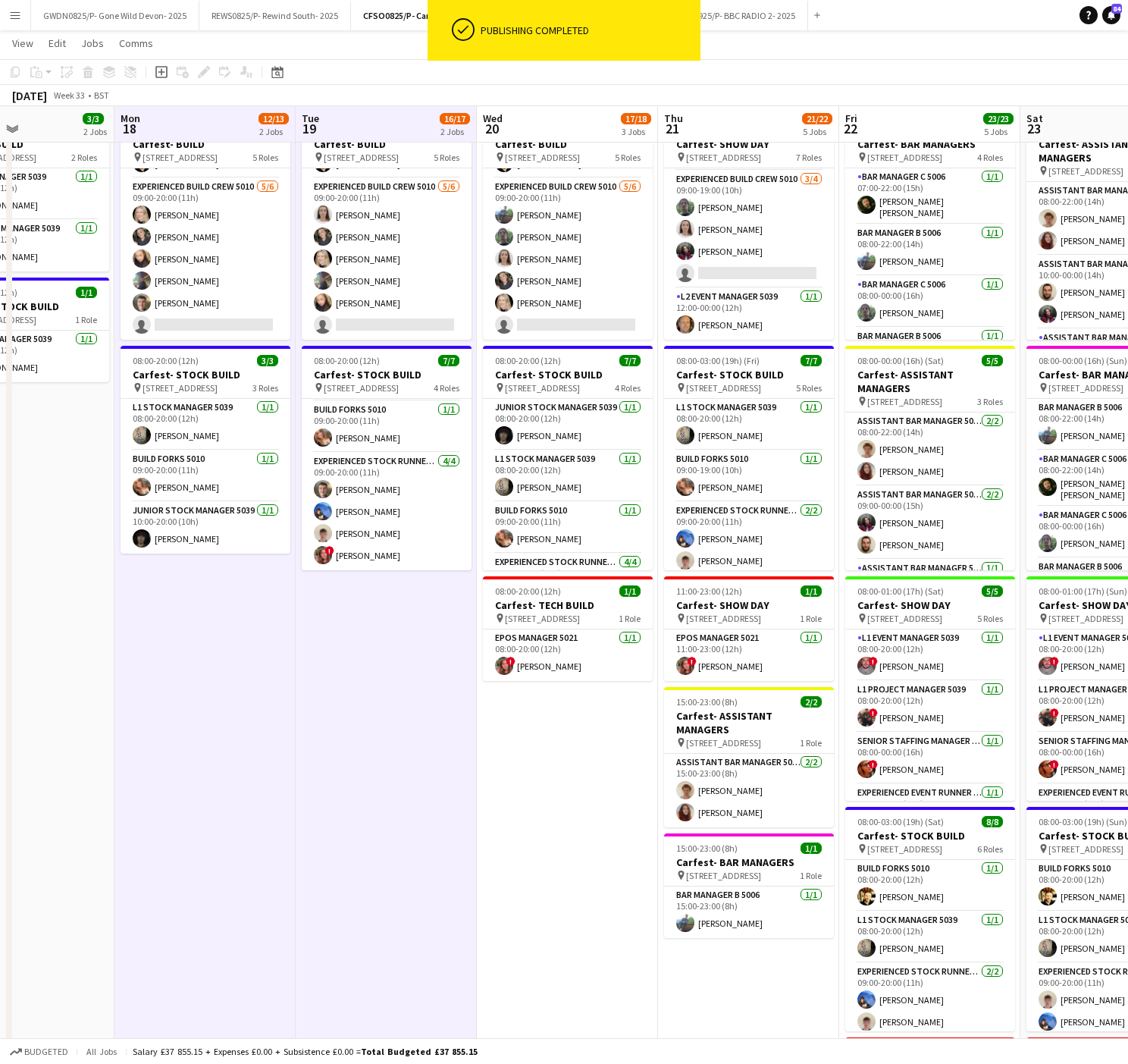
click at [565, 136] on app-board-header-date "Wed 20 17/18 3 Jobs" at bounding box center [567, 124] width 181 height 36
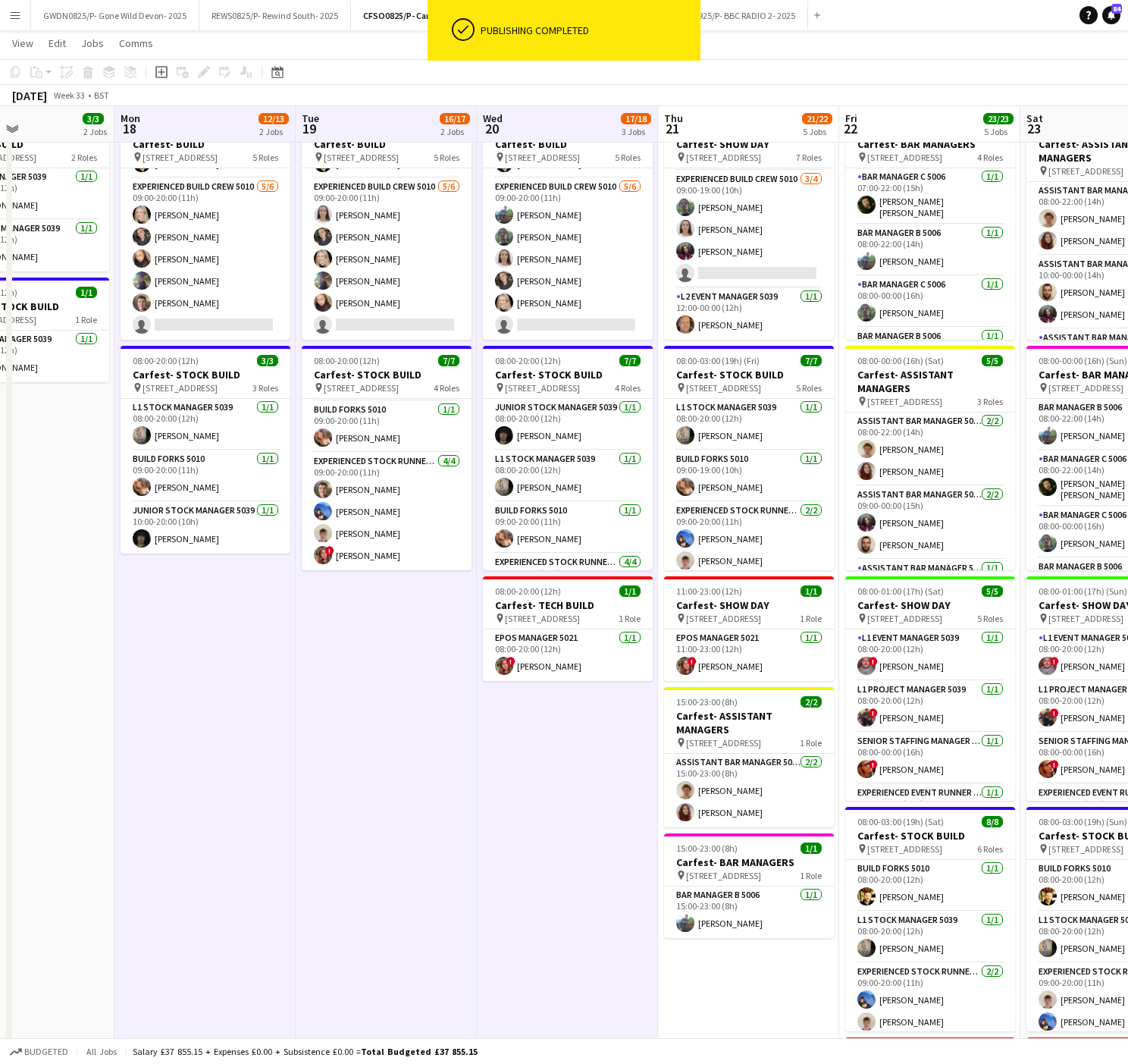
click at [725, 142] on app-board-header-date "Thu 21 21/22 5 Jobs" at bounding box center [748, 124] width 181 height 36
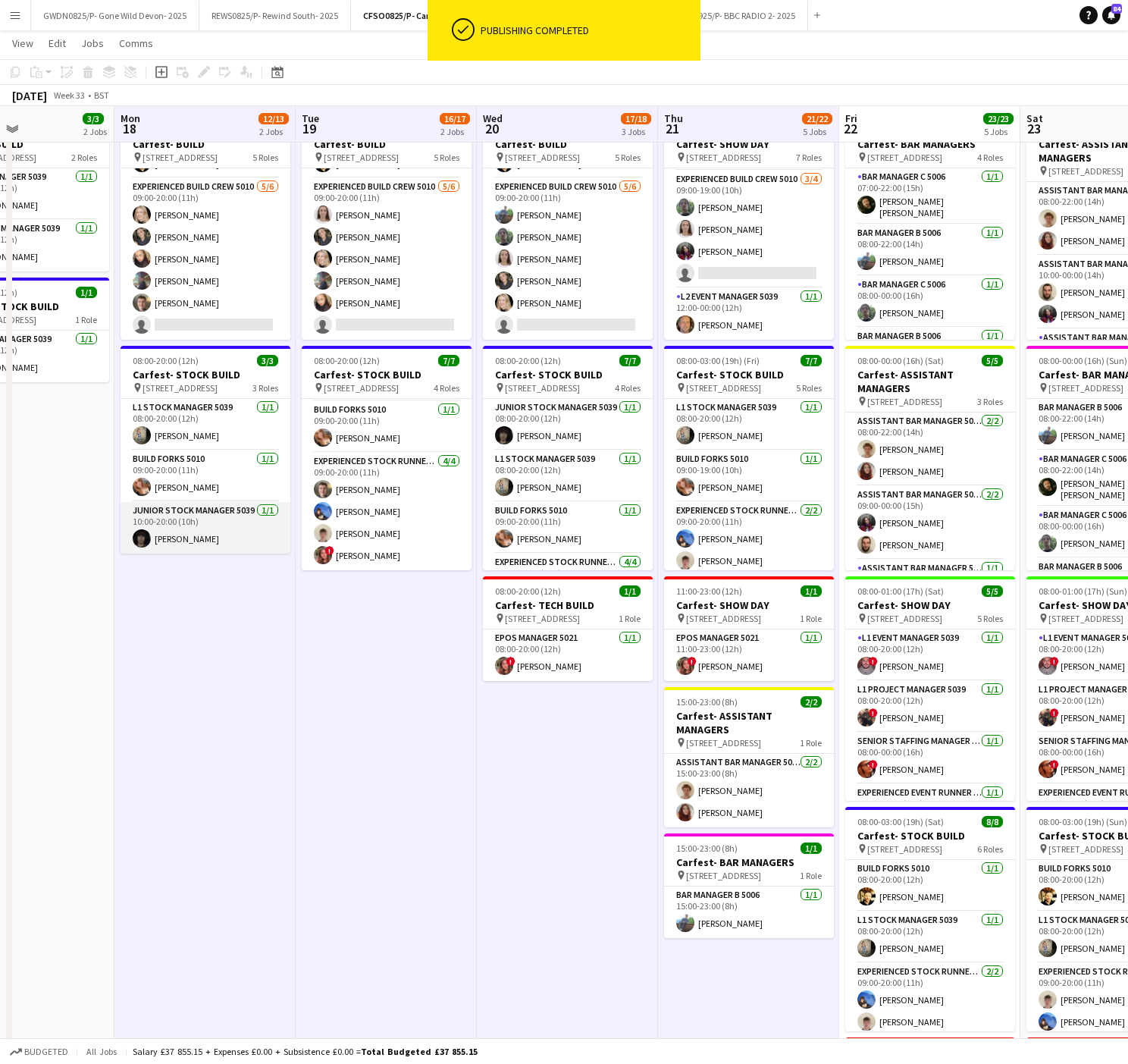
click at [288, 548] on app-card-role "Junior Stock Manager 5039 [DATE] 10:00-20:00 (10h) [PERSON_NAME]" at bounding box center [205, 527] width 170 height 51
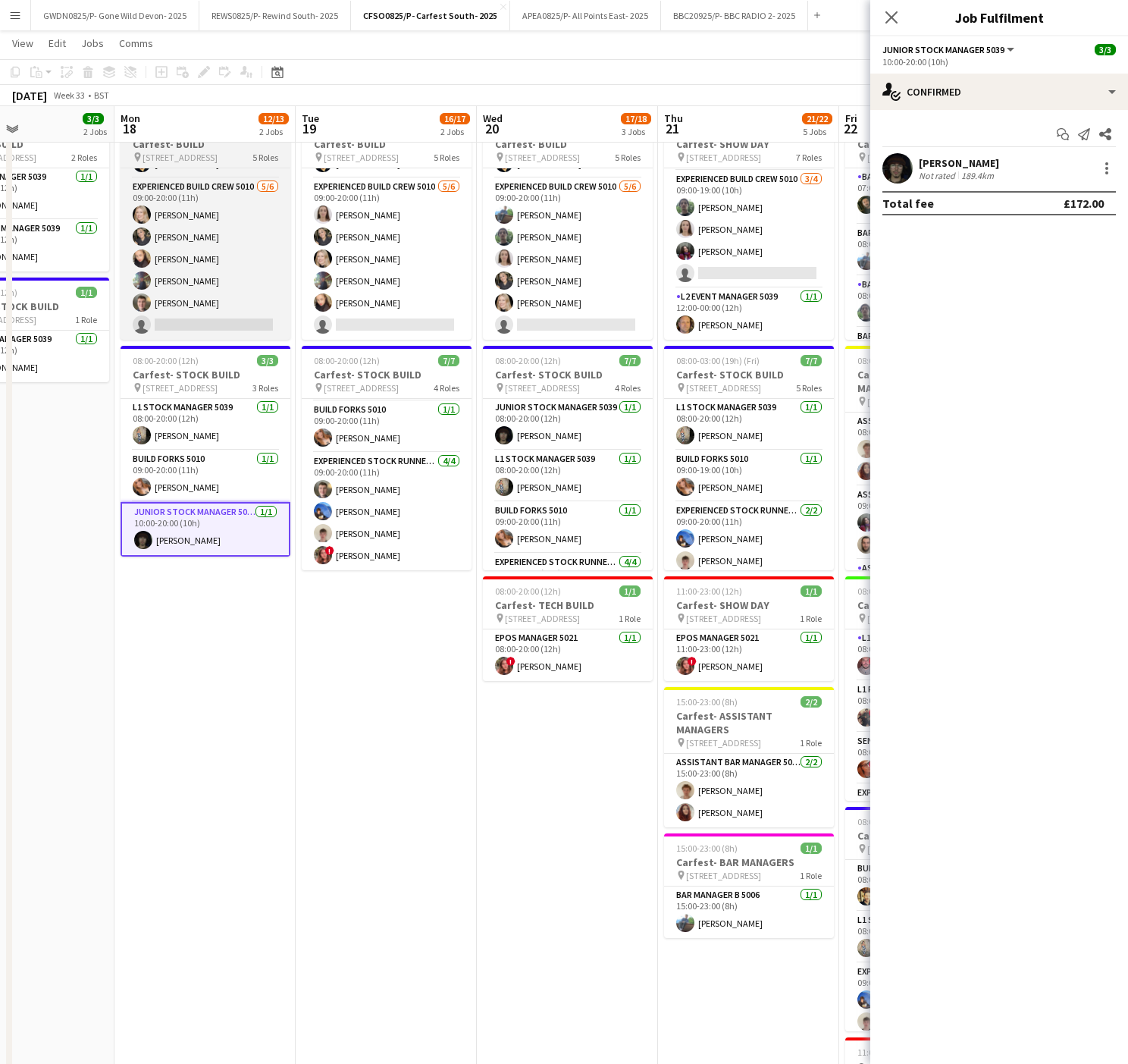
click at [195, 159] on span "[STREET_ADDRESS]" at bounding box center [179, 157] width 75 height 12
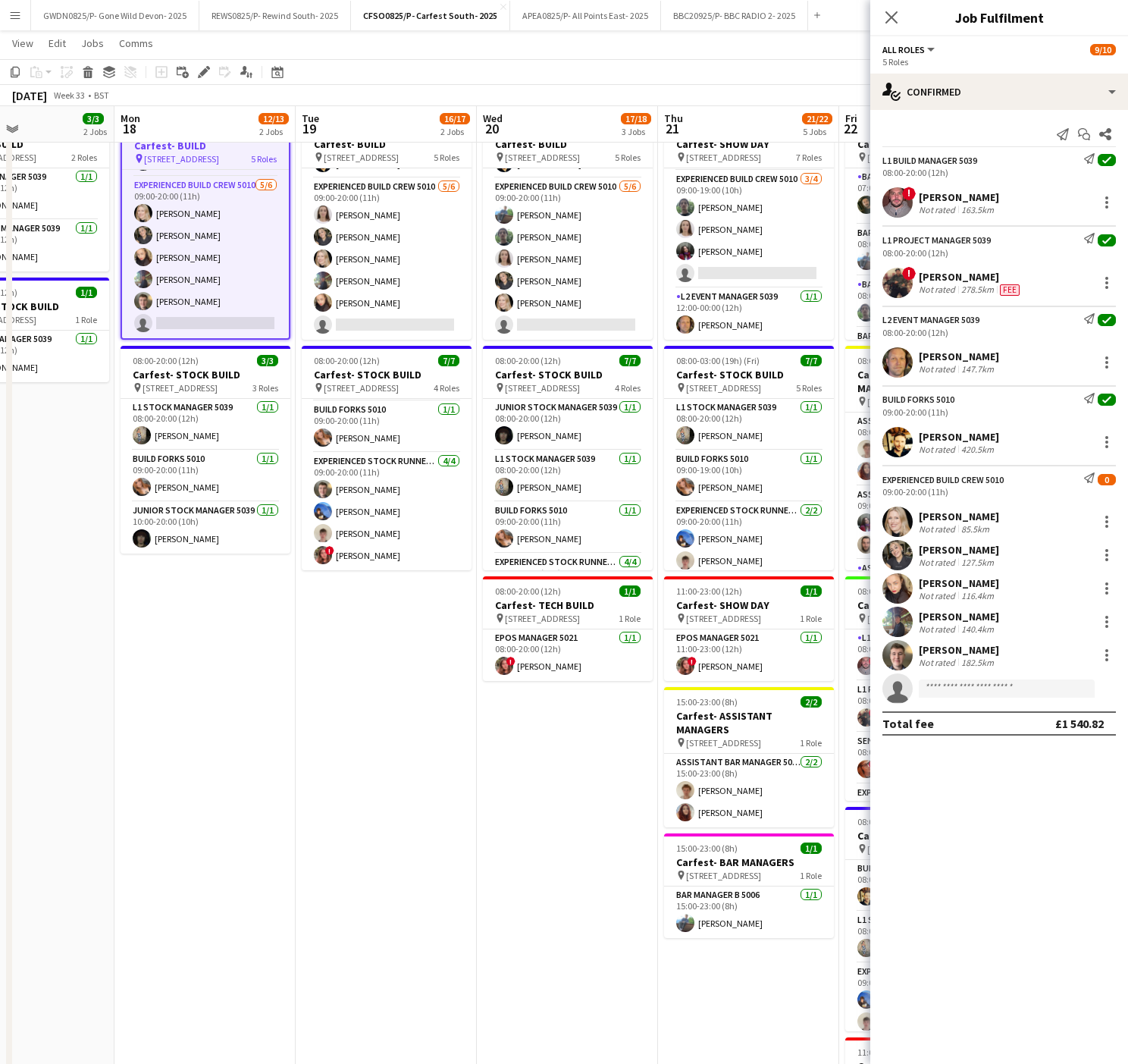
scroll to position [203, 0]
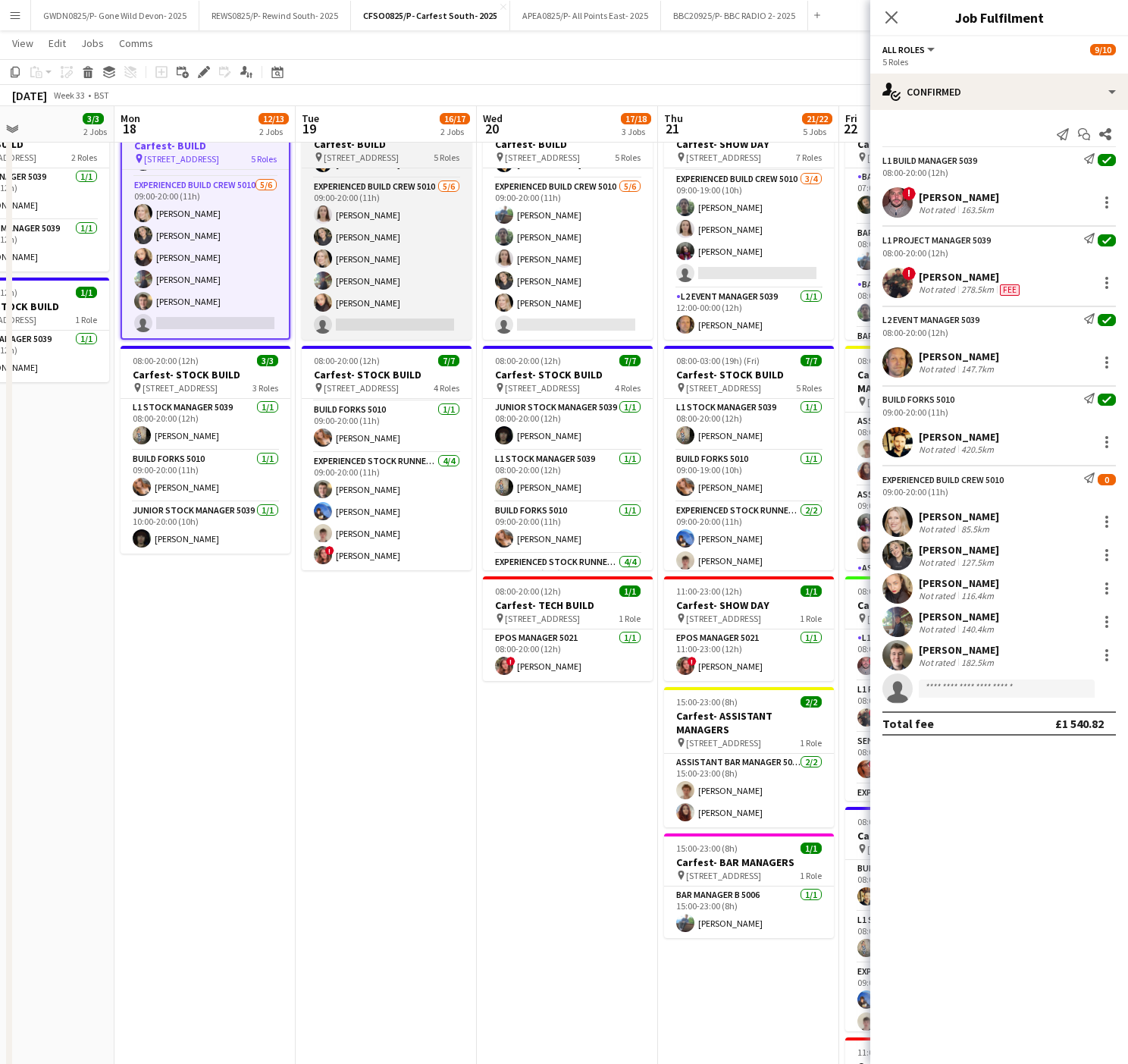
click at [394, 152] on span "[STREET_ADDRESS]" at bounding box center [361, 157] width 75 height 12
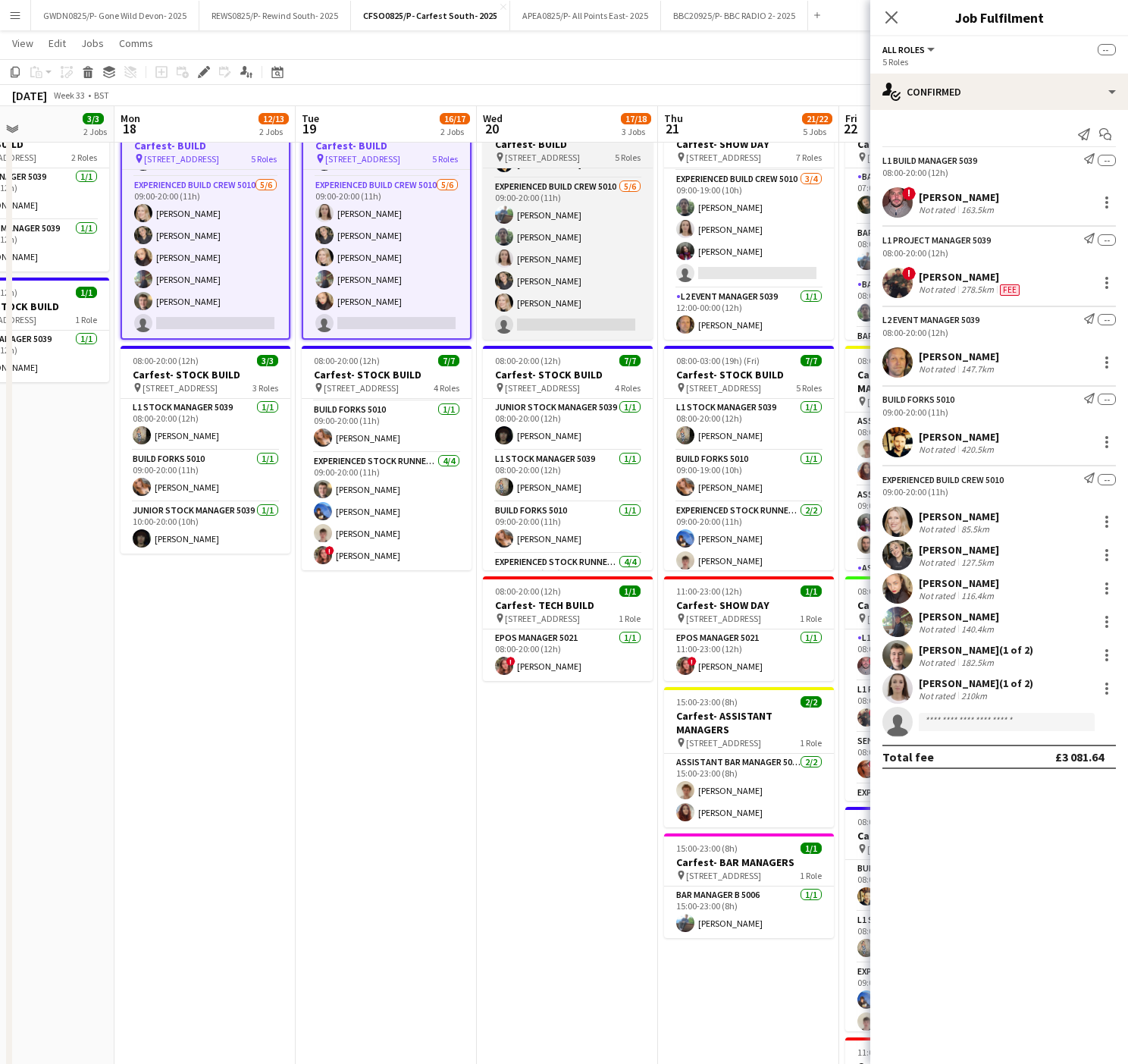
click at [568, 164] on app-job-card "08:00-20:00 (12h) 9/10 Carfest- BUILD pin [STREET_ADDRESS] 5 Roles L1 Build Man…" at bounding box center [568, 228] width 170 height 225
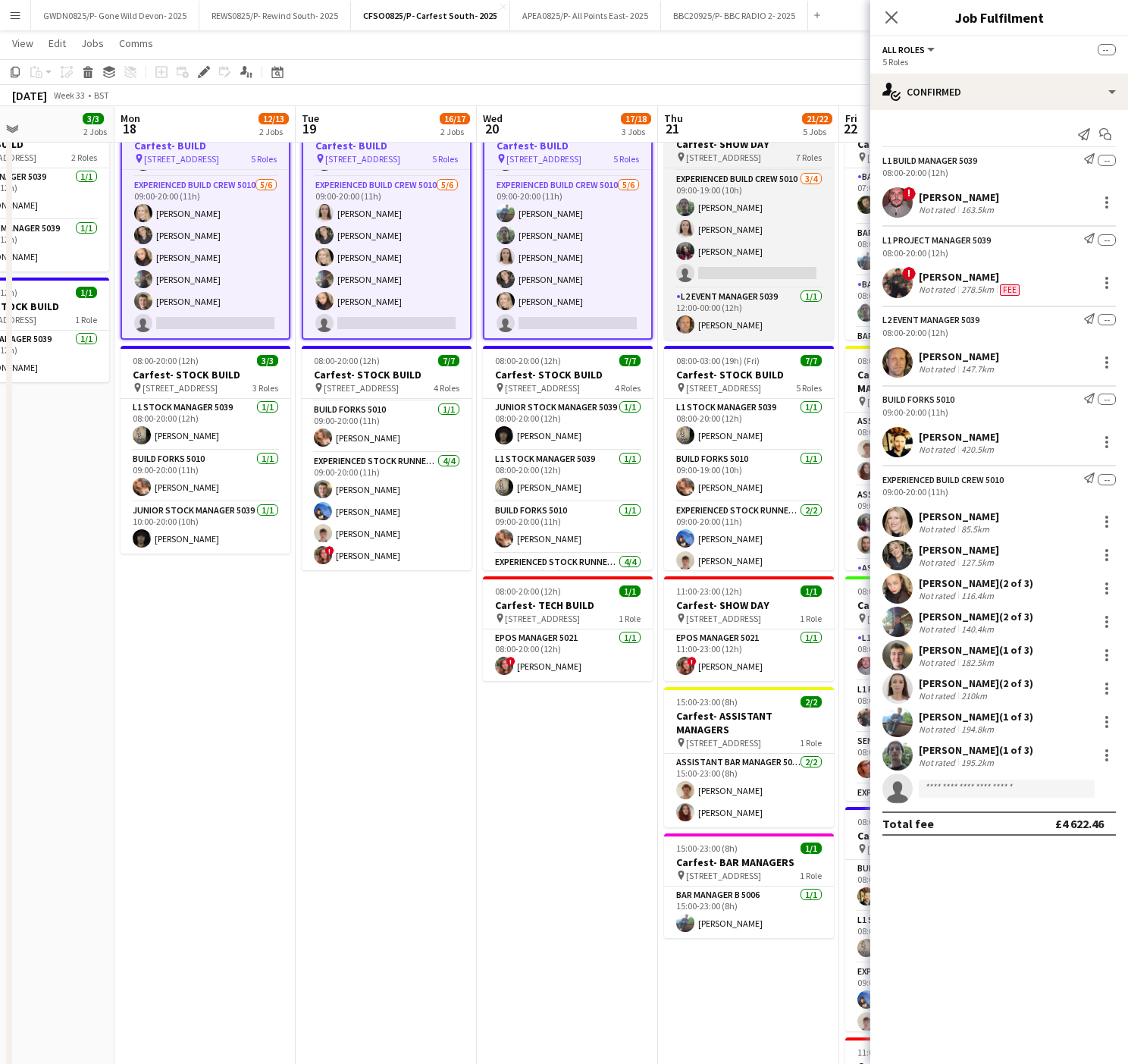
click at [672, 153] on div "pin [STREET_ADDRESS] Roles" at bounding box center [748, 156] width 170 height 12
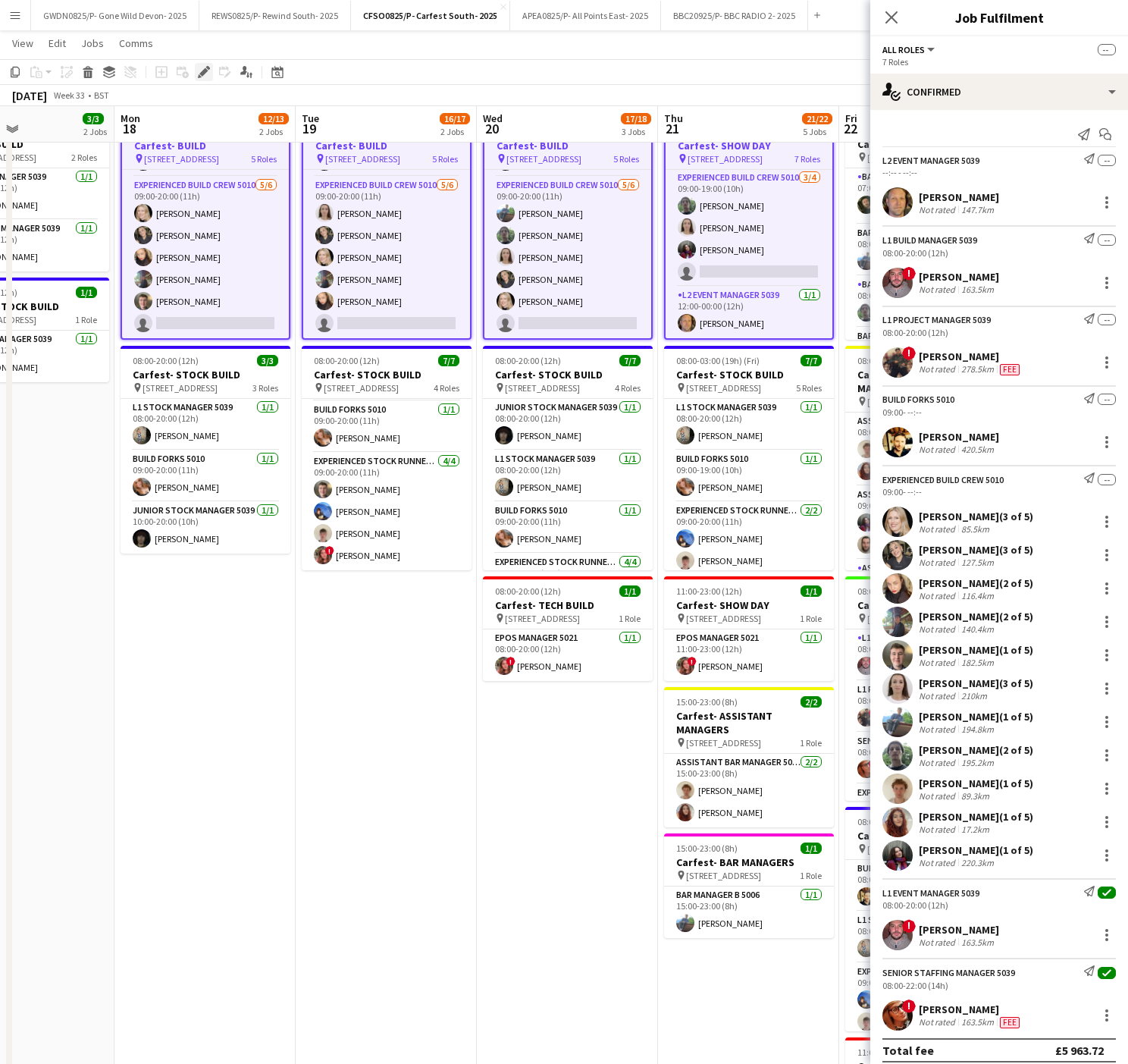
click at [202, 69] on icon at bounding box center [203, 72] width 8 height 8
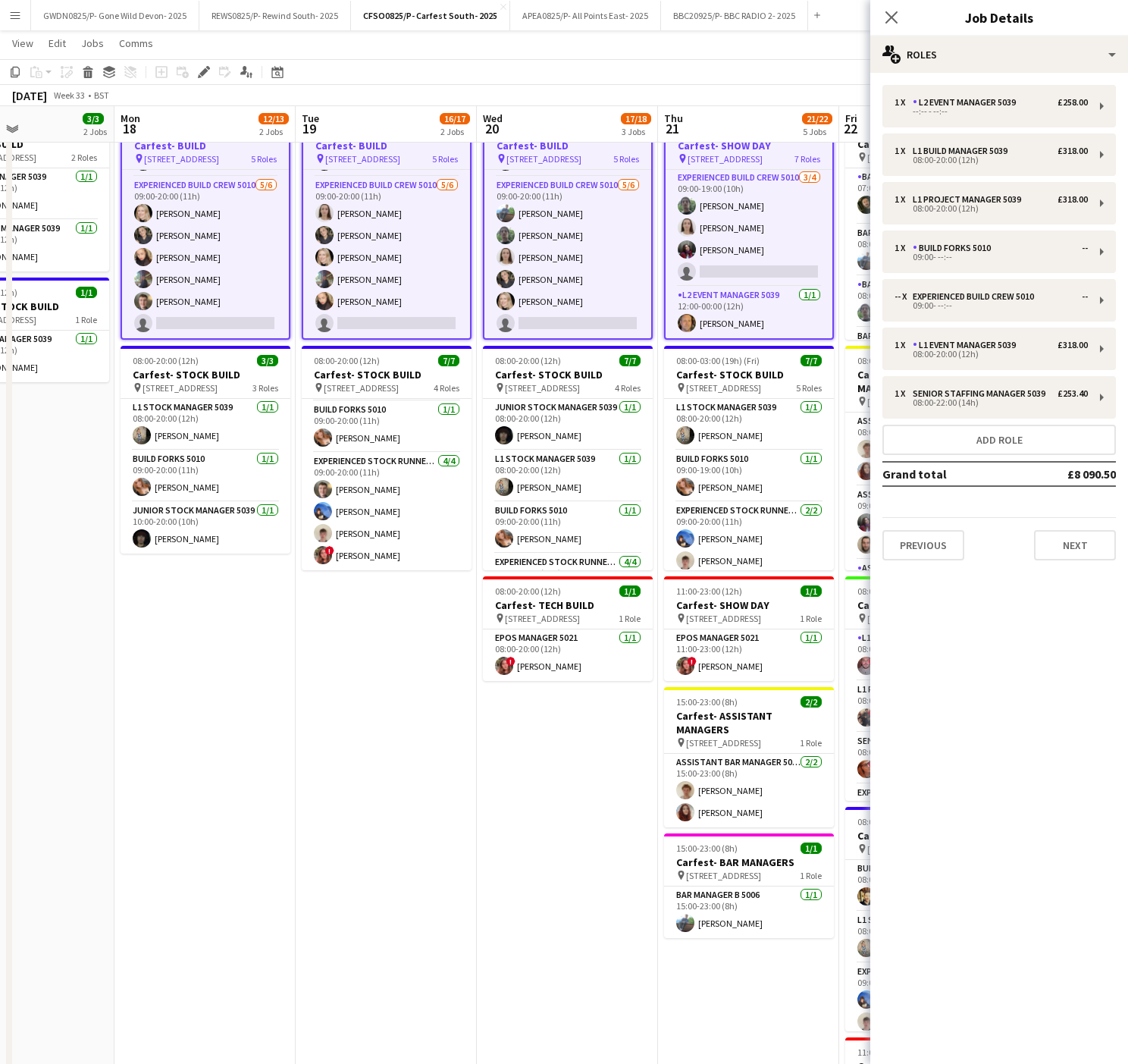
click at [703, 146] on h3 "Carfest- SHOW DAY" at bounding box center [748, 145] width 166 height 13
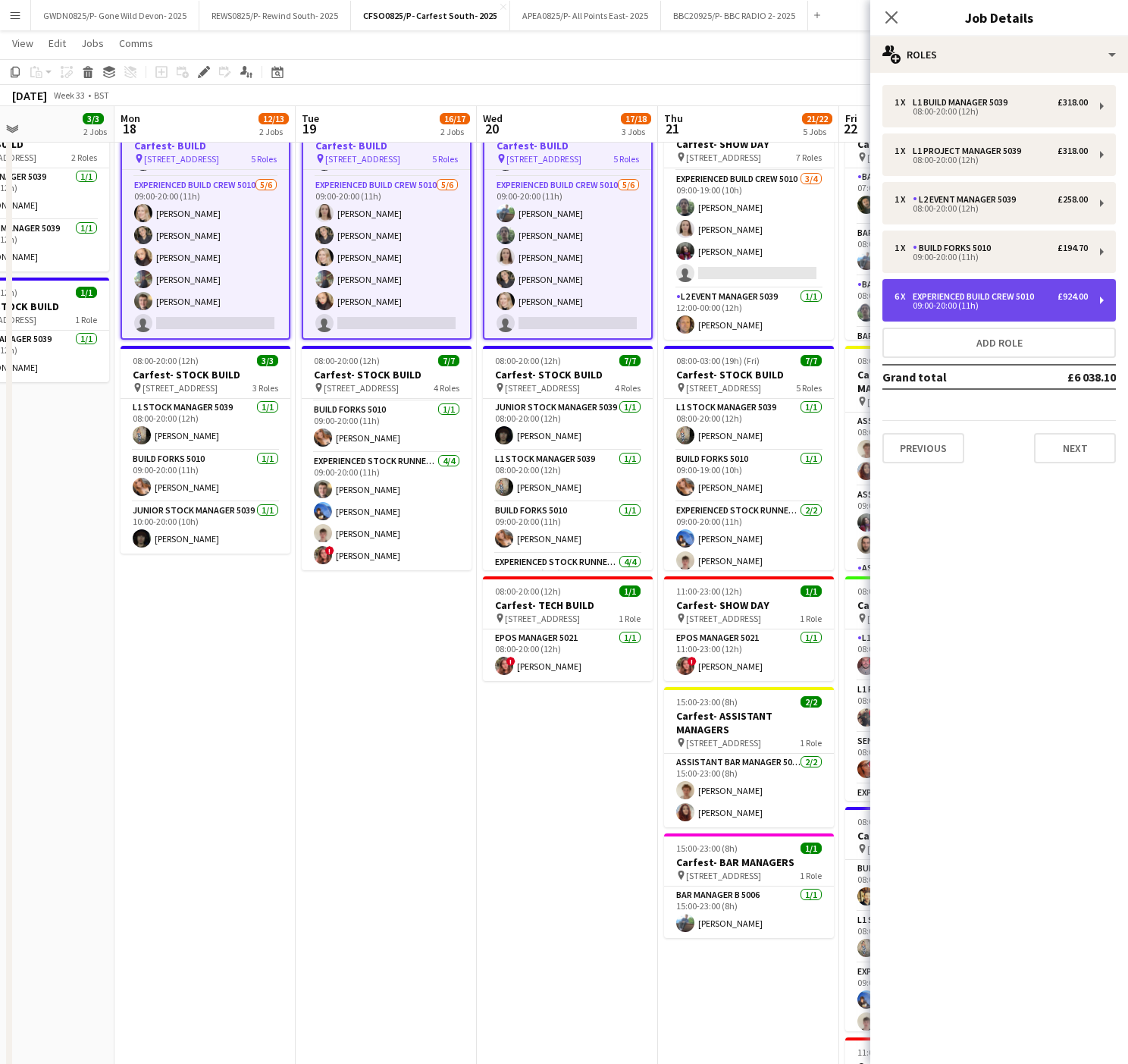
click at [947, 295] on div "Experienced Build Crew 5010" at bounding box center [977, 297] width 128 height 11
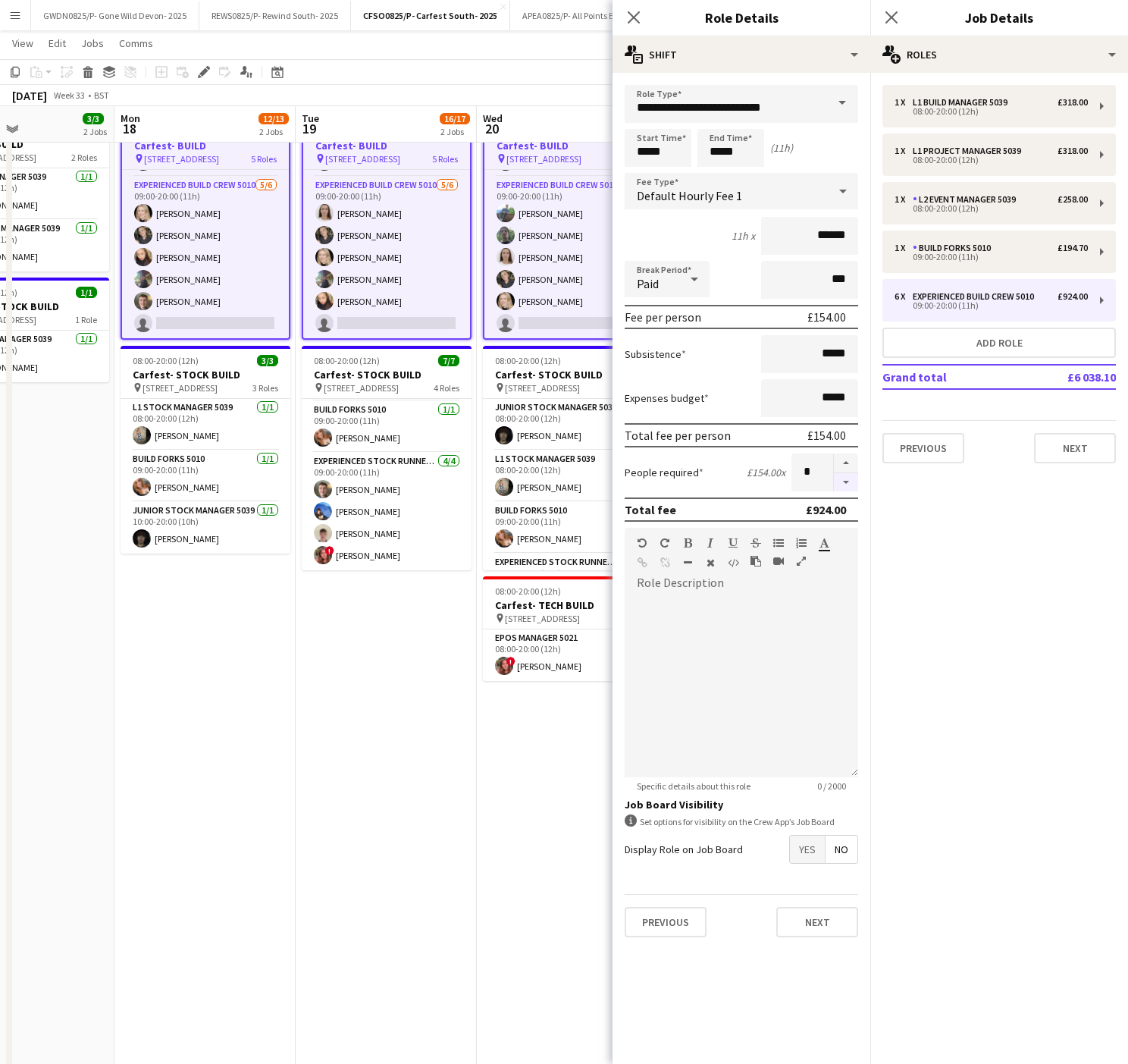
click at [847, 477] on button "button" at bounding box center [846, 482] width 24 height 19
type input "*"
click at [155, 760] on app-date-cell "08:00-20:00 (12h) 9/10 Carfest- BUILD pin [STREET_ADDRESS] 5 Roles L1 Build Man…" at bounding box center [204, 640] width 181 height 1064
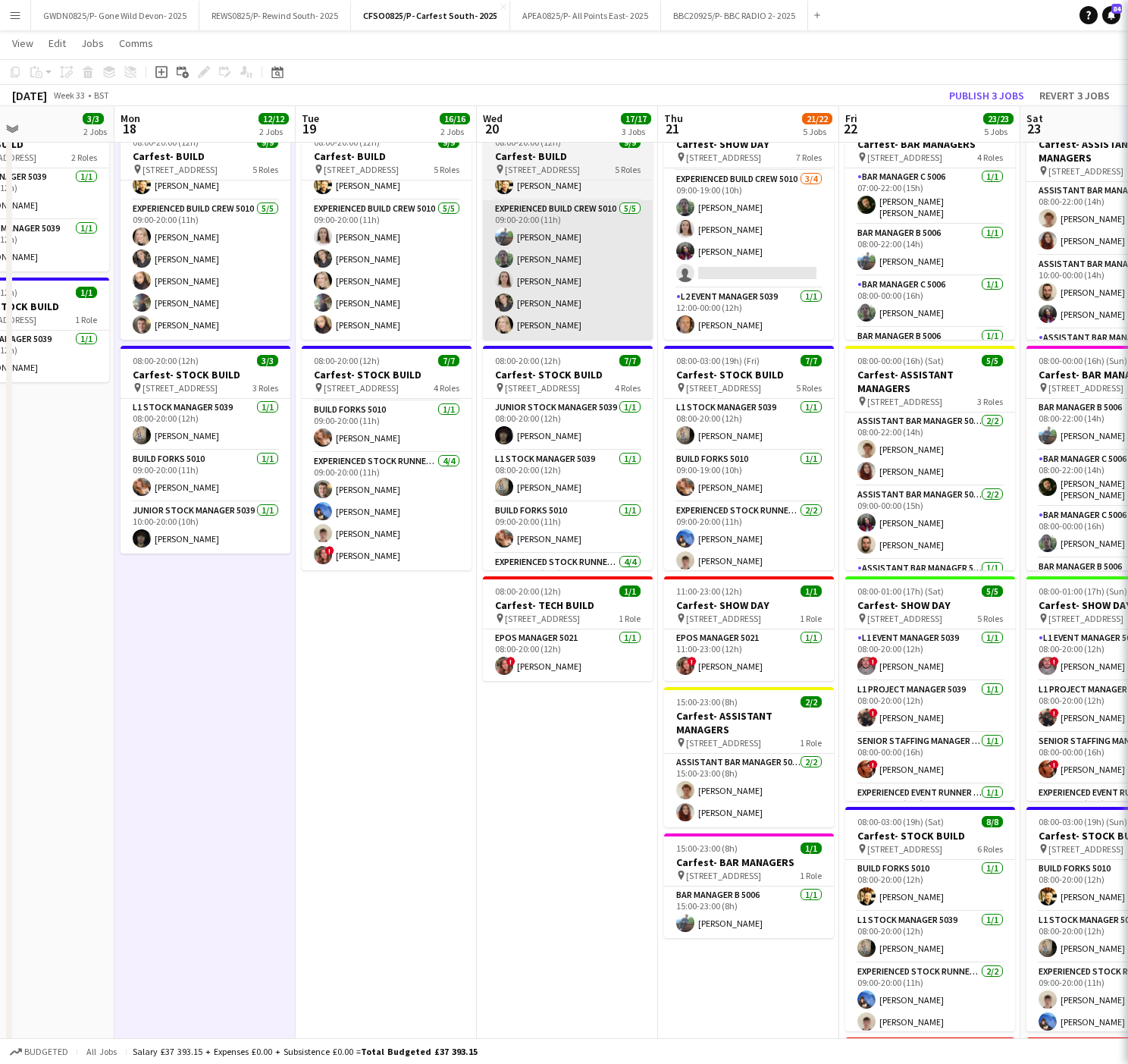
scroll to position [191, 0]
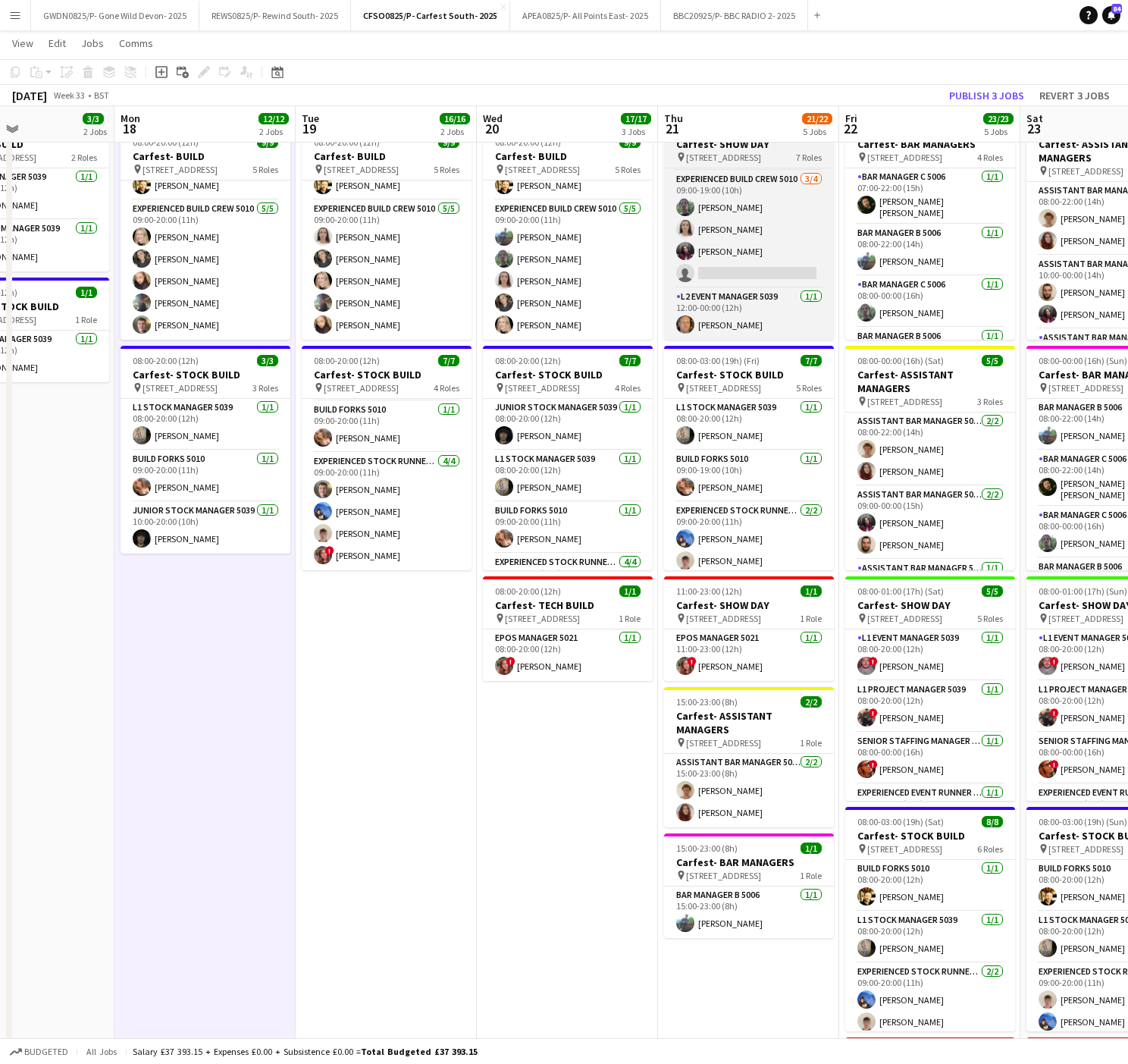
click at [708, 166] on app-job-card "08:00-00:00 (16h) (Fri) 10/11 Carfest- SHOW DAY pin [STREET_ADDRESS] 7 Roles L1…" at bounding box center [748, 228] width 170 height 225
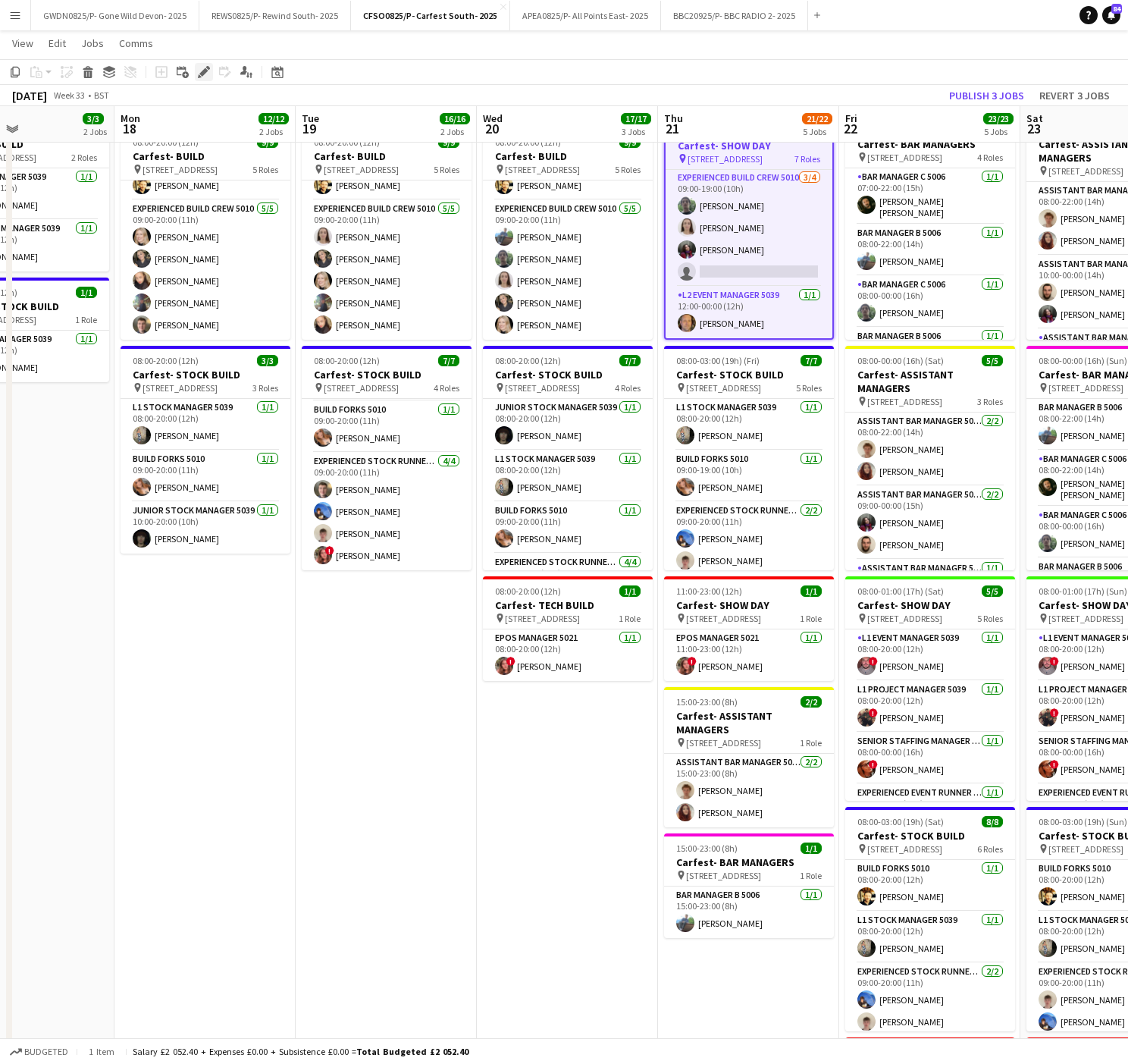
click at [206, 75] on icon "Edit" at bounding box center [203, 71] width 12 height 12
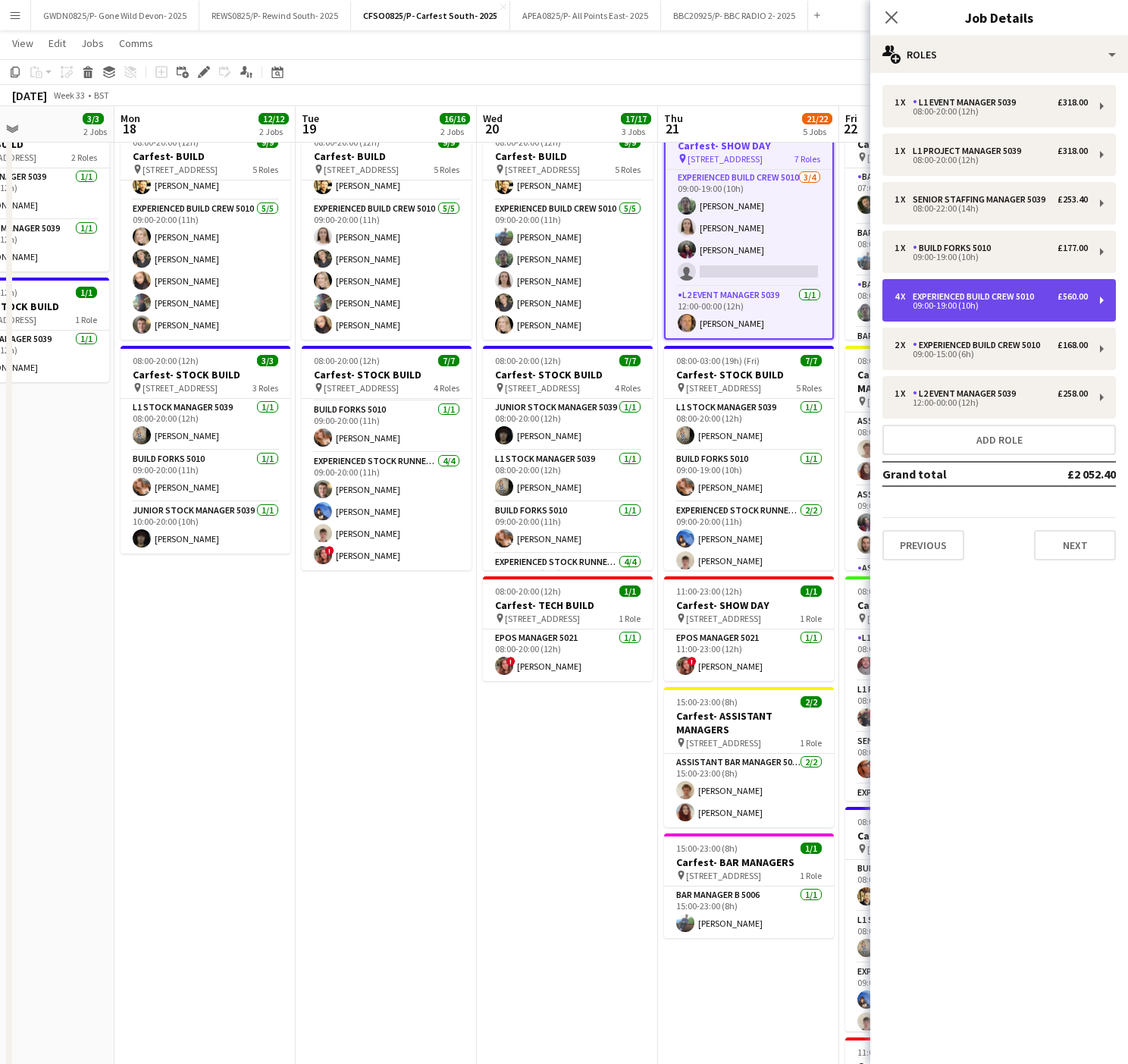
click at [947, 317] on div "4 x Experienced Build Crew 5010 £560.00 09:00-19:00 (10h)" at bounding box center [999, 300] width 234 height 42
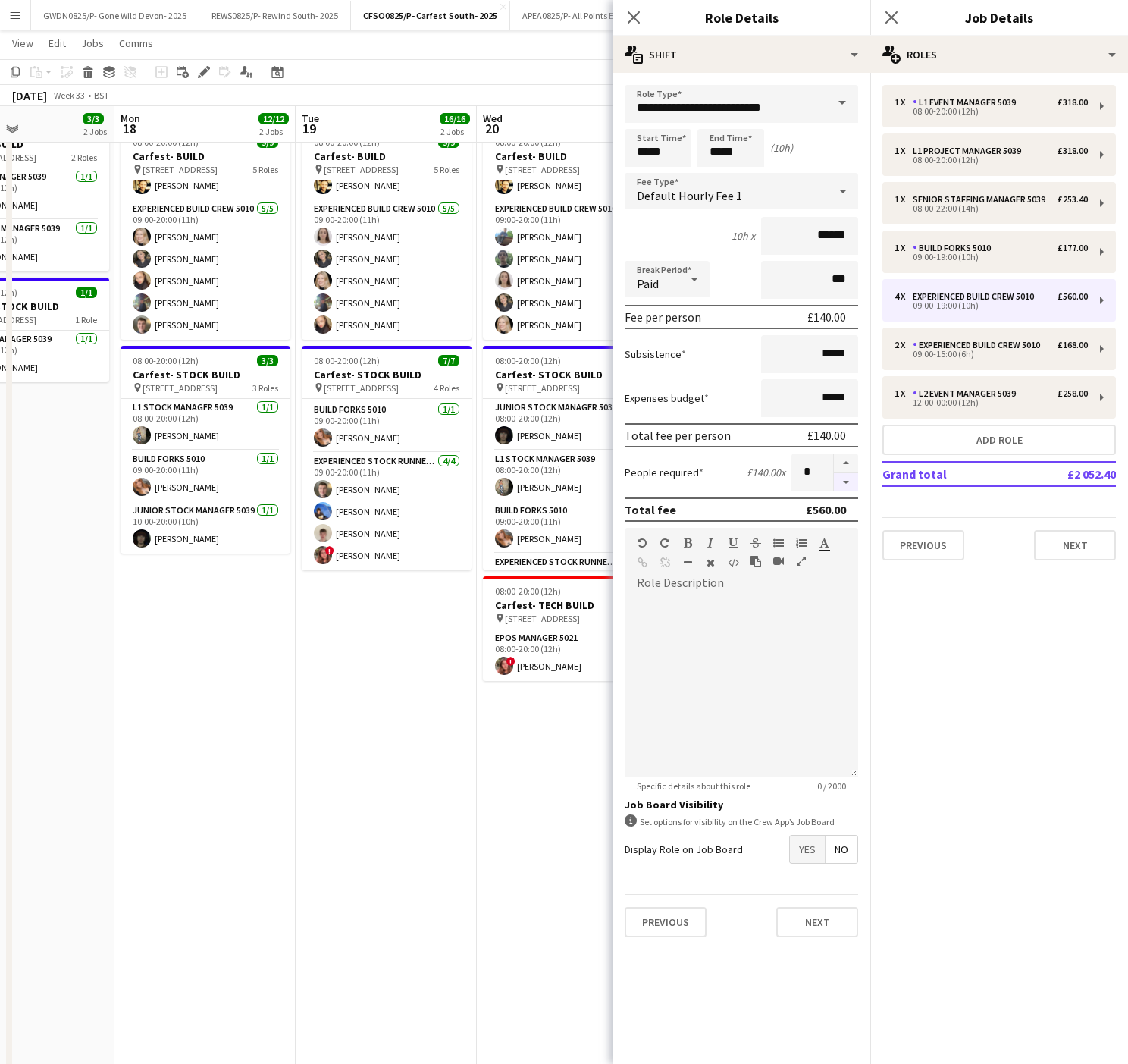
click at [849, 477] on button "button" at bounding box center [846, 482] width 24 height 19
type input "*"
click at [336, 750] on app-date-cell "Updated 08:00-20:00 (12h) 9/9 Carfest- BUILD pin [STREET_ADDRESS] 5 Roles L1 Bu…" at bounding box center [386, 640] width 181 height 1064
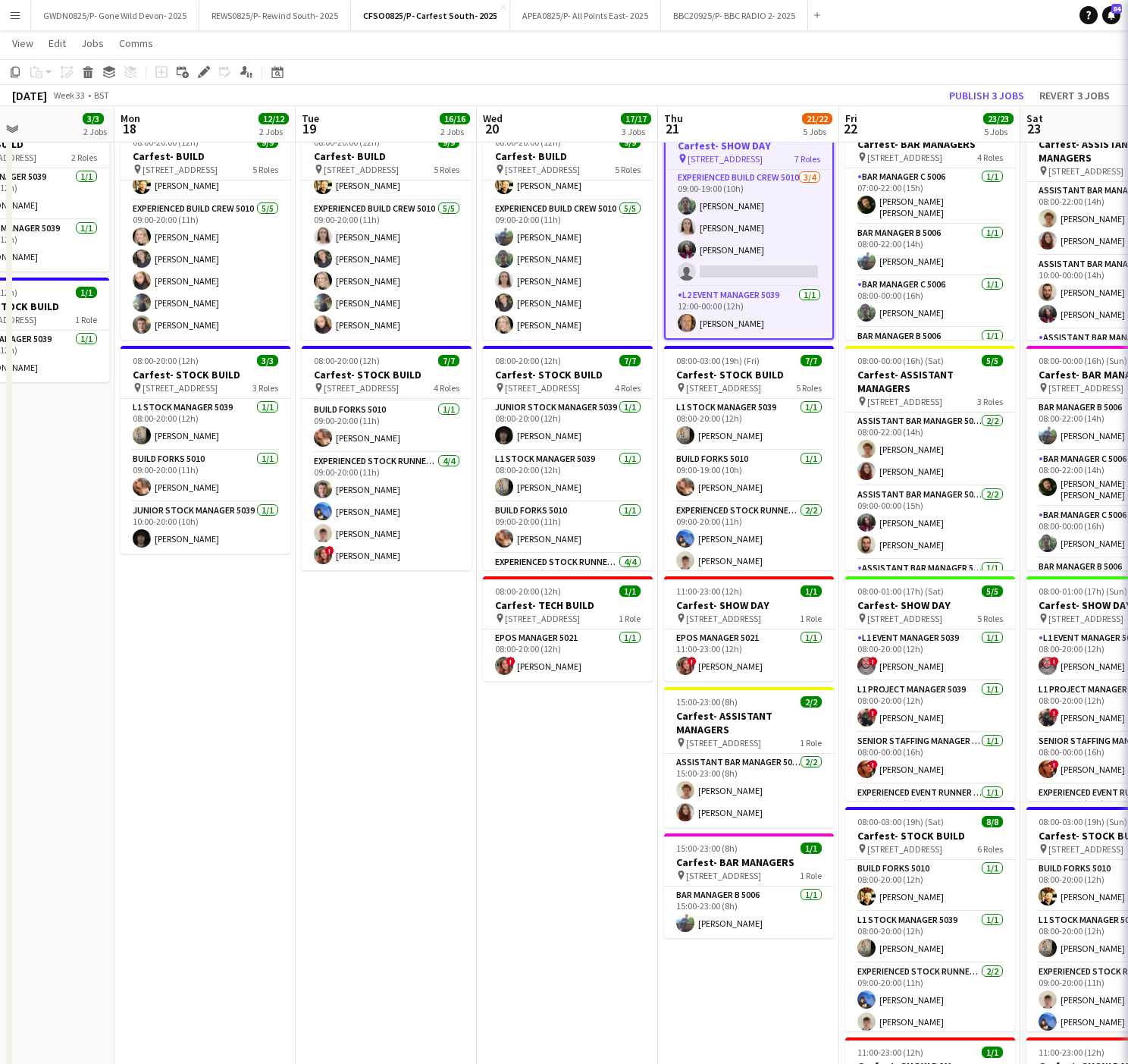
scroll to position [273, 0]
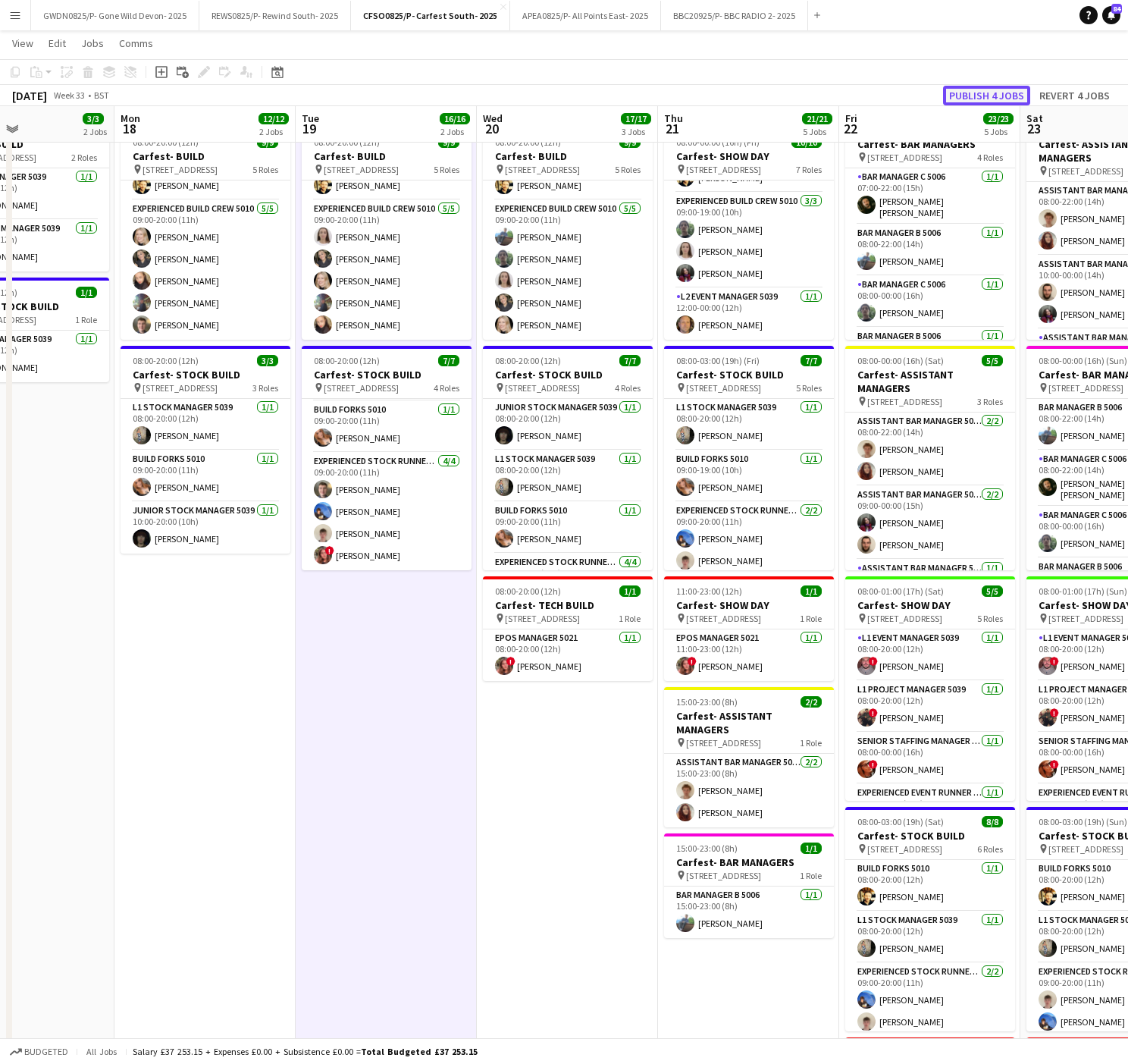
click at [979, 97] on button "Publish 4 jobs" at bounding box center [987, 95] width 87 height 20
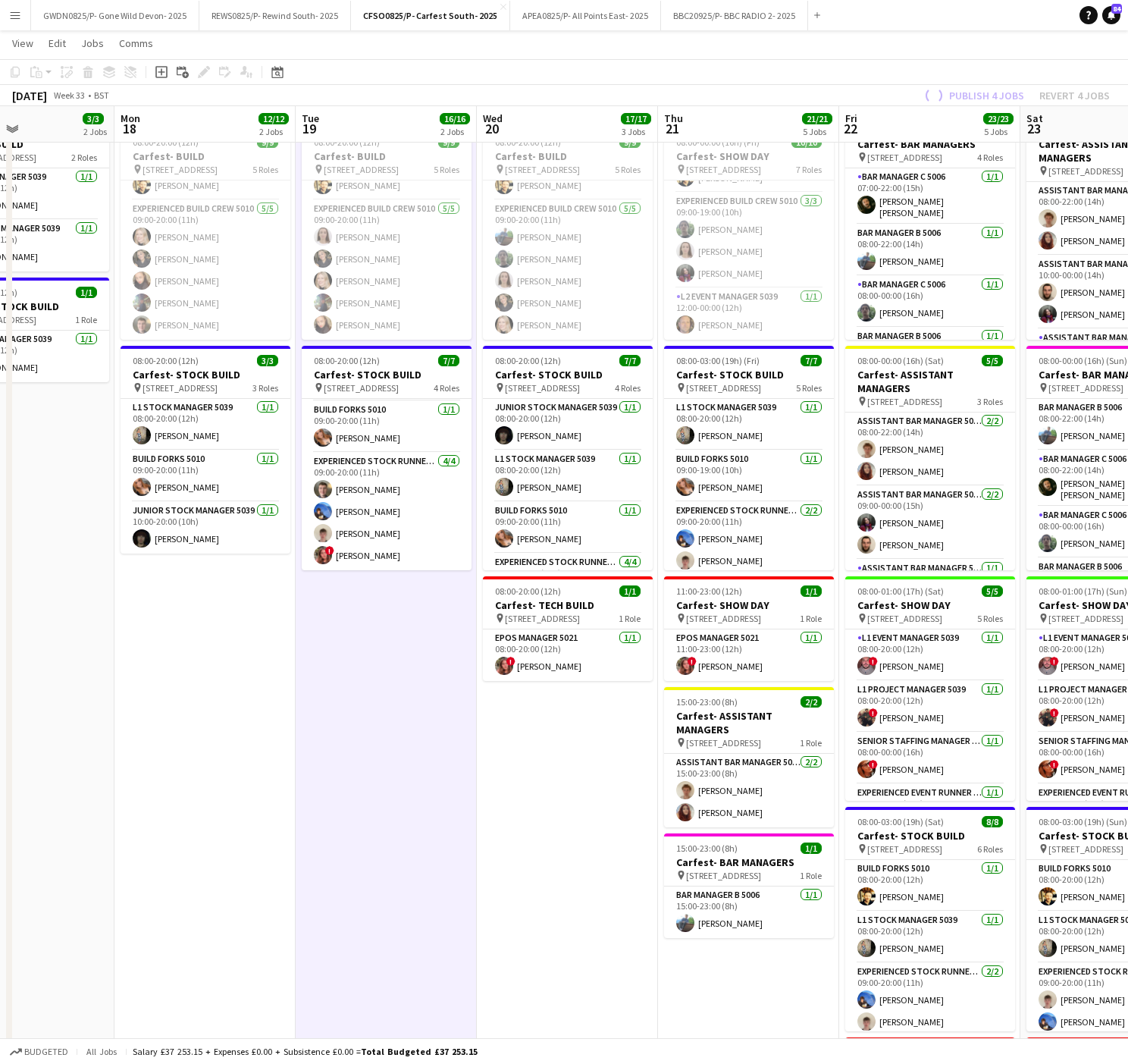
click at [372, 764] on app-date-cell "Publishing 08:00-20:00 (12h) 9/9 Carfest- BUILD pin [STREET_ADDRESS] 5 Roles L1…" at bounding box center [386, 640] width 181 height 1064
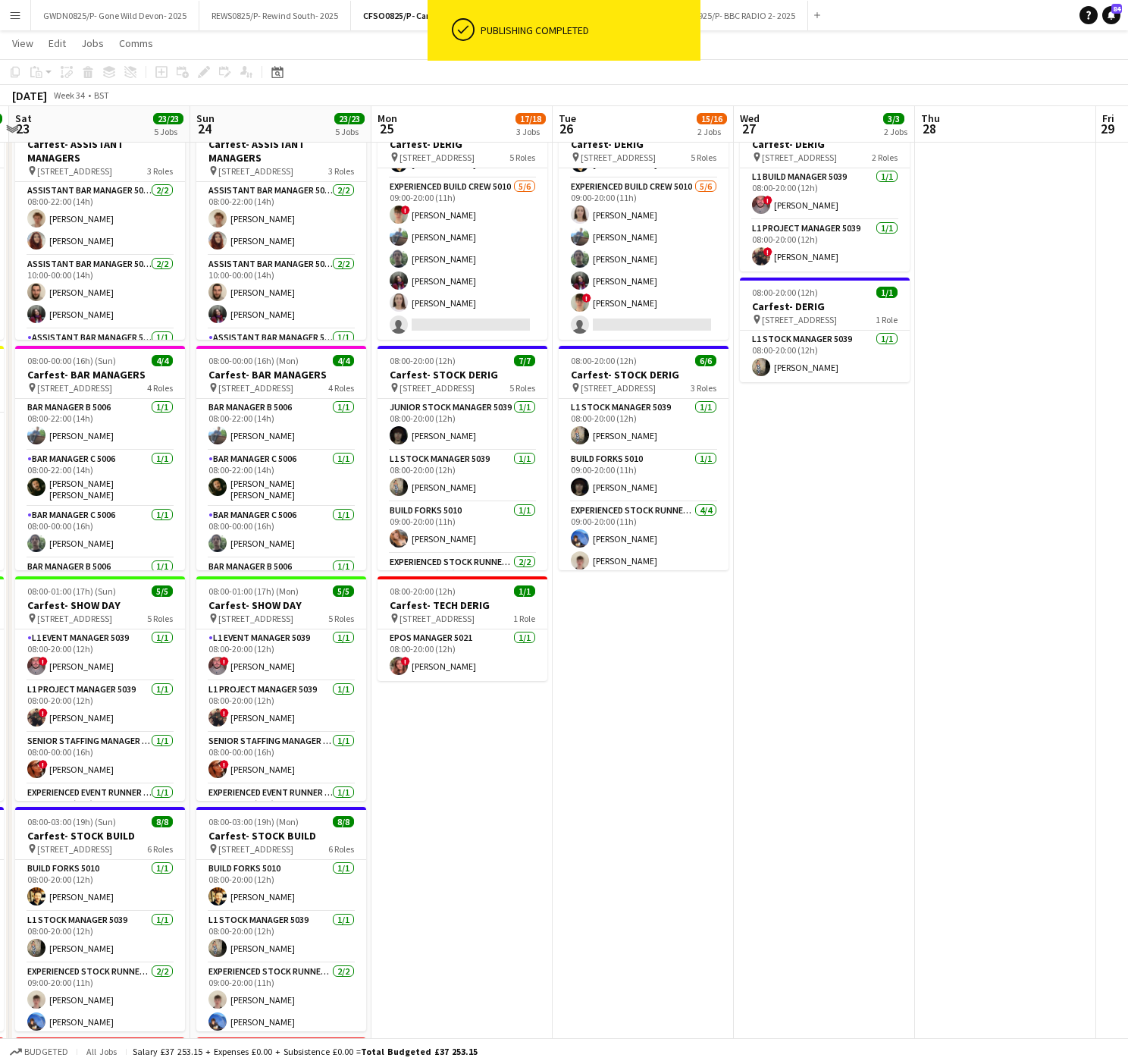
scroll to position [0, 552]
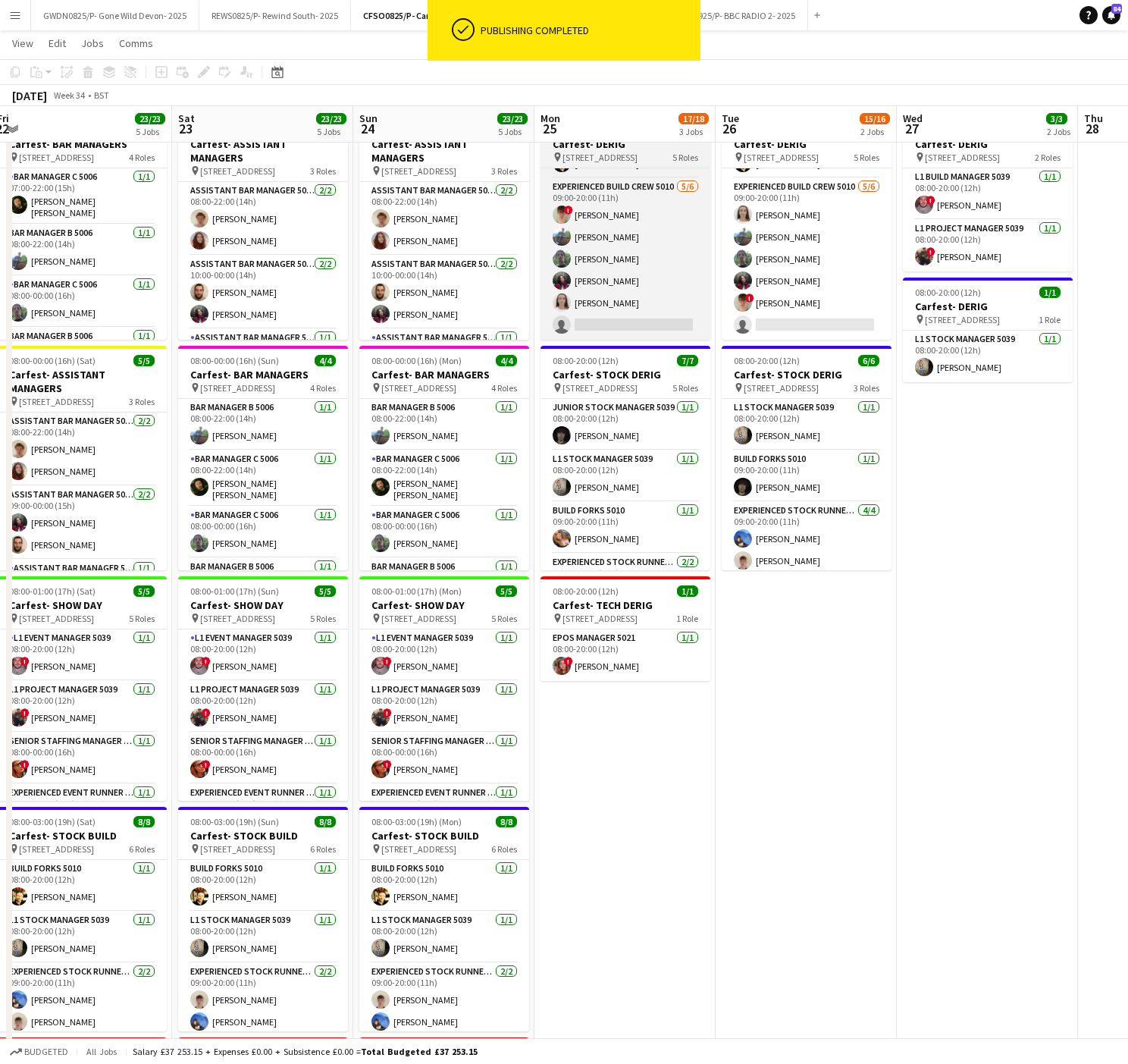
click at [637, 162] on span "[STREET_ADDRESS]" at bounding box center [599, 157] width 75 height 12
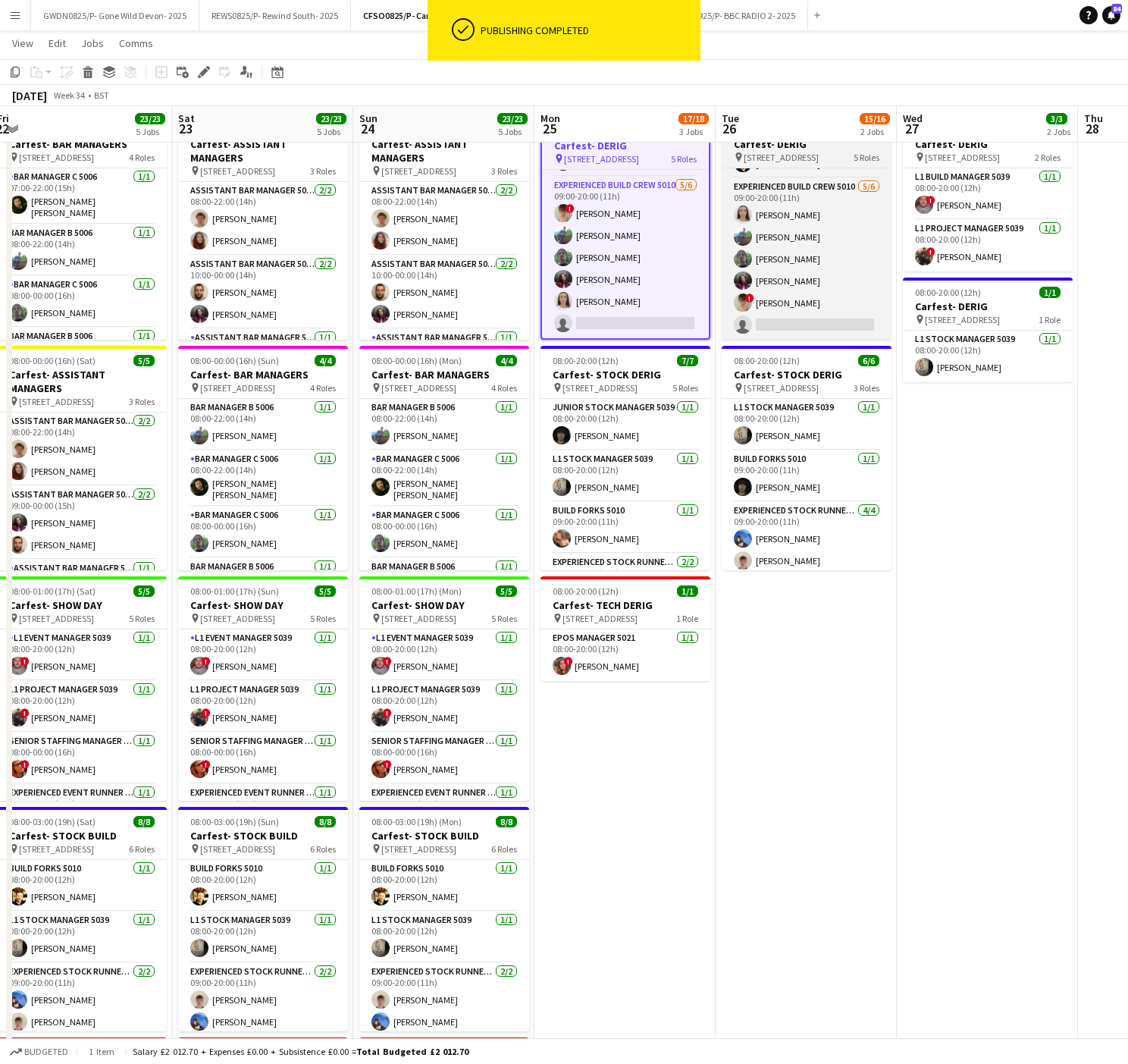
click at [784, 162] on span "[STREET_ADDRESS]" at bounding box center [781, 157] width 75 height 12
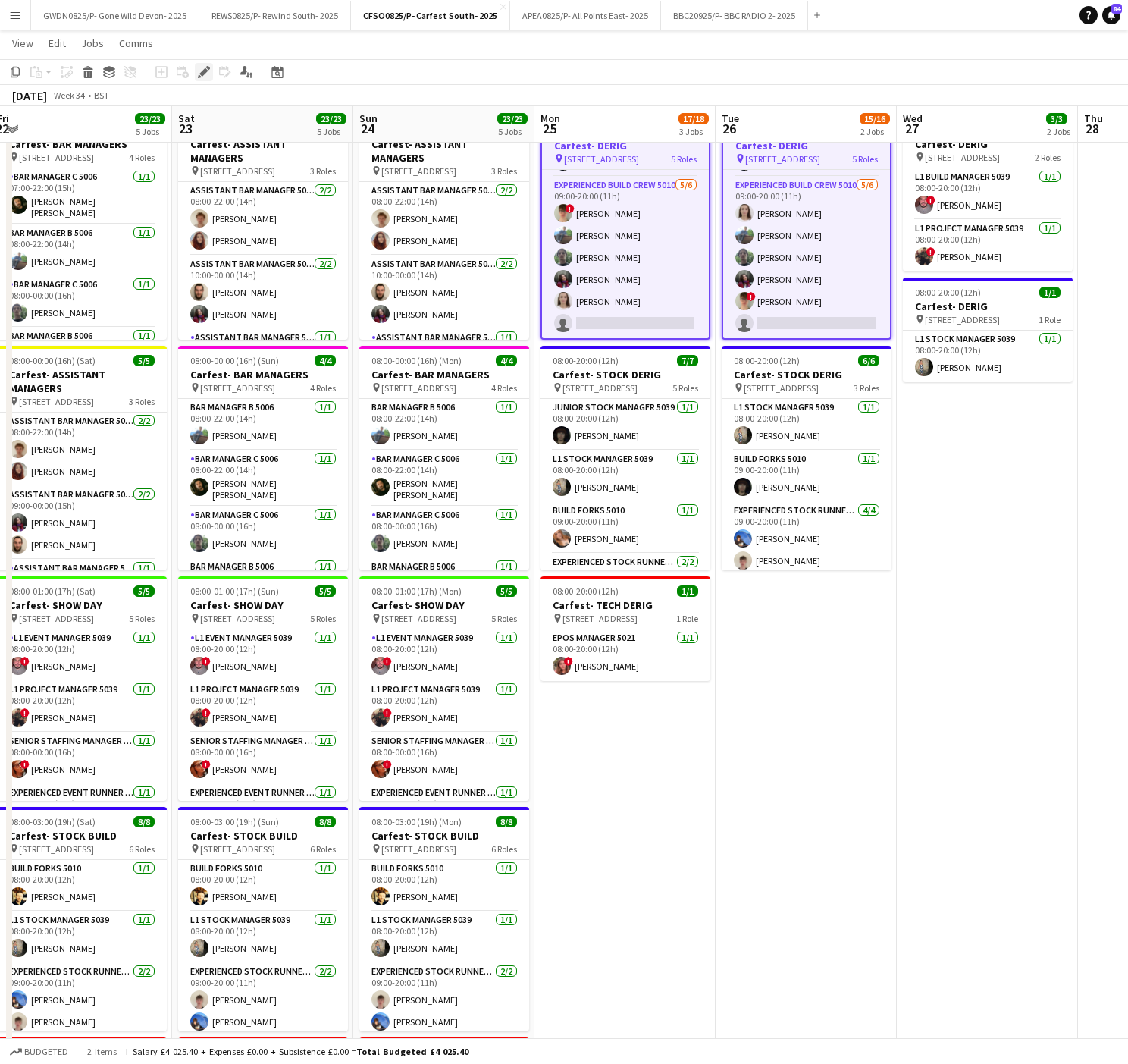
click at [203, 75] on icon "Edit" at bounding box center [203, 71] width 12 height 12
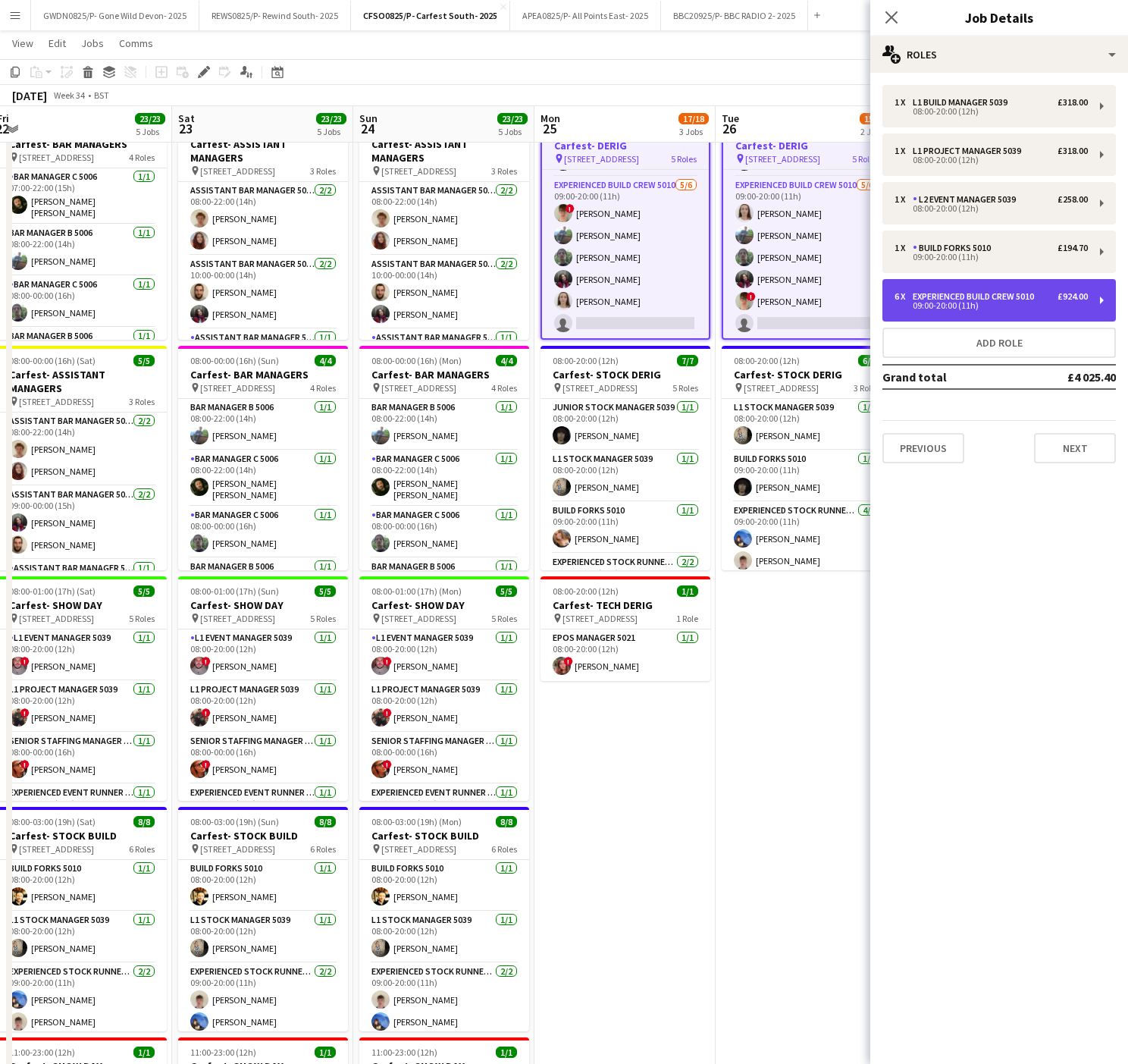
click at [961, 301] on div "09:00-20:00 (11h)" at bounding box center [991, 305] width 193 height 7
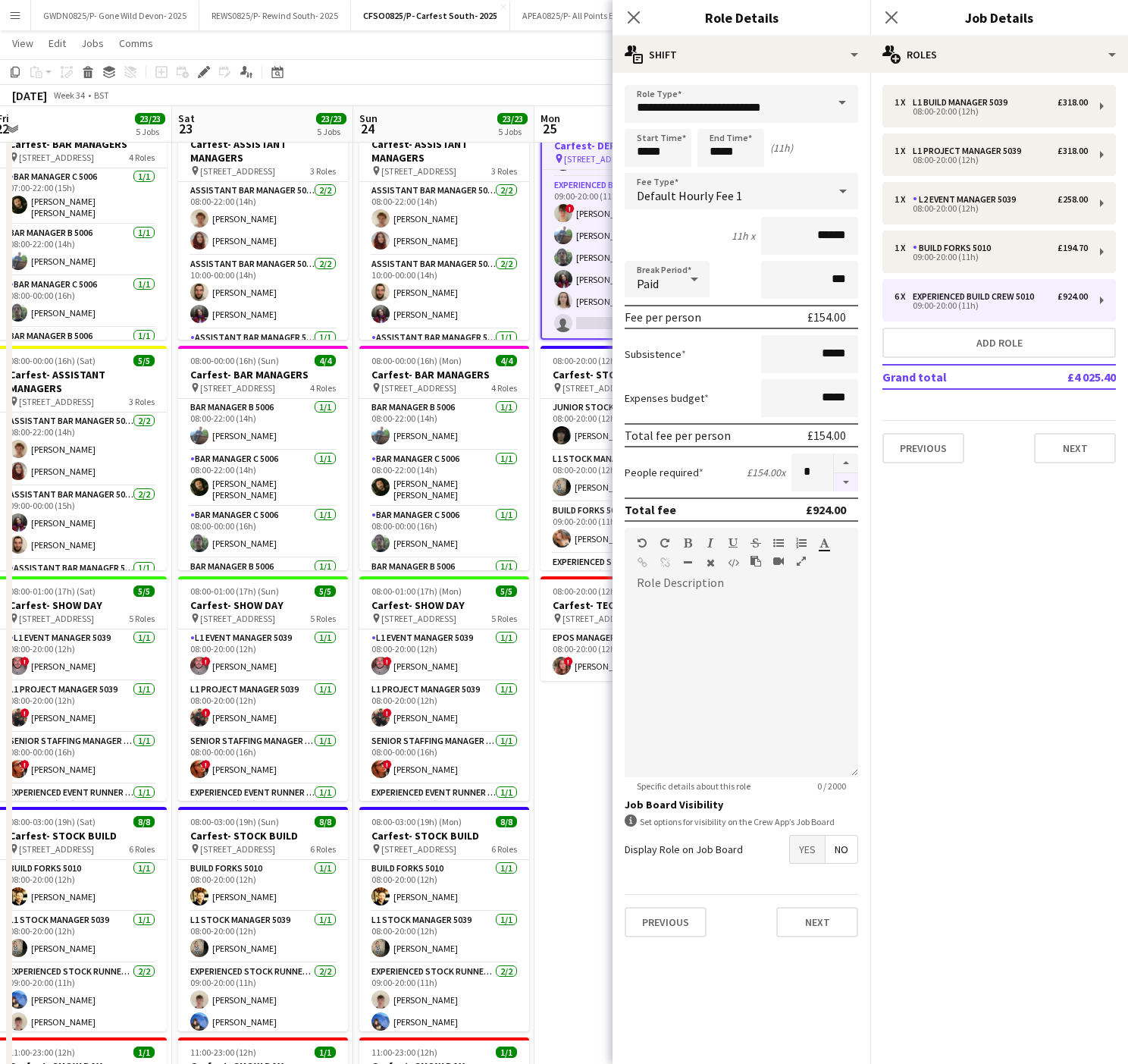
click at [846, 477] on button "button" at bounding box center [846, 482] width 24 height 19
type input "*"
click at [571, 769] on app-date-cell "08:00-20:00 (12h) 9/10 Carfest- DERIG pin [STREET_ADDRESS] 5 Roles L1 Build Man…" at bounding box center [624, 640] width 181 height 1064
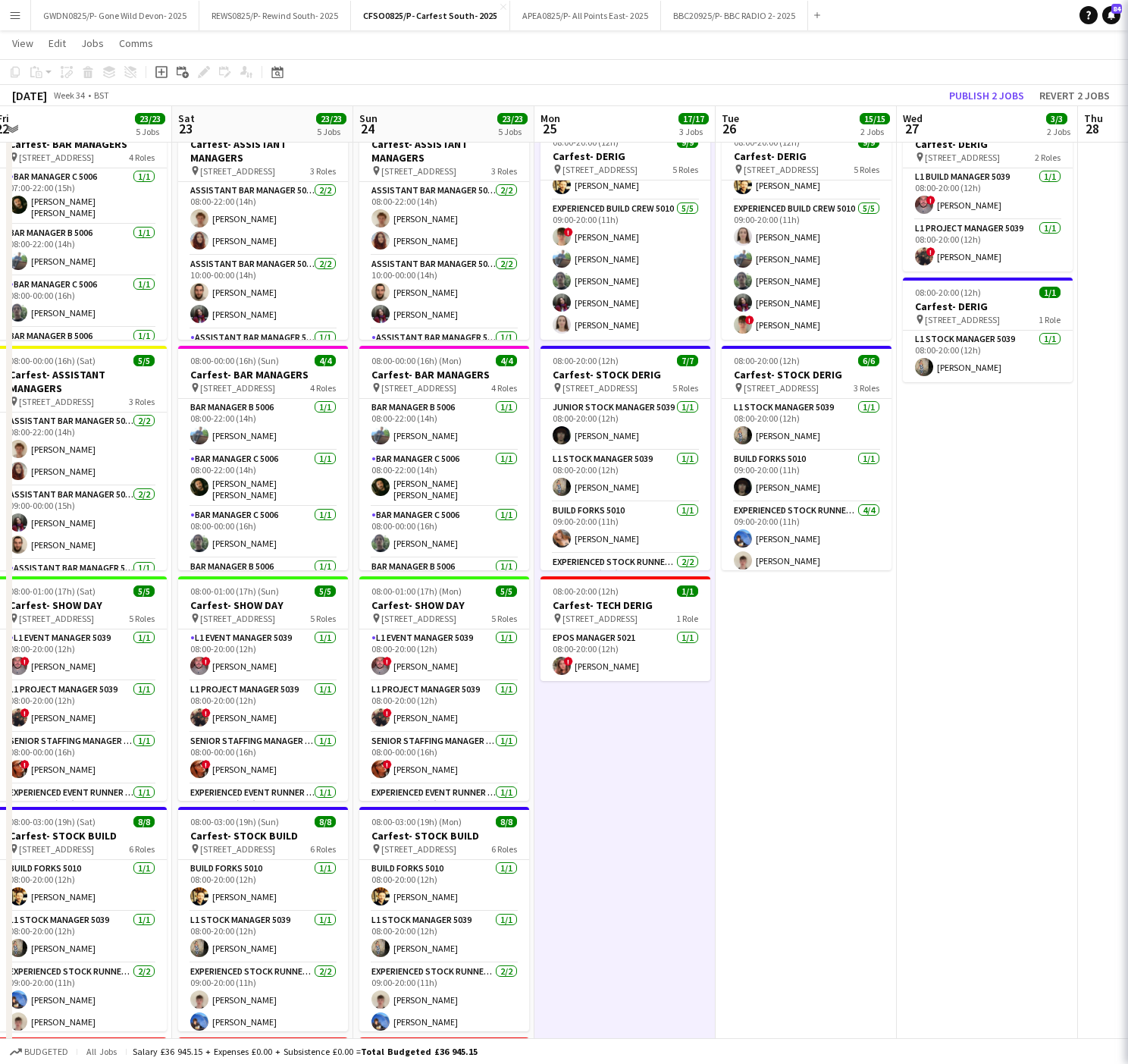
scroll to position [191, 0]
click at [985, 87] on button "Publish 2 jobs" at bounding box center [987, 95] width 87 height 20
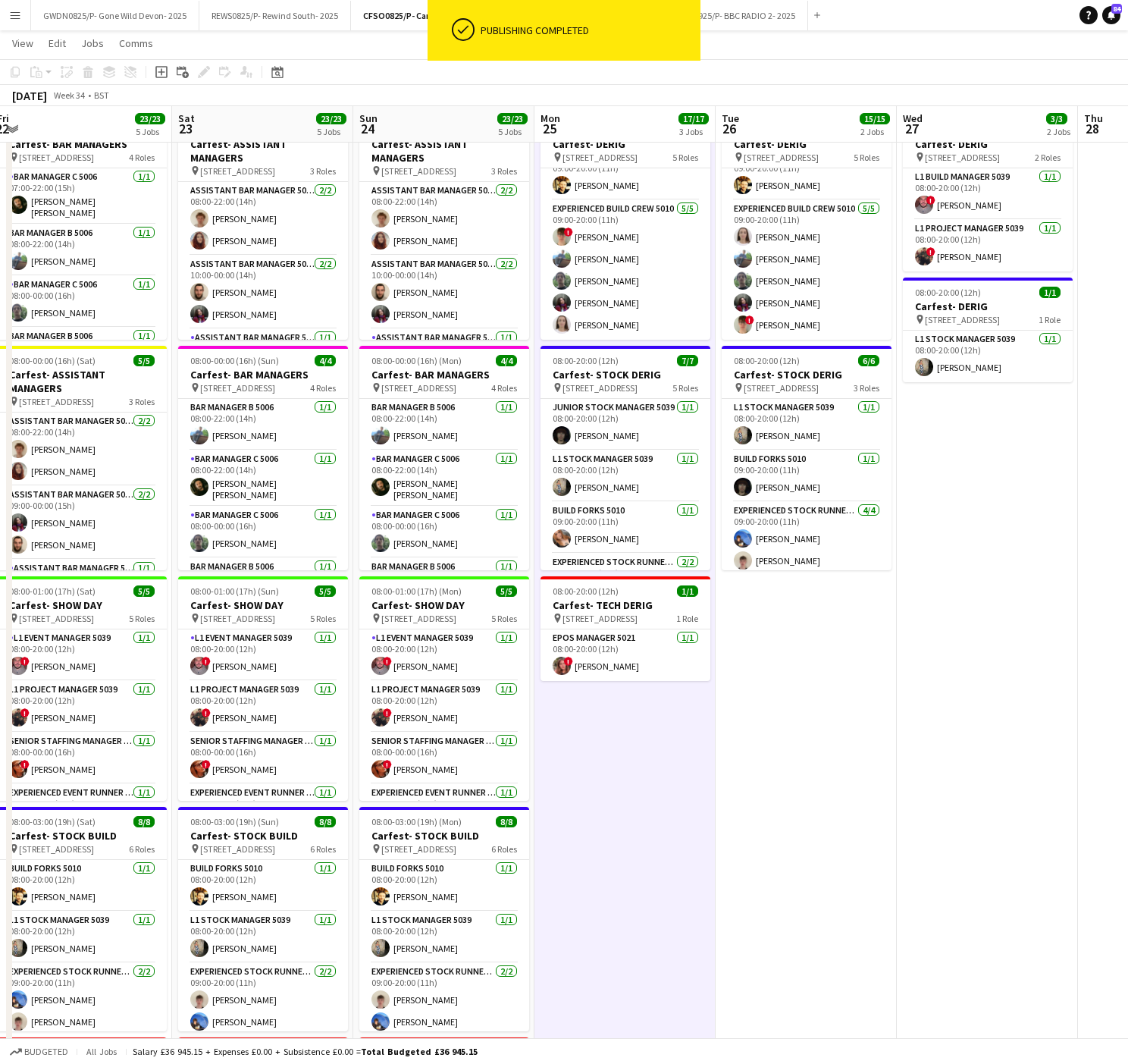
scroll to position [179, 0]
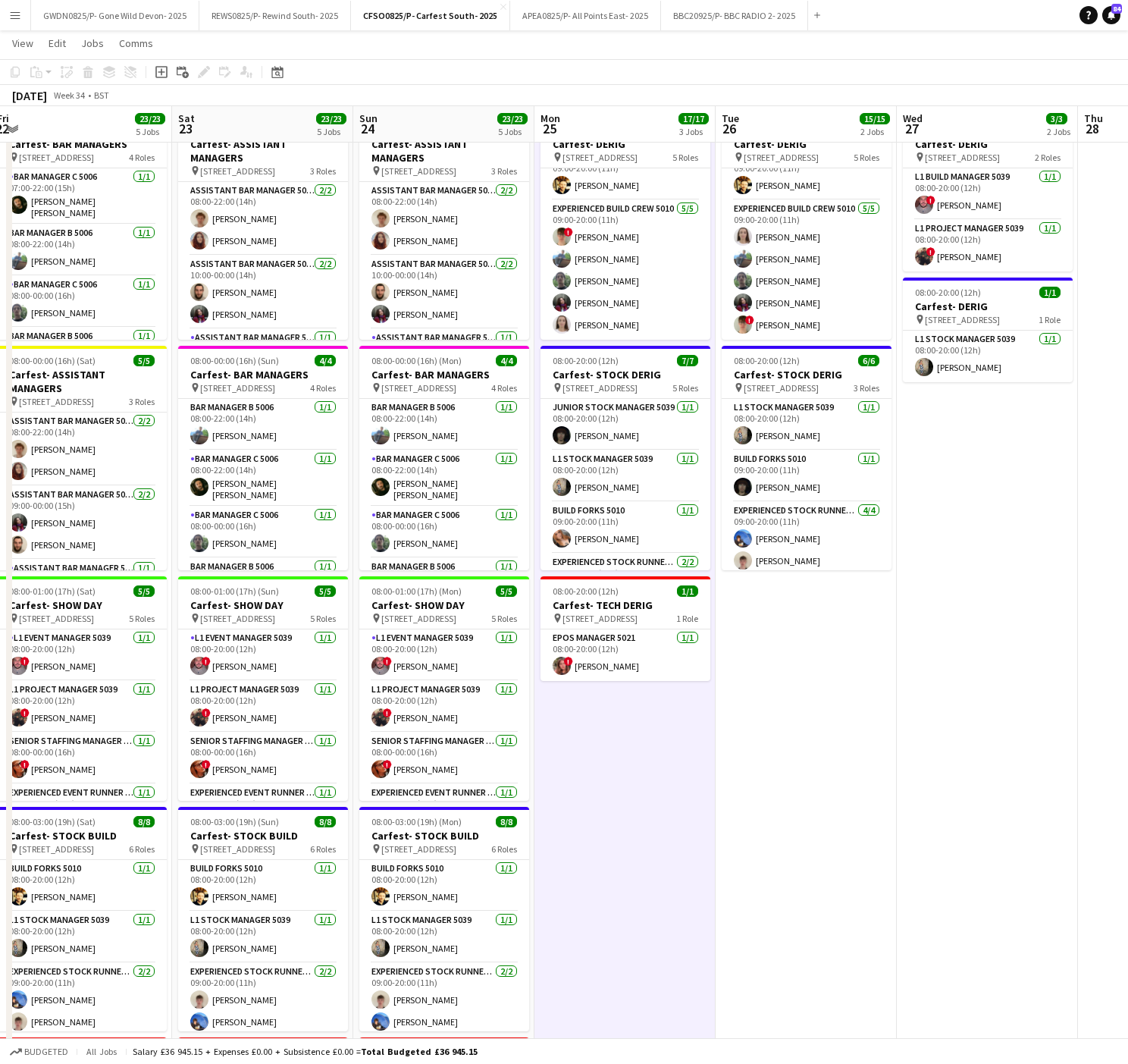
click at [13, 17] on app-icon "Menu" at bounding box center [14, 14] width 12 height 12
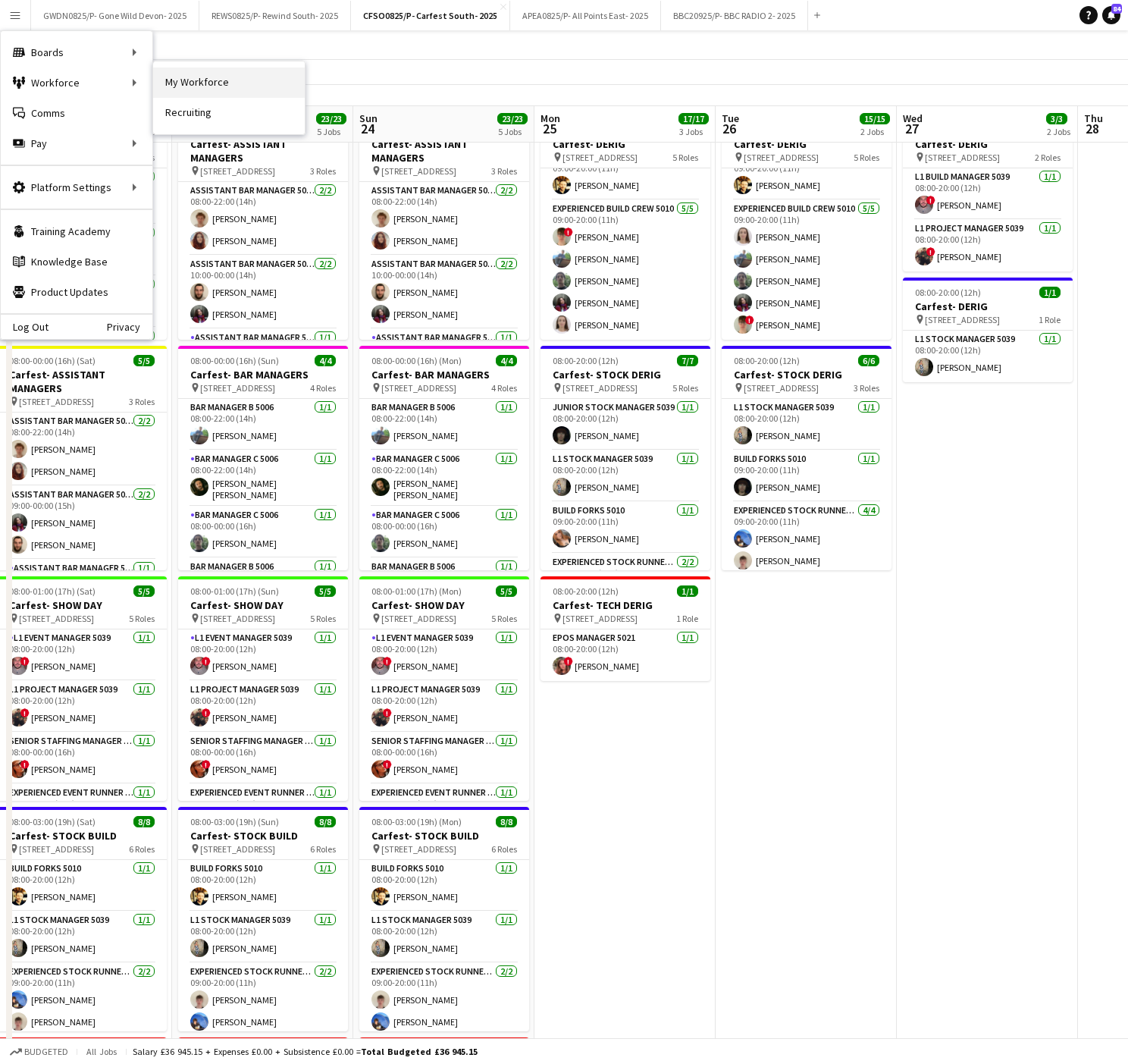
click at [221, 85] on link "My Workforce" at bounding box center [228, 83] width 152 height 31
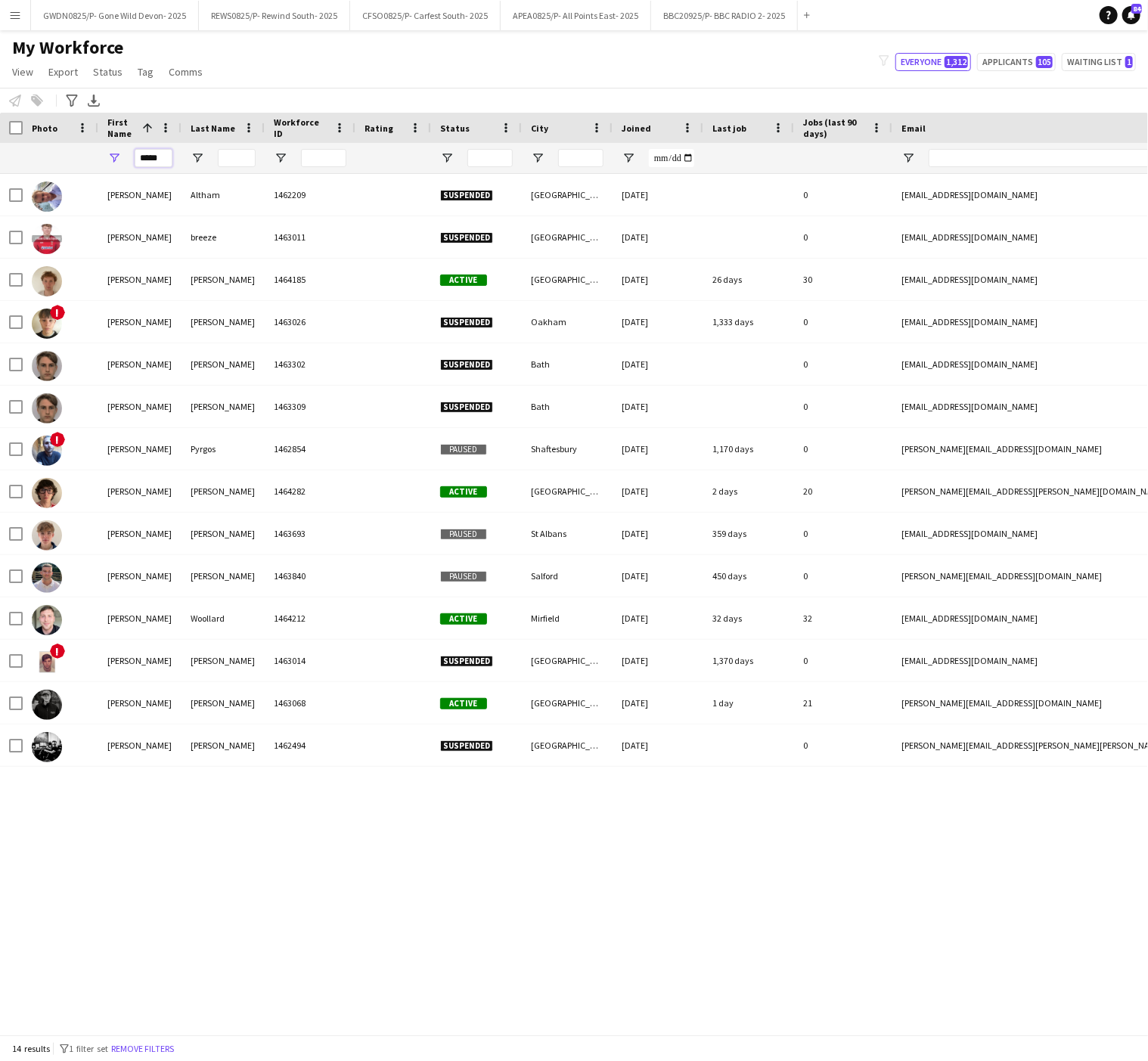
drag, startPoint x: 168, startPoint y: 161, endPoint x: 130, endPoint y: 160, distance: 38.0
click at [130, 160] on div "*****" at bounding box center [140, 158] width 83 height 30
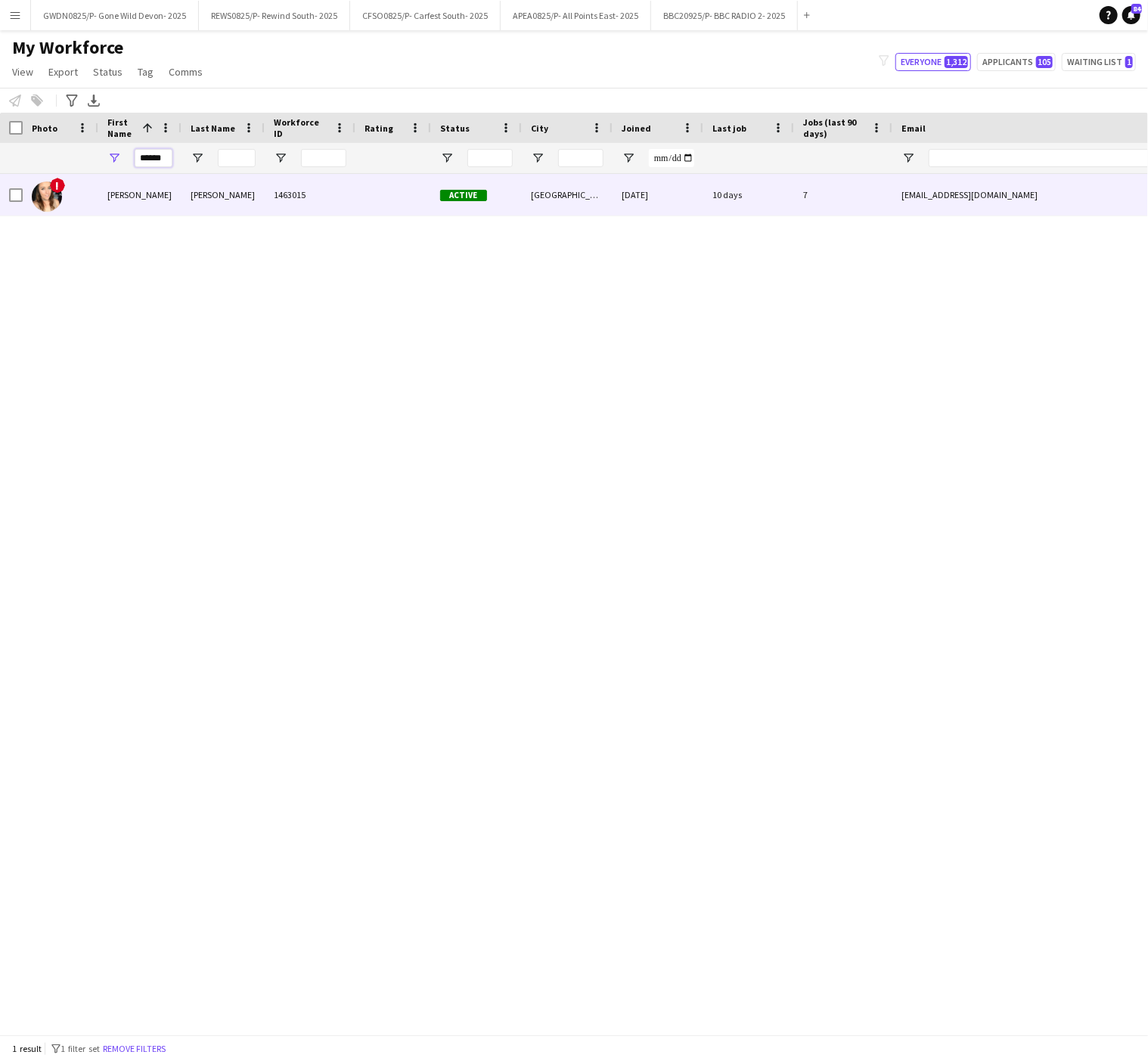
type input "******"
click at [116, 200] on div "[PERSON_NAME]" at bounding box center [140, 195] width 83 height 41
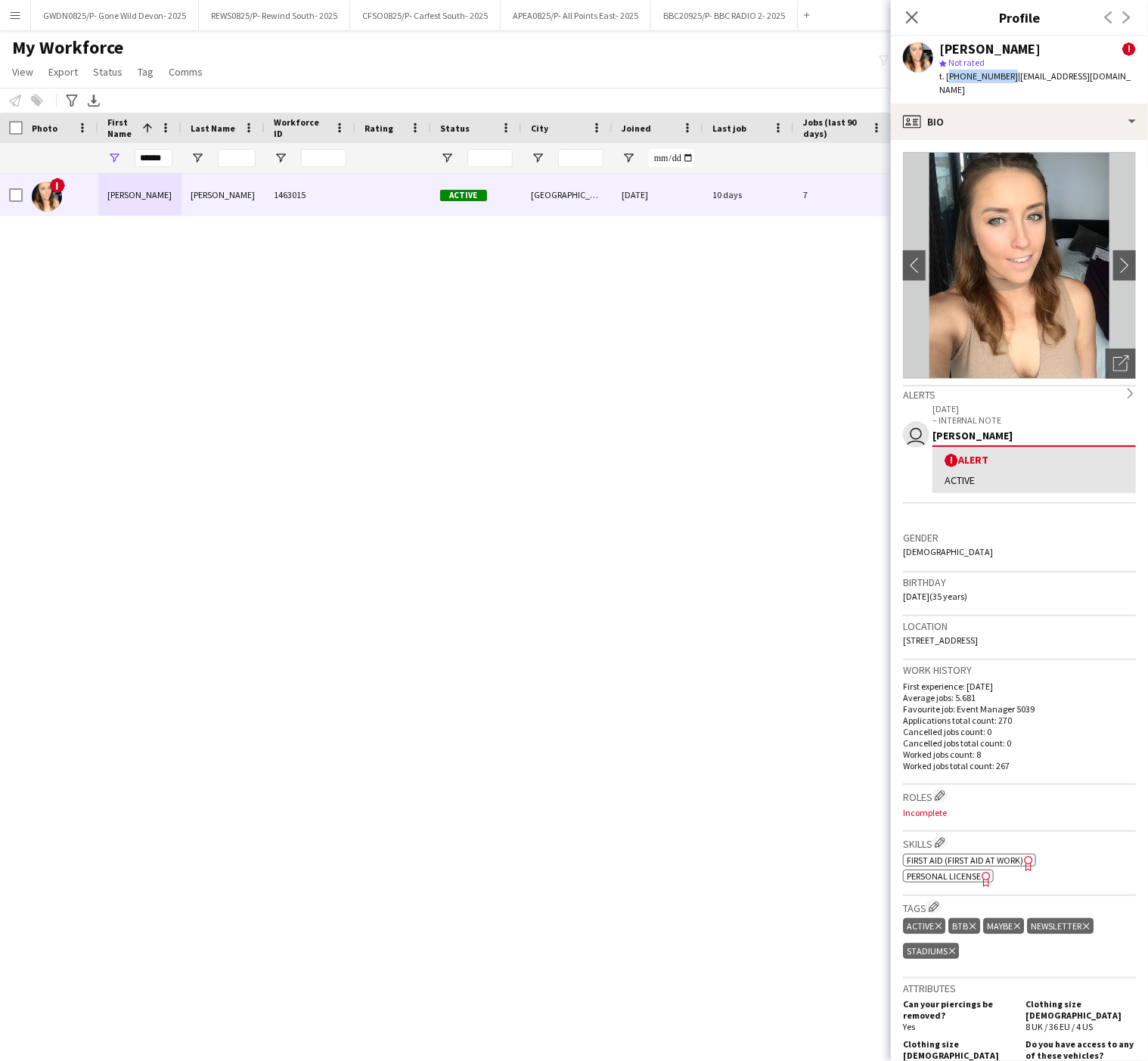
drag, startPoint x: 1004, startPoint y: 77, endPoint x: 948, endPoint y: 77, distance: 56.0
click at [948, 77] on span "t. [PHONE_NUMBER]" at bounding box center [978, 75] width 79 height 12
copy span "[PHONE_NUMBER]"
